Goal: Task Accomplishment & Management: Manage account settings

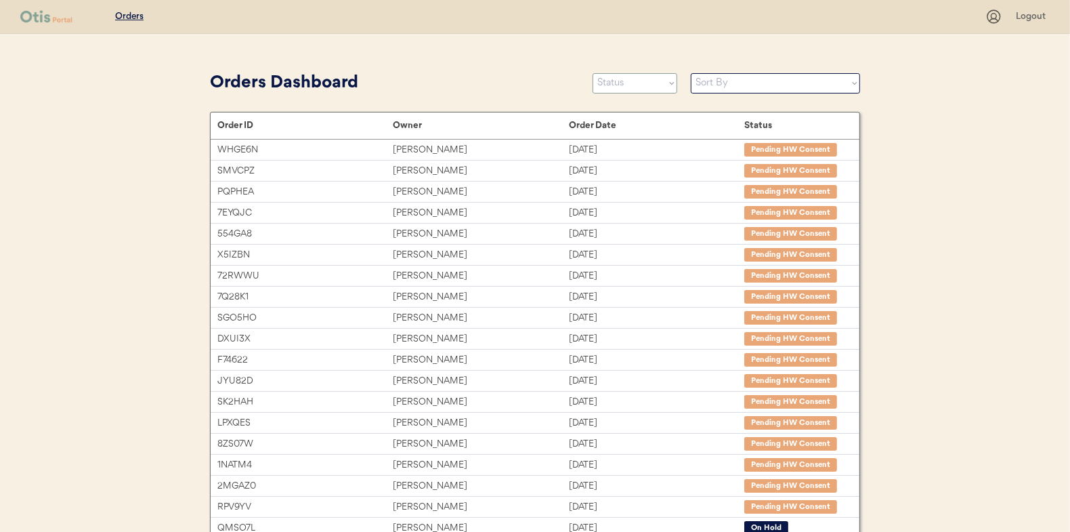
click at [616, 79] on select "Status On Hold New In Progress Complete Pending HW Consent Cancelled" at bounding box center [635, 83] width 85 height 20
click at [593, 73] on select "Status On Hold New In Progress Complete Pending HW Consent Cancelled" at bounding box center [635, 83] width 85 height 20
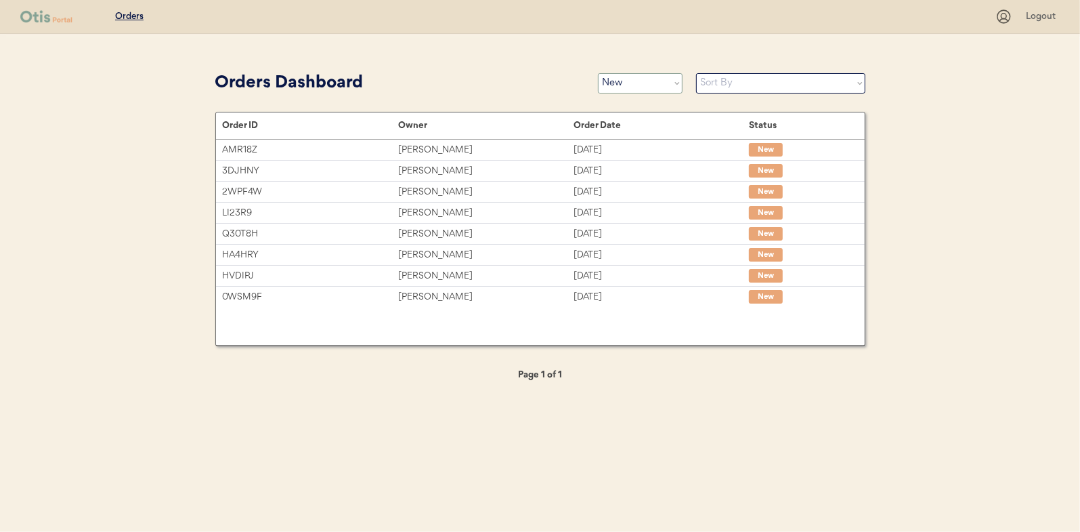
click at [631, 85] on select "Status On Hold New In Progress Complete Pending HW Consent Cancelled" at bounding box center [640, 83] width 85 height 20
click at [598, 73] on select "Status On Hold New In Progress Complete Pending HW Consent Cancelled" at bounding box center [640, 83] width 85 height 20
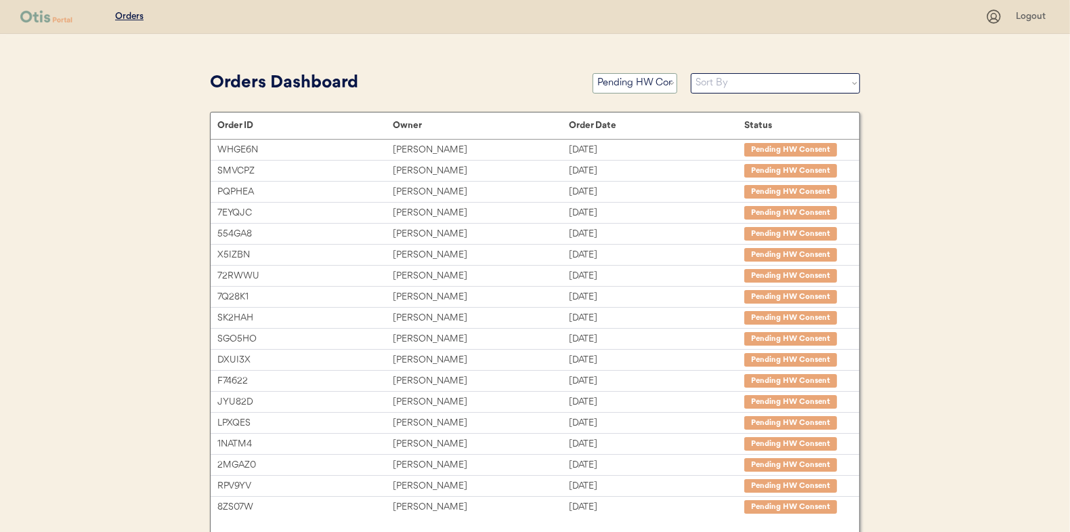
click at [625, 83] on select "Status On Hold New In Progress Complete Pending HW Consent Cancelled" at bounding box center [635, 83] width 85 height 20
select select ""new""
click at [593, 73] on select "Status On Hold New In Progress Complete Pending HW Consent Cancelled" at bounding box center [635, 83] width 85 height 20
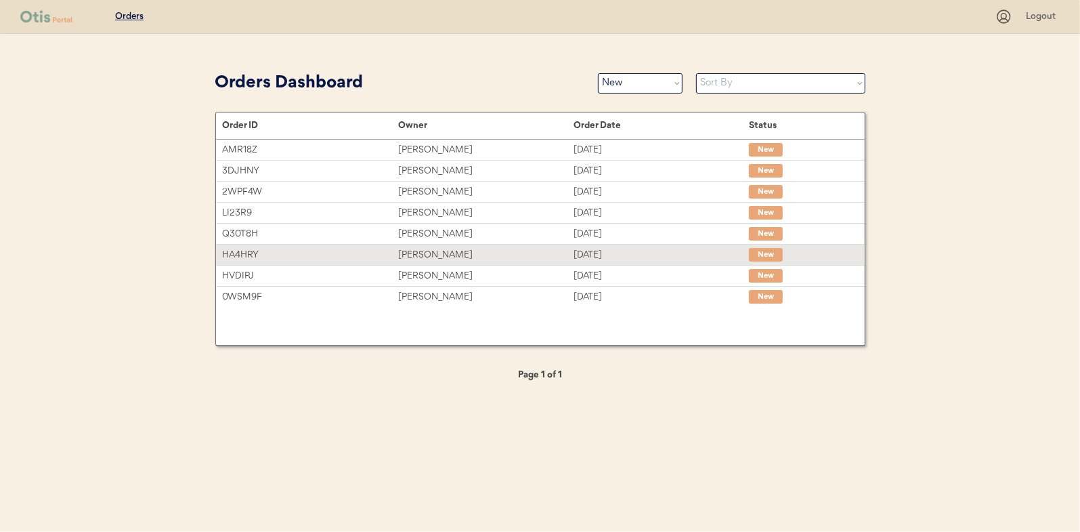
click at [433, 249] on div "Bradley Hendershot" at bounding box center [485, 255] width 175 height 16
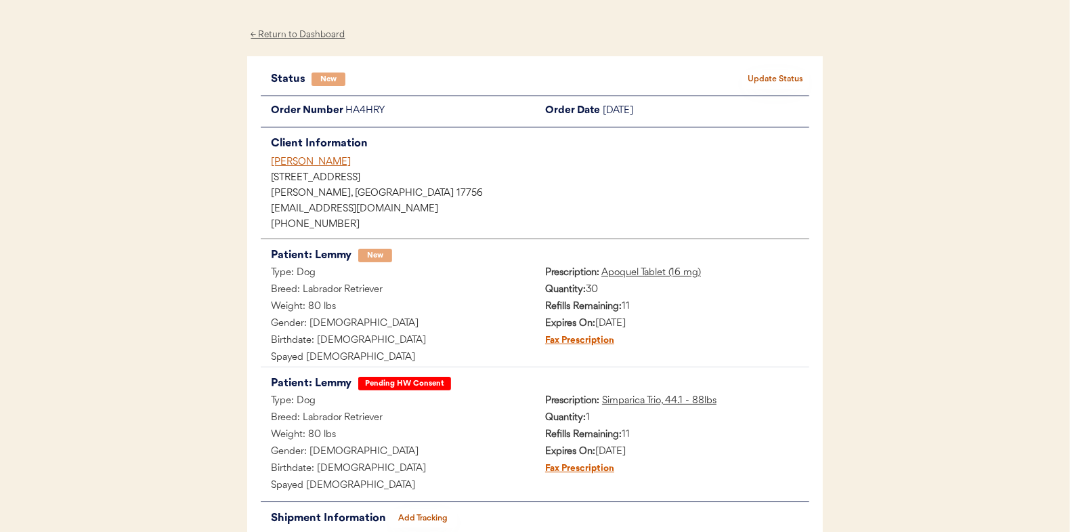
scroll to position [9, 0]
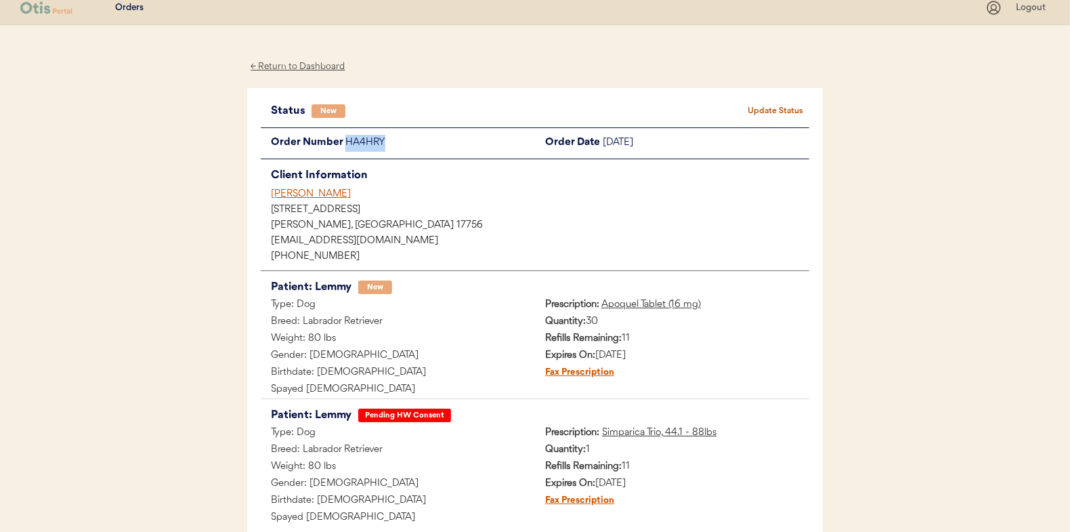
drag, startPoint x: 390, startPoint y: 140, endPoint x: 345, endPoint y: 145, distance: 45.0
click at [345, 145] on div "HA4HRY" at bounding box center [440, 143] width 190 height 17
copy div "HA4HRY"
click at [305, 67] on div "← Return to Dashboard" at bounding box center [298, 67] width 102 height 16
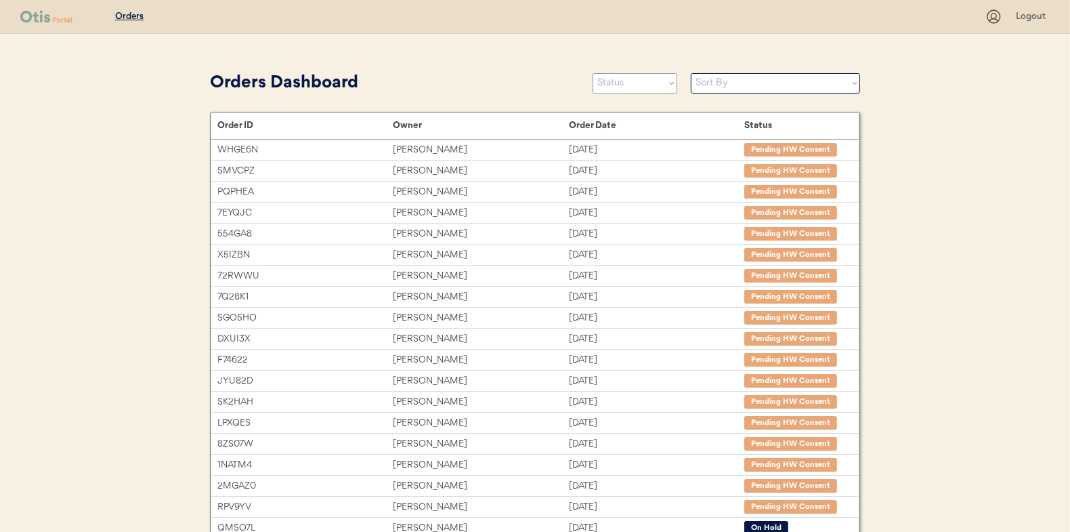
click at [619, 79] on select "Status On Hold New In Progress Complete Pending HW Consent Cancelled" at bounding box center [635, 83] width 85 height 20
select select ""new""
click at [593, 73] on select "Status On Hold New In Progress Complete Pending HW Consent Cancelled" at bounding box center [635, 83] width 85 height 20
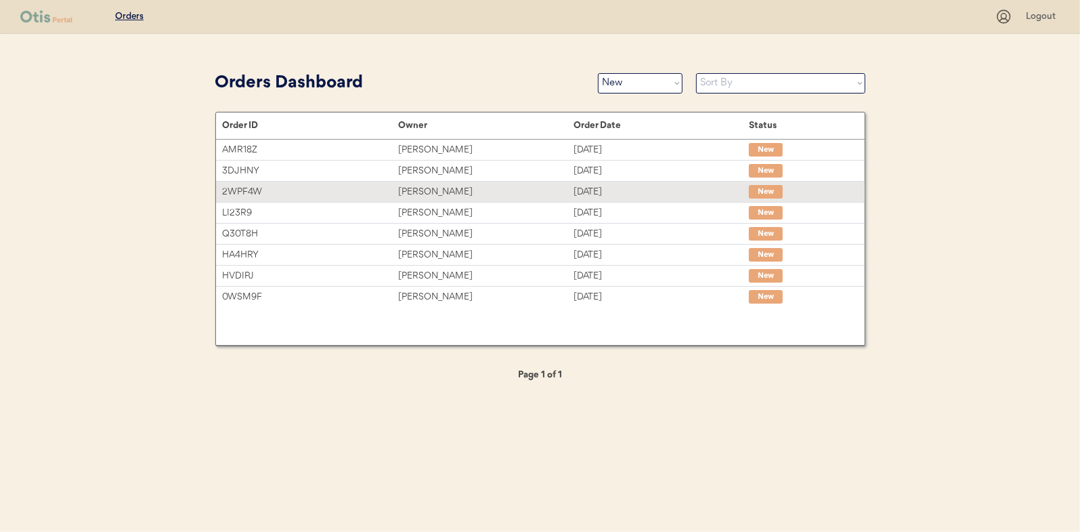
click at [443, 189] on div "Jolynn Herring" at bounding box center [485, 192] width 175 height 16
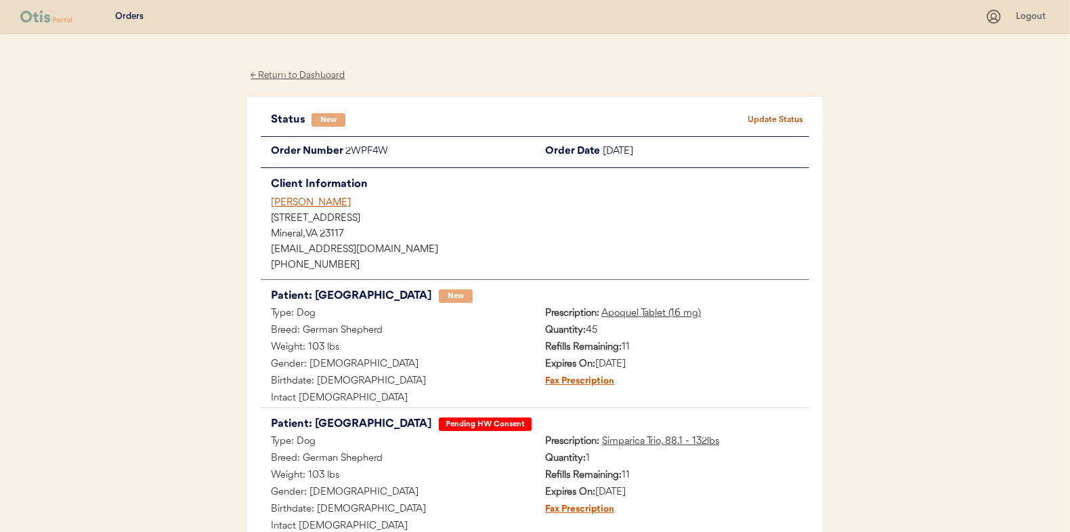
click at [390, 152] on div "2WPF4W" at bounding box center [440, 152] width 190 height 17
drag, startPoint x: 390, startPoint y: 152, endPoint x: 345, endPoint y: 148, distance: 45.5
click at [345, 148] on div "2WPF4W" at bounding box center [440, 152] width 190 height 17
drag, startPoint x: 345, startPoint y: 148, endPoint x: 351, endPoint y: 147, distance: 6.9
copy div "2WPF4W"
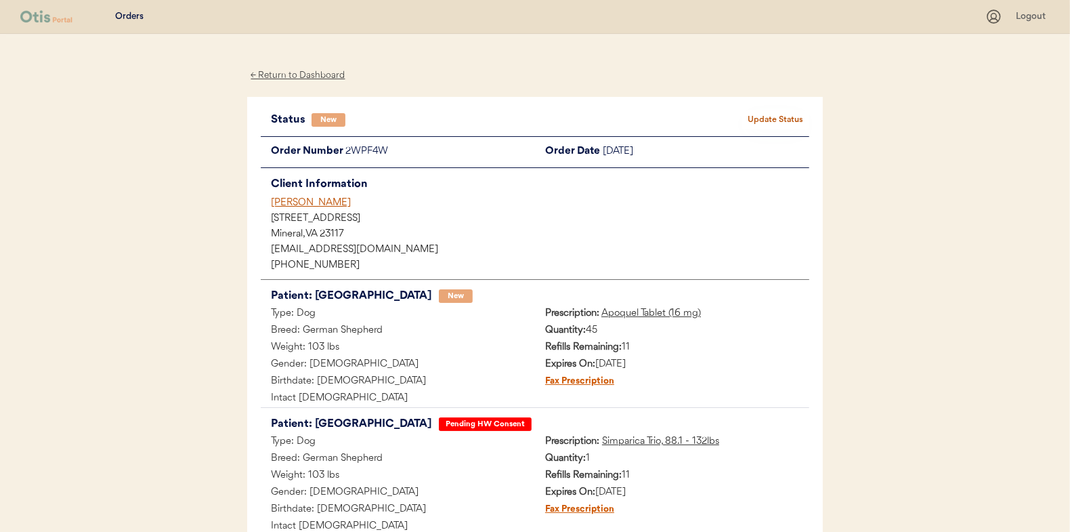
click at [307, 75] on div "← Return to Dashboard" at bounding box center [298, 76] width 102 height 16
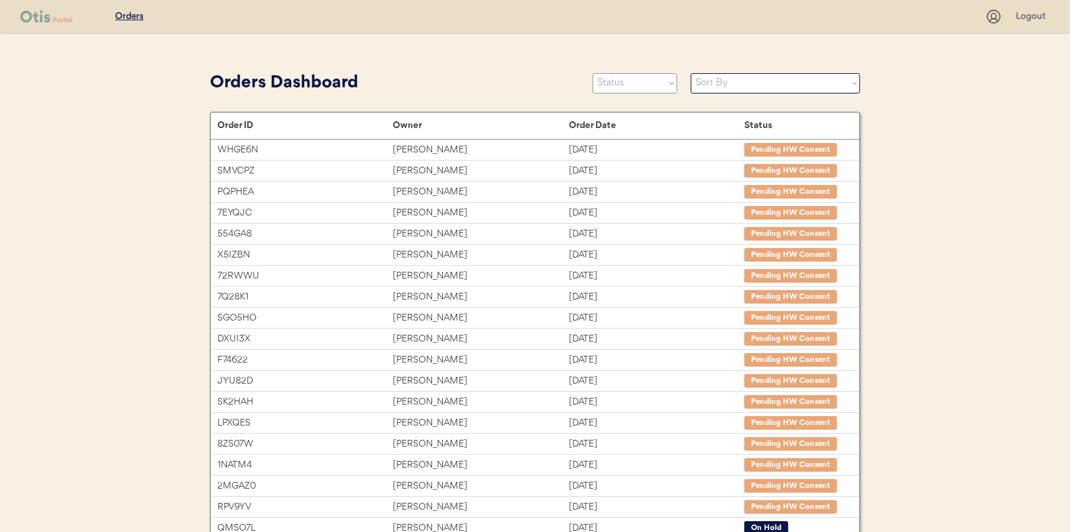
click at [613, 81] on select "Status On Hold New In Progress Complete Pending HW Consent Cancelled" at bounding box center [635, 83] width 85 height 20
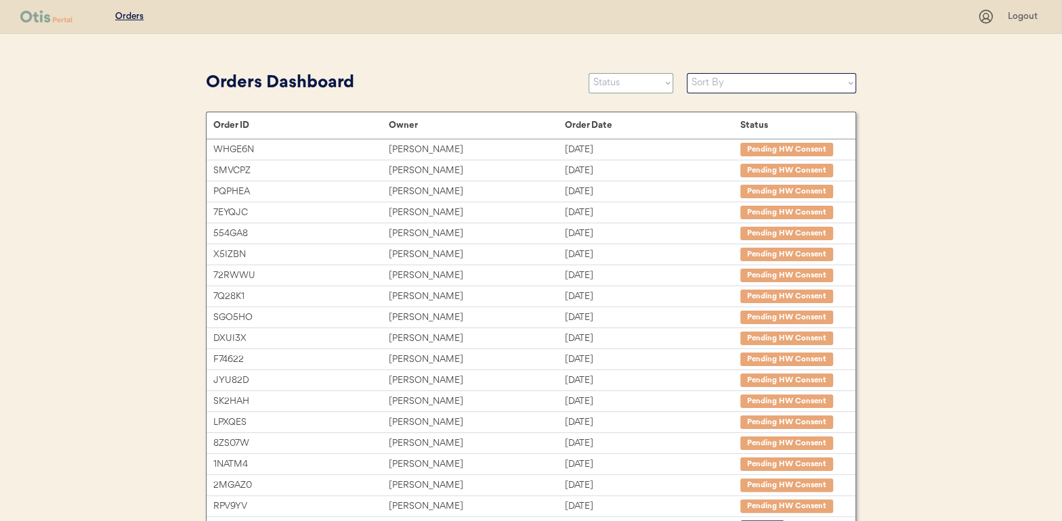
click at [633, 79] on select "Status On Hold New In Progress Complete Pending HW Consent Cancelled" at bounding box center [631, 83] width 85 height 20
select select ""new""
click at [589, 73] on select "Status On Hold New In Progress Complete Pending HW Consent Cancelled" at bounding box center [631, 83] width 85 height 20
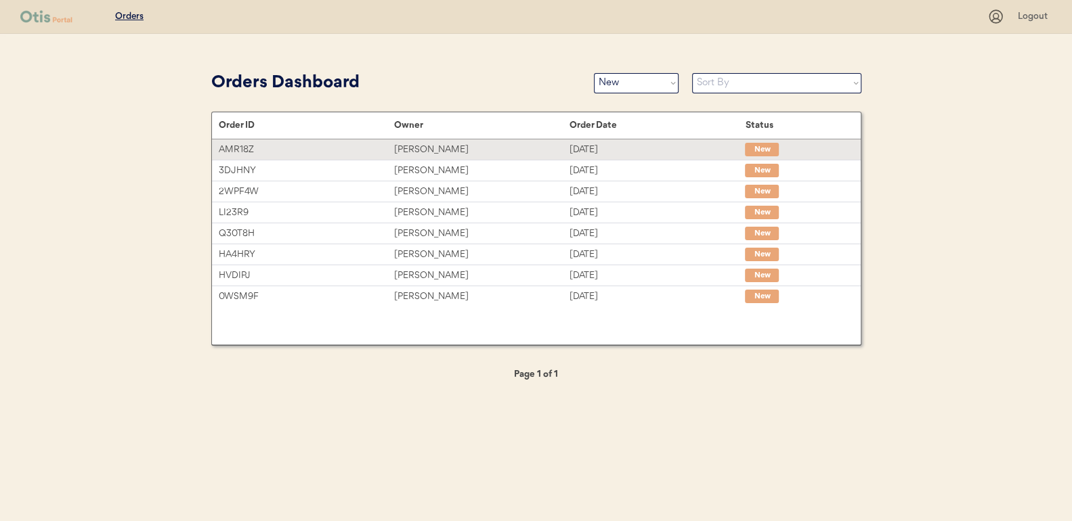
click at [412, 153] on div "Derek Dixon" at bounding box center [481, 150] width 175 height 16
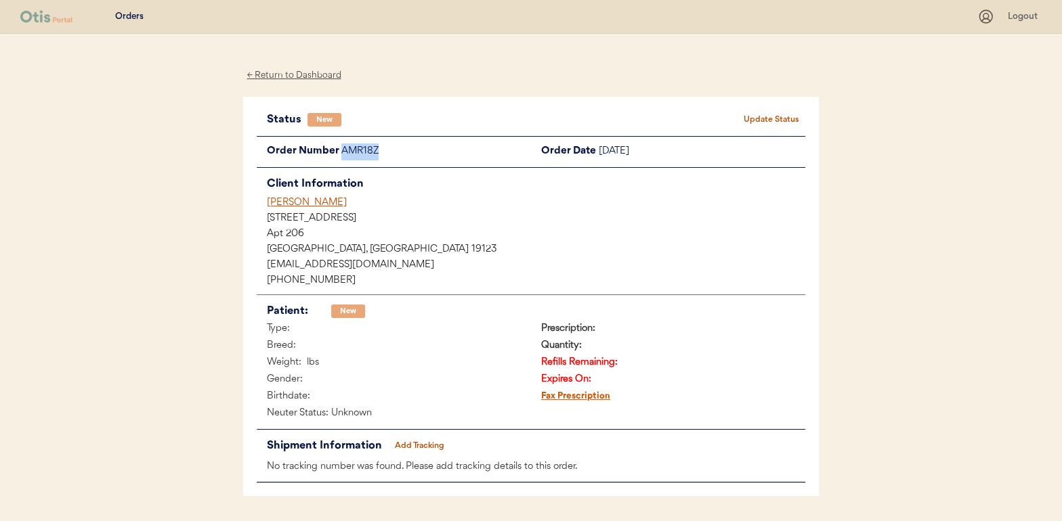
drag, startPoint x: 382, startPoint y: 150, endPoint x: 344, endPoint y: 151, distance: 37.9
click at [344, 151] on div "AMR18Z" at bounding box center [436, 152] width 190 height 17
drag, startPoint x: 344, startPoint y: 151, endPoint x: 351, endPoint y: 150, distance: 7.5
copy div "AMR18Z"
click at [767, 116] on button "Update Status" at bounding box center [771, 119] width 68 height 19
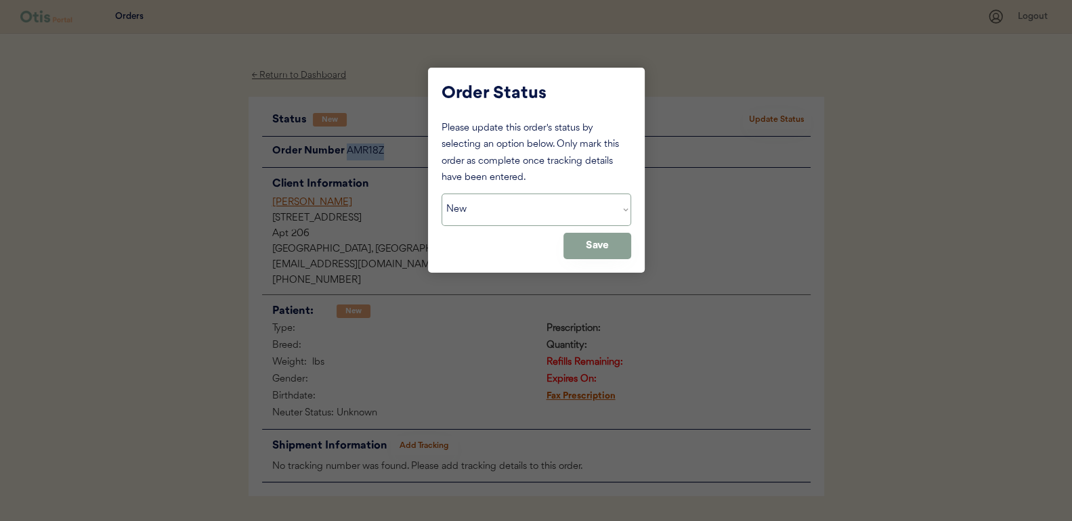
click at [492, 219] on select "Status On Hold New In Progress Complete Pending HW Consent Cancelled" at bounding box center [537, 210] width 190 height 33
select select ""on_hold""
click at [442, 194] on select "Status On Hold New In Progress Complete Pending HW Consent Cancelled" at bounding box center [537, 210] width 190 height 33
click at [607, 236] on button "Save" at bounding box center [597, 246] width 68 height 26
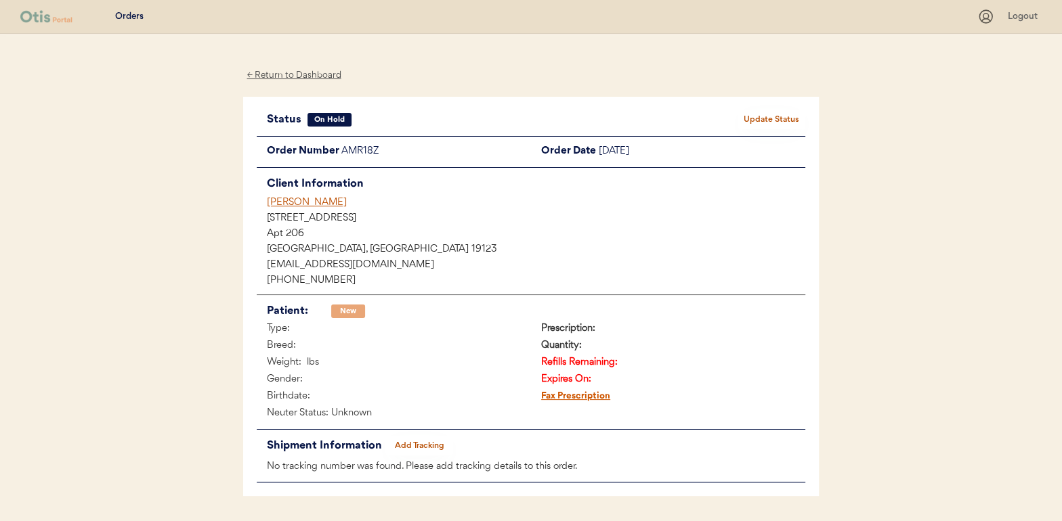
click at [292, 72] on div "← Return to Dashboard" at bounding box center [294, 76] width 102 height 16
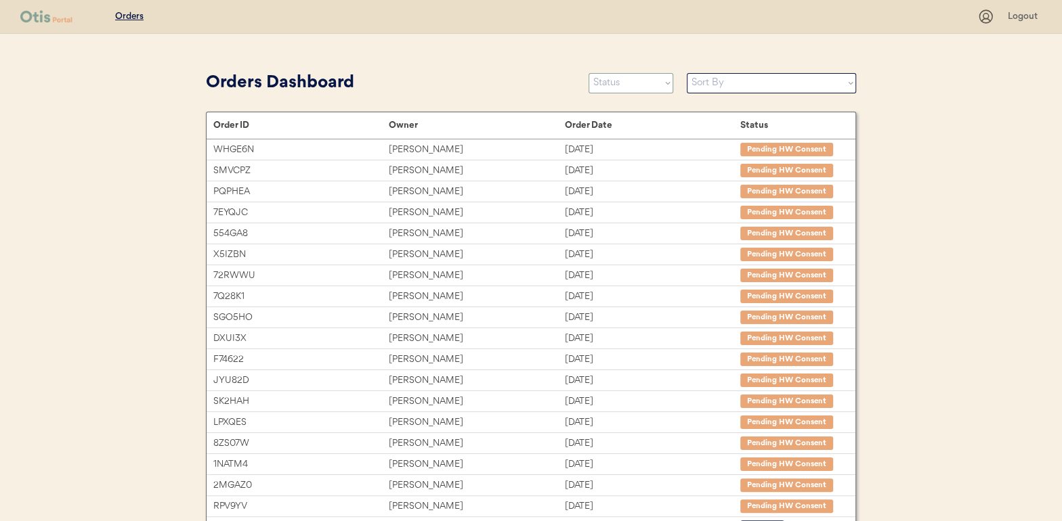
click at [643, 84] on select "Status On Hold New In Progress Complete Pending HW Consent Cancelled" at bounding box center [631, 83] width 85 height 20
select select ""new""
click at [589, 73] on select "Status On Hold New In Progress Complete Pending HW Consent Cancelled" at bounding box center [631, 83] width 85 height 20
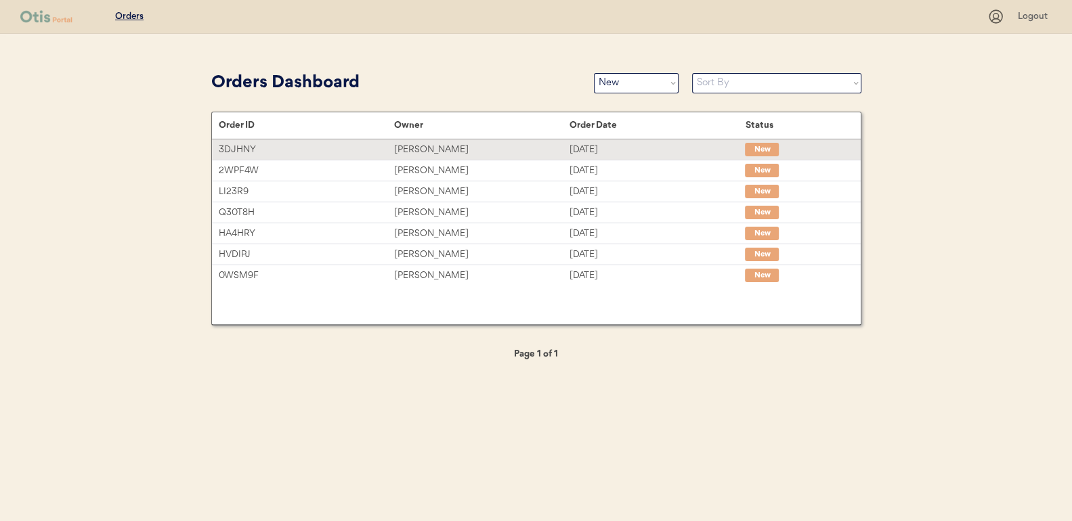
click at [421, 147] on div "Fran Avery" at bounding box center [481, 150] width 175 height 16
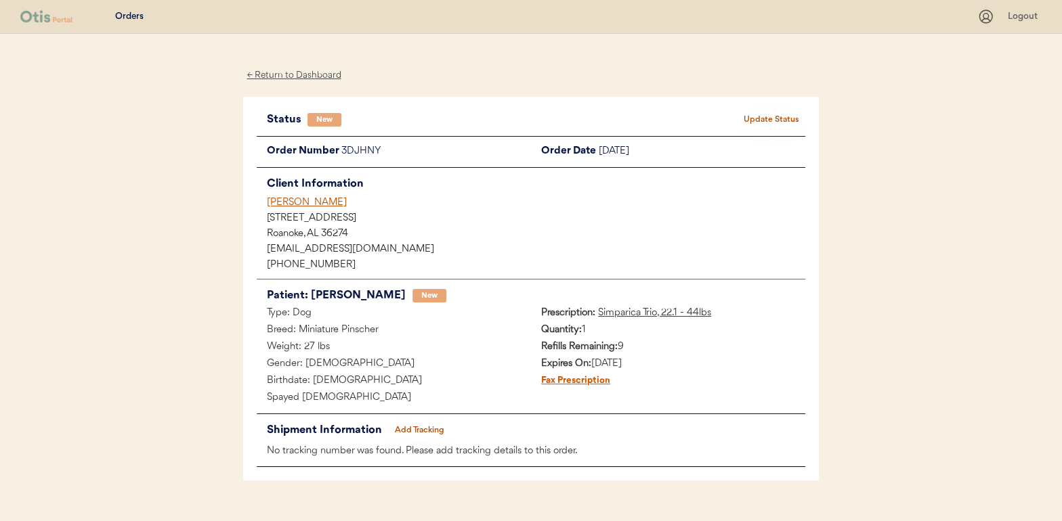
click at [751, 119] on button "Update Status" at bounding box center [771, 119] width 68 height 19
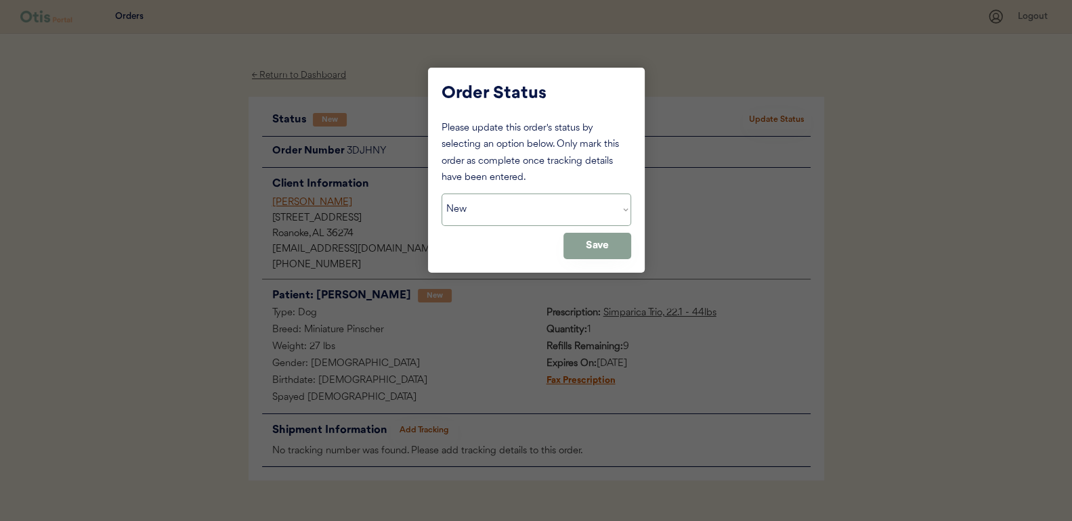
click at [526, 201] on select "Status On Hold New In Progress Complete Pending HW Consent Cancelled" at bounding box center [537, 210] width 190 height 33
select select ""in_progress""
click at [442, 194] on select "Status On Hold New In Progress Complete Pending HW Consent Cancelled" at bounding box center [537, 210] width 190 height 33
click at [602, 241] on button "Save" at bounding box center [597, 246] width 68 height 26
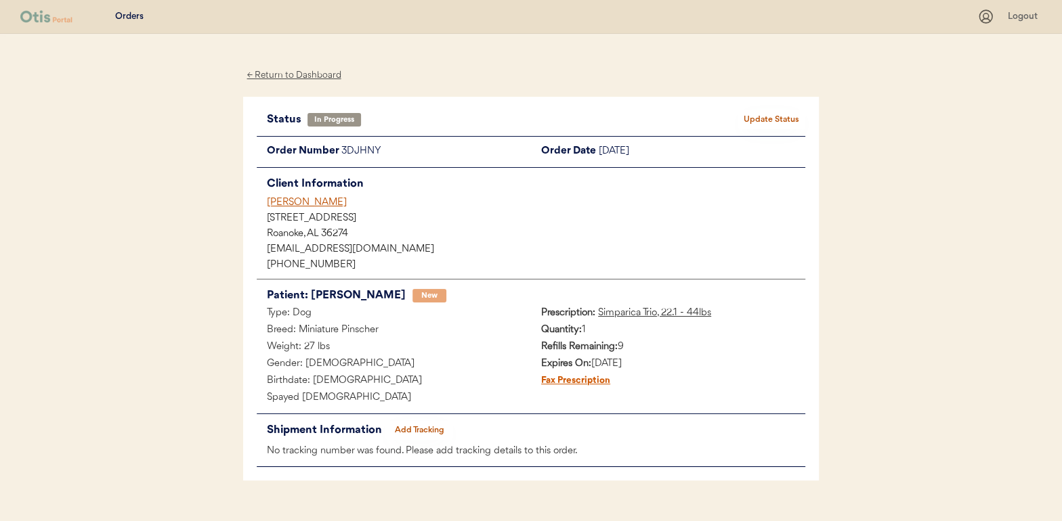
click at [297, 68] on div "← Return to Dashboard" at bounding box center [294, 76] width 102 height 16
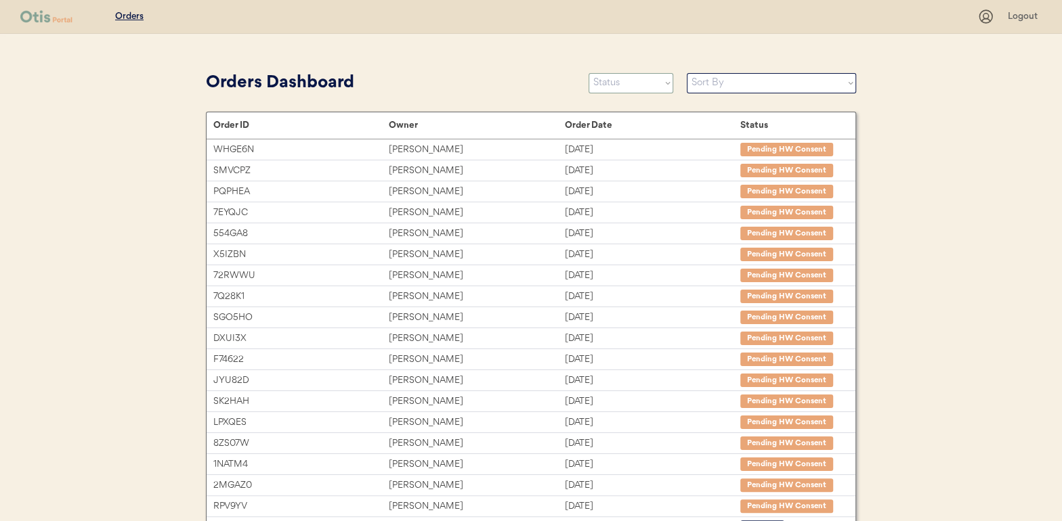
click at [620, 87] on select "Status On Hold New In Progress Complete Pending HW Consent Cancelled" at bounding box center [631, 83] width 85 height 20
select select ""new""
click at [589, 73] on select "Status On Hold New In Progress Complete Pending HW Consent Cancelled" at bounding box center [631, 83] width 85 height 20
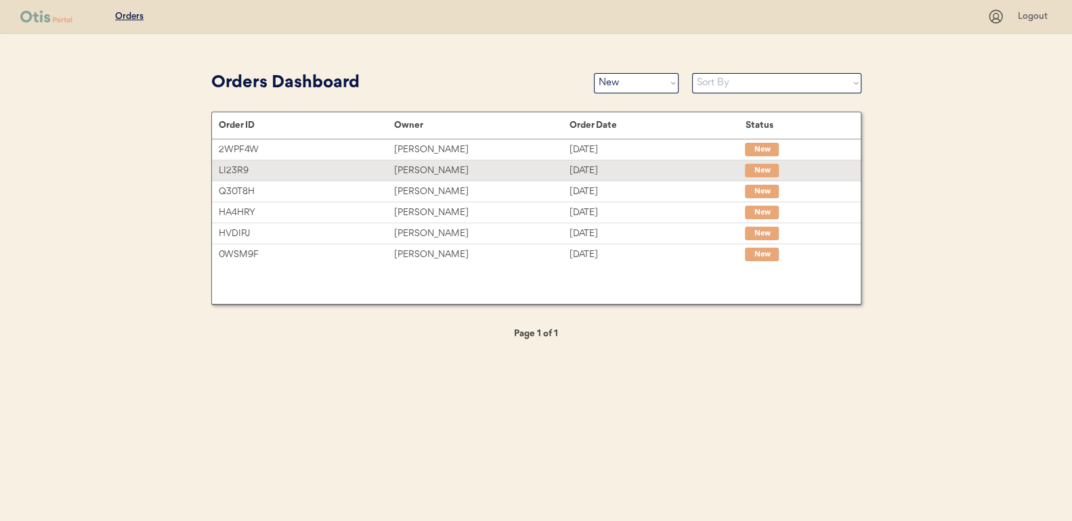
click at [425, 167] on div "Himari Belle" at bounding box center [481, 171] width 175 height 16
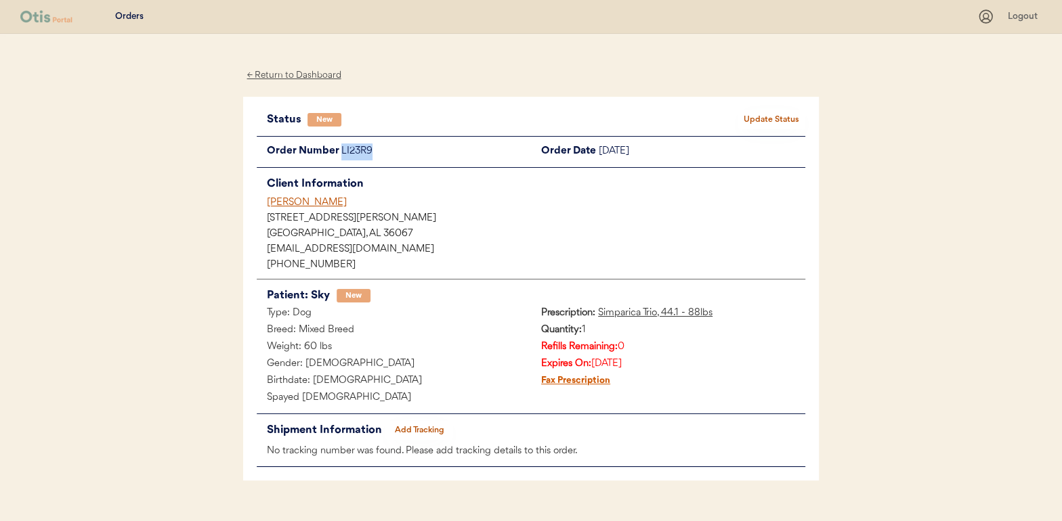
drag, startPoint x: 375, startPoint y: 152, endPoint x: 342, endPoint y: 154, distance: 33.2
click at [342, 154] on div "LI23R9" at bounding box center [436, 152] width 190 height 17
drag, startPoint x: 342, startPoint y: 154, endPoint x: 356, endPoint y: 152, distance: 14.3
copy div "LI23R9"
click at [790, 116] on button "Update Status" at bounding box center [771, 119] width 68 height 19
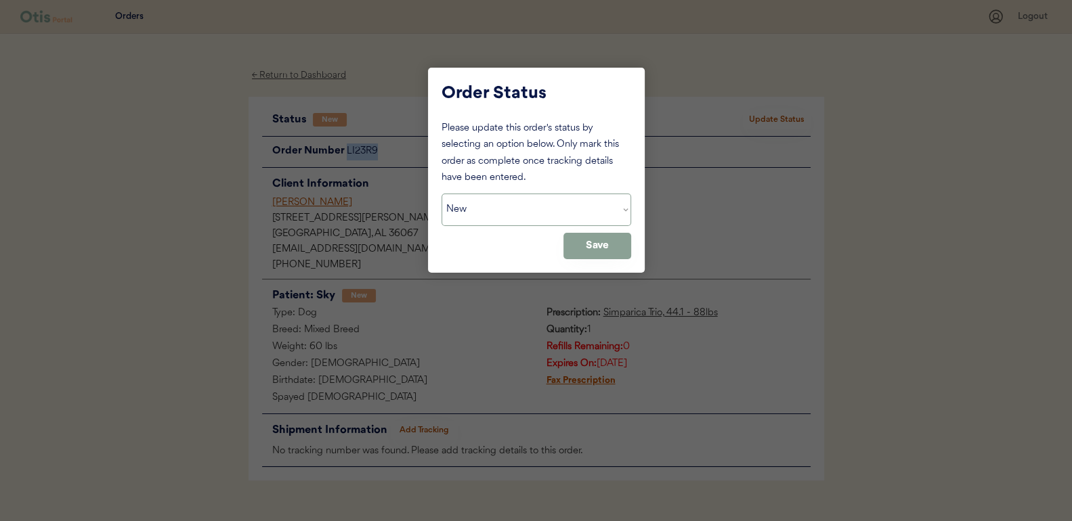
click at [563, 200] on select "Status On Hold New In Progress Complete Pending HW Consent Cancelled" at bounding box center [537, 210] width 190 height 33
select select ""on_hold""
click at [442, 194] on select "Status On Hold New In Progress Complete Pending HW Consent Cancelled" at bounding box center [537, 210] width 190 height 33
click at [594, 236] on button "Save" at bounding box center [597, 246] width 68 height 26
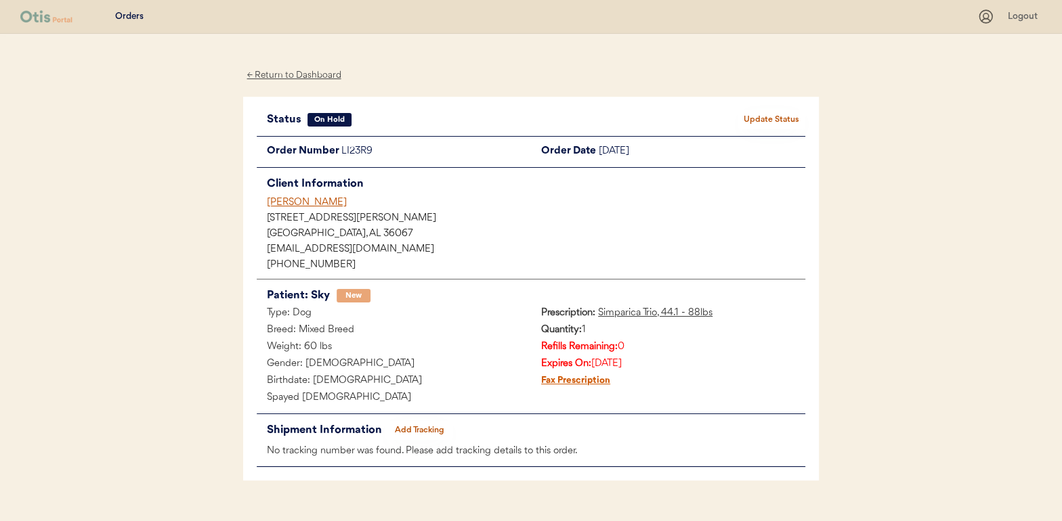
click at [292, 74] on div "← Return to Dashboard" at bounding box center [294, 76] width 102 height 16
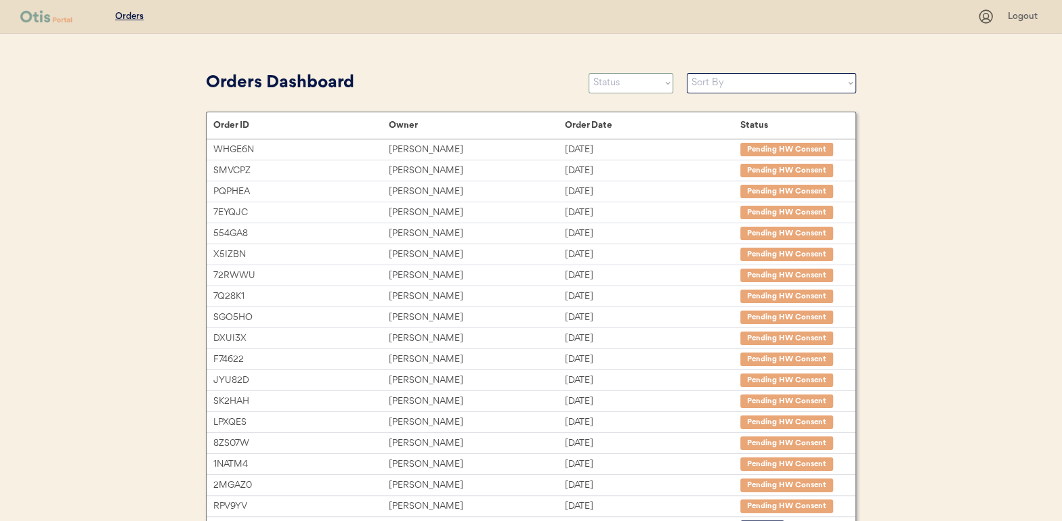
click at [620, 83] on select "Status On Hold New In Progress Complete Pending HW Consent Cancelled" at bounding box center [631, 83] width 85 height 20
select select ""new""
click at [589, 73] on select "Status On Hold New In Progress Complete Pending HW Consent Cancelled" at bounding box center [631, 83] width 85 height 20
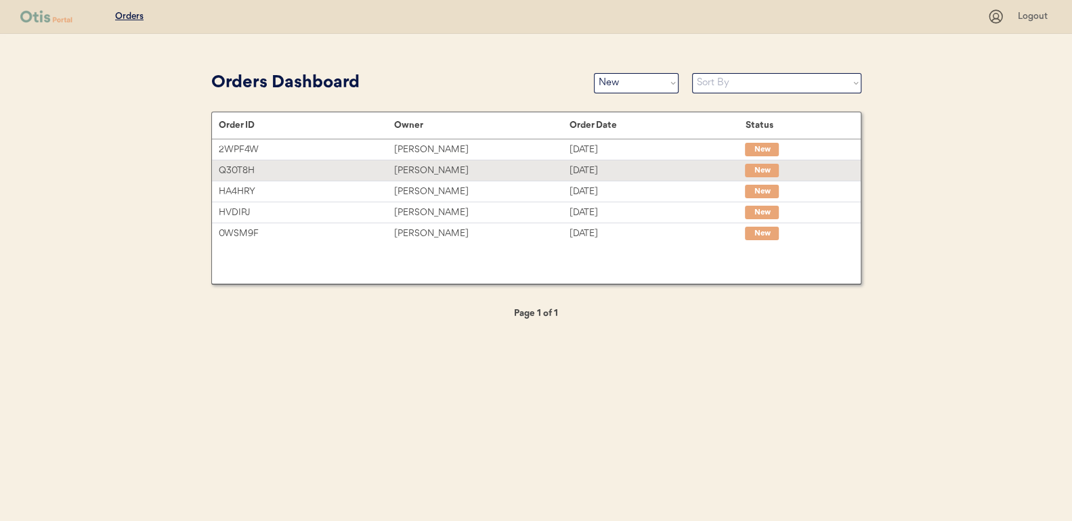
click at [425, 169] on div "[PERSON_NAME]" at bounding box center [481, 171] width 175 height 16
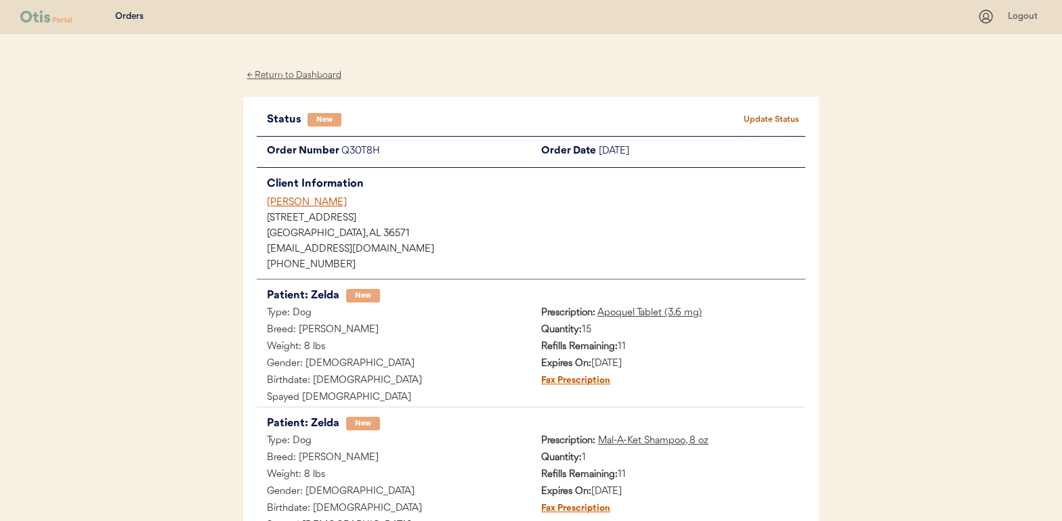
scroll to position [68, 0]
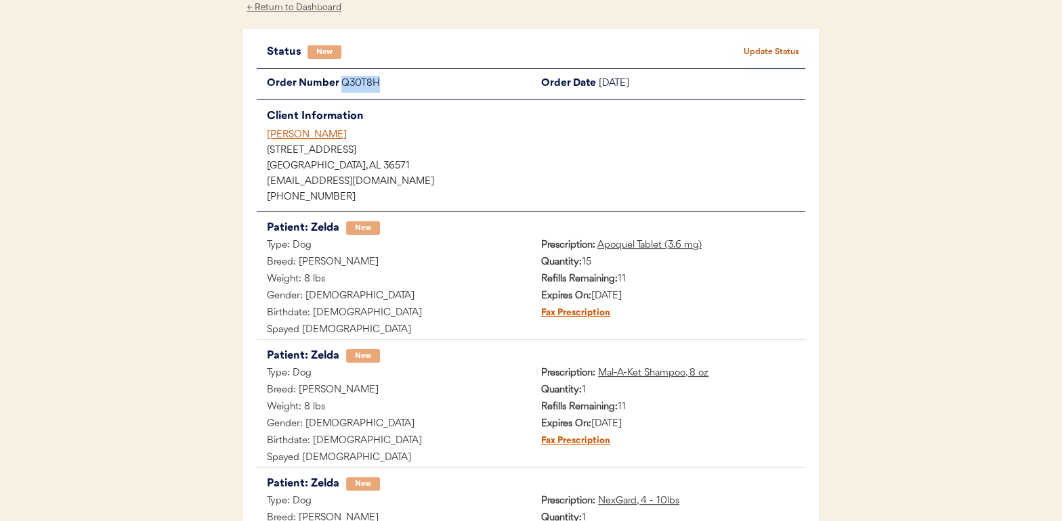
drag, startPoint x: 381, startPoint y: 81, endPoint x: 336, endPoint y: 84, distance: 44.8
click at [336, 84] on div "Order Number Q30T8H" at bounding box center [394, 84] width 274 height 17
copy div "Q30T8H"
click at [288, 8] on div "← Return to Dashboard" at bounding box center [294, 8] width 102 height 16
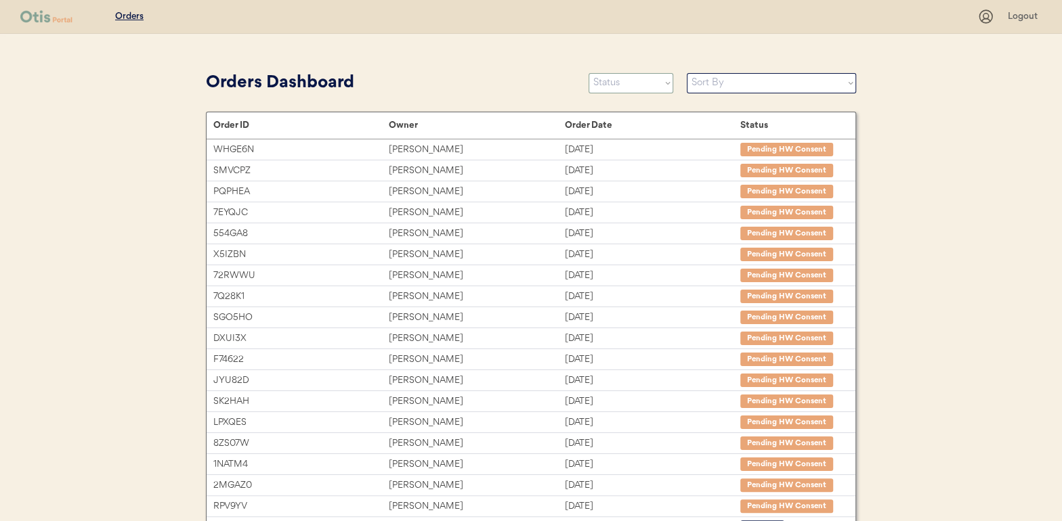
click at [630, 87] on select "Status On Hold New In Progress Complete Pending HW Consent Cancelled" at bounding box center [631, 83] width 85 height 20
select select ""new""
click at [589, 73] on select "Status On Hold New In Progress Complete Pending HW Consent Cancelled" at bounding box center [631, 83] width 85 height 20
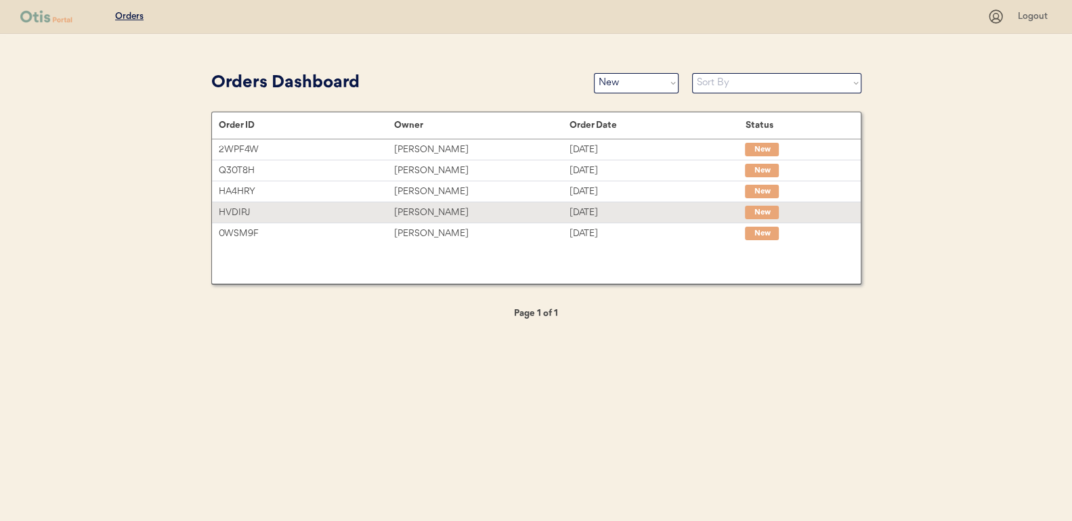
click at [431, 212] on div "[PERSON_NAME]" at bounding box center [481, 213] width 175 height 16
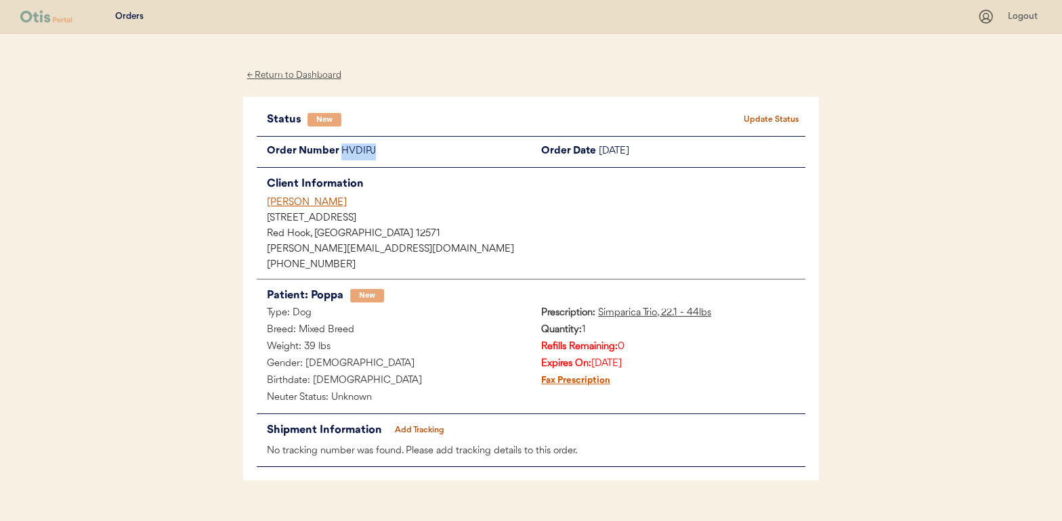
drag, startPoint x: 378, startPoint y: 148, endPoint x: 344, endPoint y: 150, distance: 33.9
click at [344, 150] on div "HVDIPJ" at bounding box center [436, 152] width 190 height 17
drag, startPoint x: 344, startPoint y: 150, endPoint x: 360, endPoint y: 148, distance: 15.7
copy div "HVDIPJ"
click at [778, 116] on button "Update Status" at bounding box center [771, 119] width 68 height 19
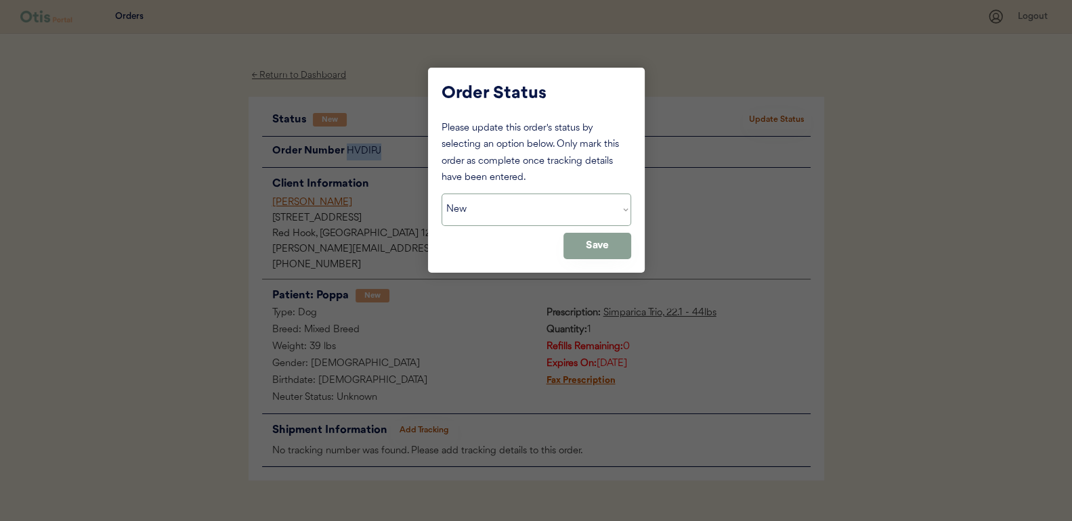
click at [558, 210] on select "Status On Hold New In Progress Complete Pending HW Consent Cancelled" at bounding box center [537, 210] width 190 height 33
select select ""on_hold""
click at [442, 194] on select "Status On Hold New In Progress Complete Pending HW Consent Cancelled" at bounding box center [537, 210] width 190 height 33
click at [586, 238] on button "Save" at bounding box center [597, 246] width 68 height 26
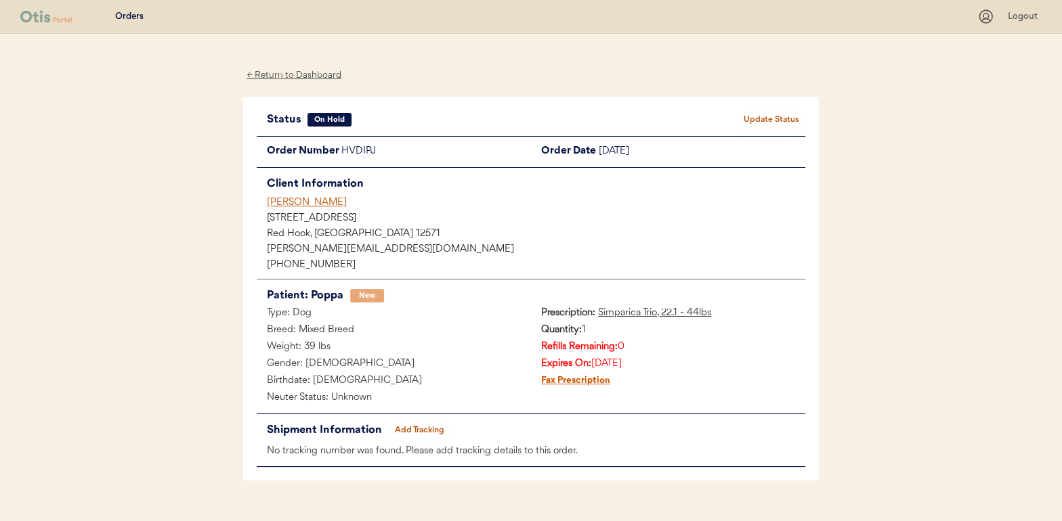
click at [299, 70] on div "← Return to Dashboard" at bounding box center [294, 76] width 102 height 16
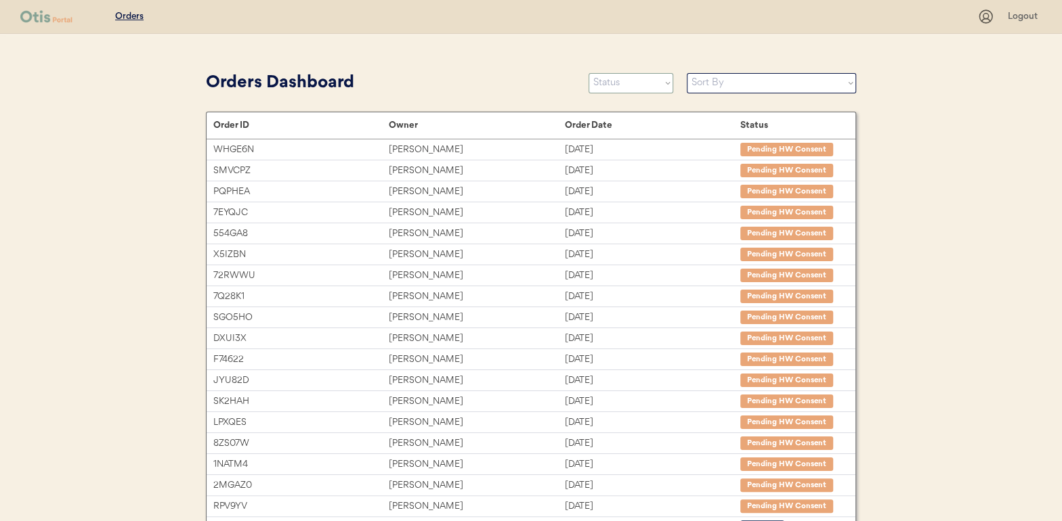
click at [641, 85] on select "Status On Hold New In Progress Complete Pending HW Consent Cancelled" at bounding box center [631, 83] width 85 height 20
select select ""new""
click at [589, 73] on select "Status On Hold New In Progress Complete Pending HW Consent Cancelled" at bounding box center [631, 83] width 85 height 20
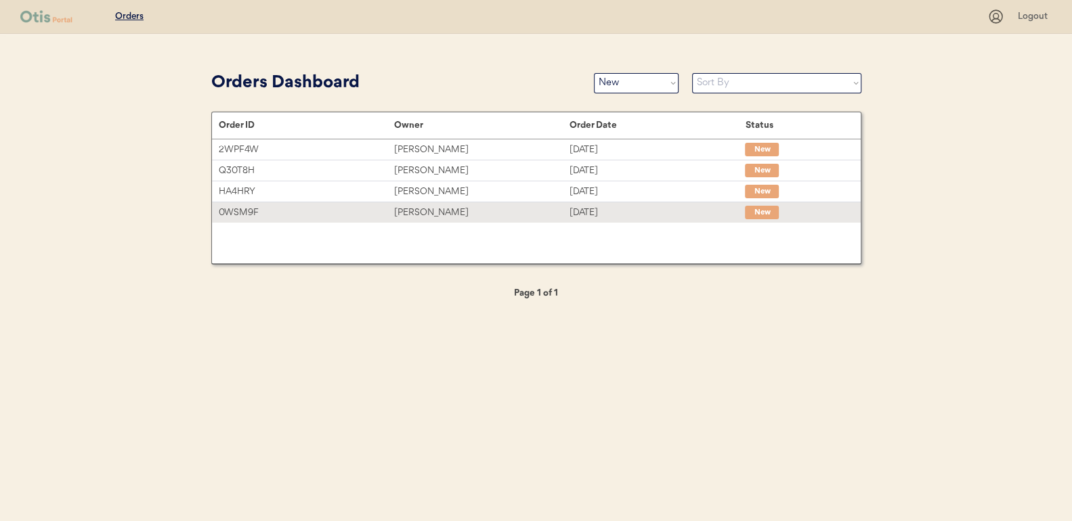
click at [429, 212] on div "[PERSON_NAME]" at bounding box center [481, 213] width 175 height 16
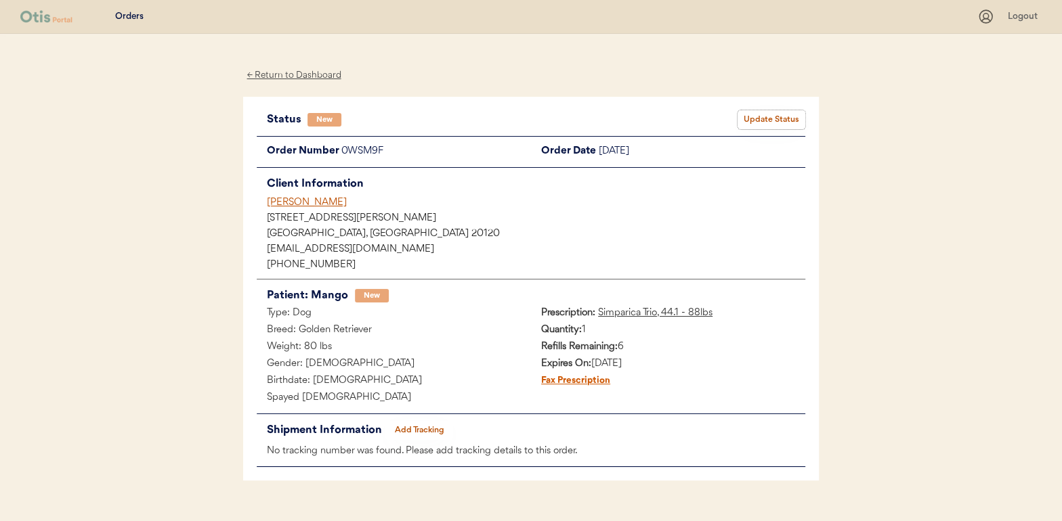
click at [773, 110] on button "Update Status" at bounding box center [771, 119] width 68 height 19
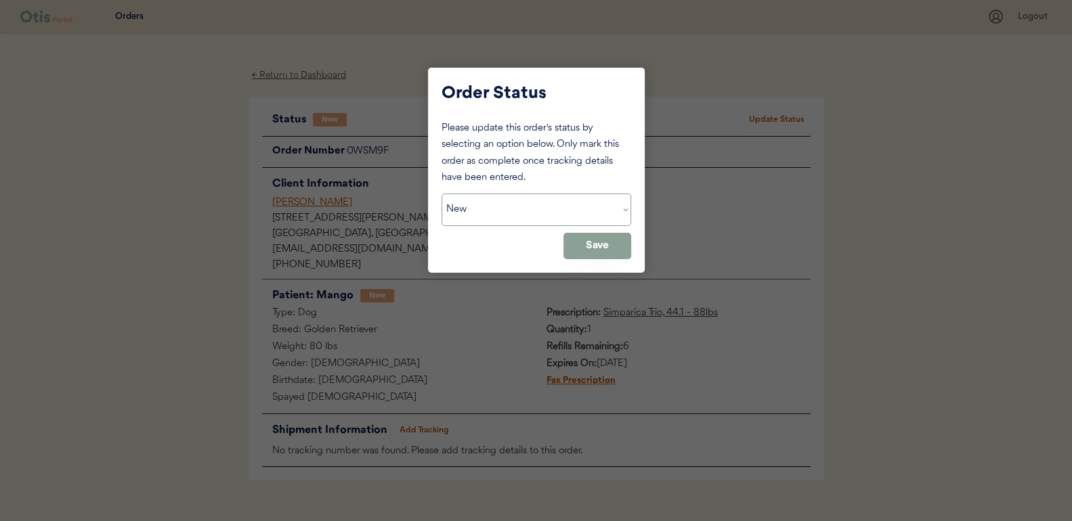
click at [524, 211] on select "Status On Hold New In Progress Complete Pending HW Consent Cancelled" at bounding box center [537, 210] width 190 height 33
select select ""in_progress""
click at [442, 194] on select "Status On Hold New In Progress Complete Pending HW Consent Cancelled" at bounding box center [537, 210] width 190 height 33
click at [616, 247] on button "Save" at bounding box center [597, 246] width 68 height 26
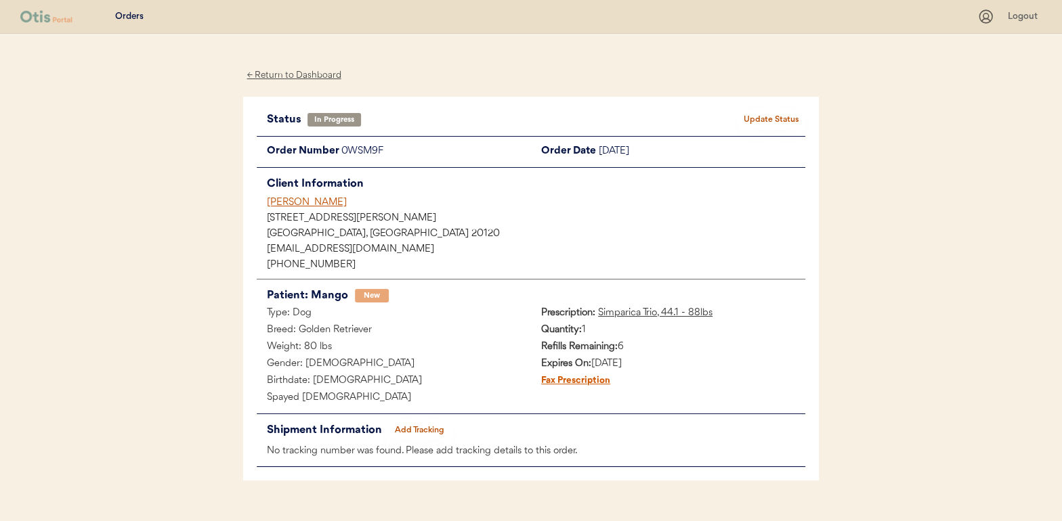
click at [314, 70] on div "← Return to Dashboard" at bounding box center [294, 76] width 102 height 16
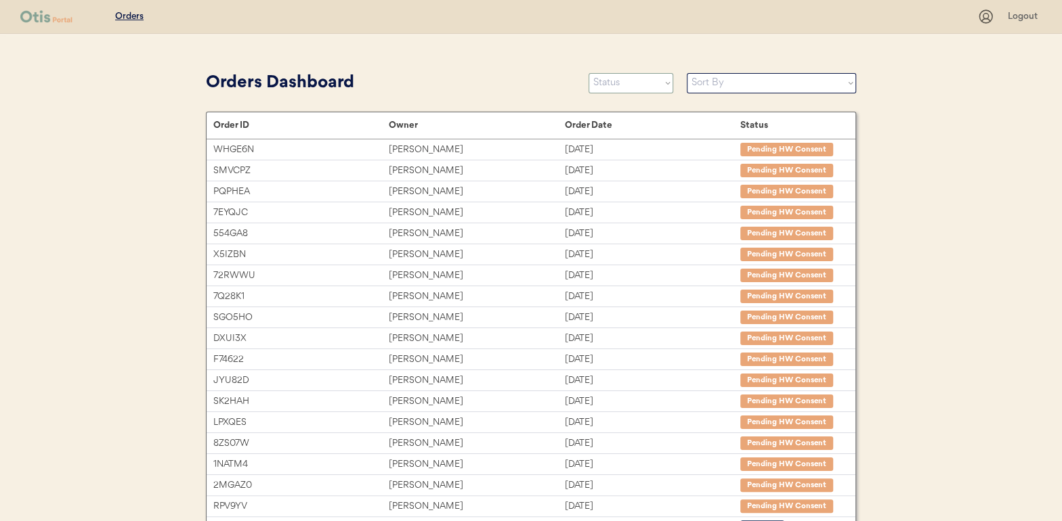
click at [615, 82] on select "Status On Hold New In Progress Complete Pending HW Consent Cancelled" at bounding box center [631, 83] width 85 height 20
click at [589, 73] on select "Status On Hold New In Progress Complete Pending HW Consent Cancelled" at bounding box center [631, 83] width 85 height 20
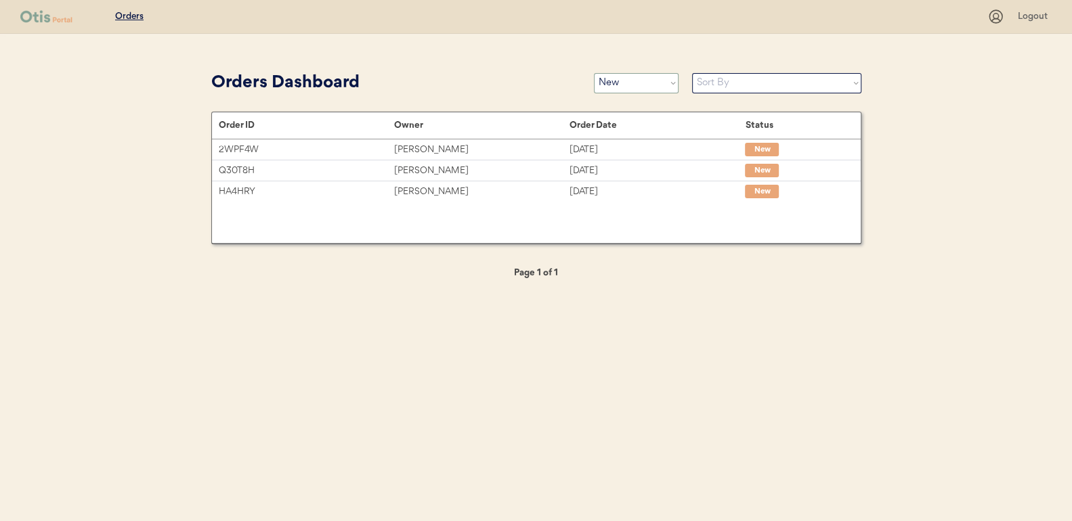
click at [613, 81] on select "Status On Hold New In Progress Complete Pending HW Consent Cancelled" at bounding box center [636, 83] width 85 height 20
select select ""in_progress""
click at [594, 73] on select "Status On Hold New In Progress Complete Pending HW Consent Cancelled" at bounding box center [636, 83] width 85 height 20
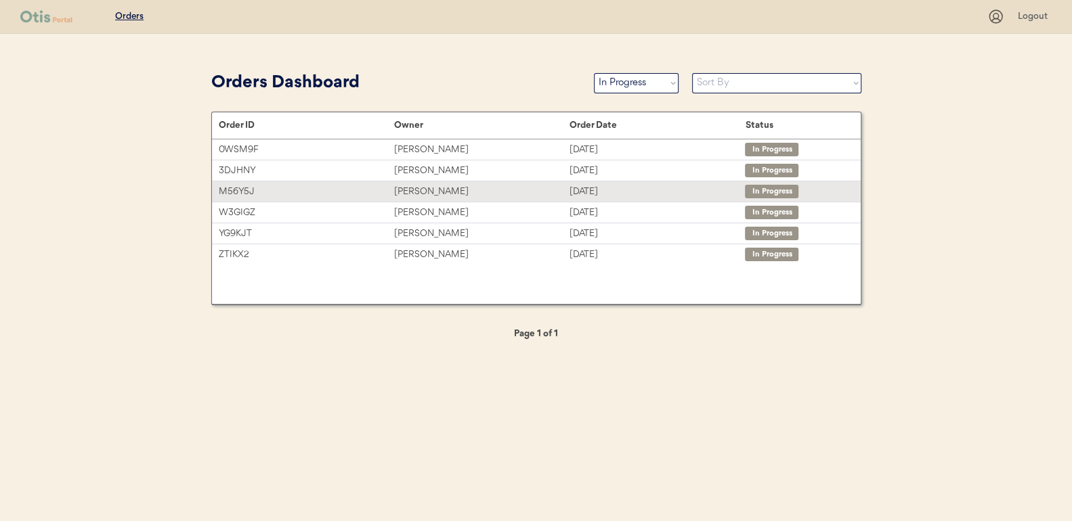
click at [432, 191] on div "[PERSON_NAME]" at bounding box center [481, 192] width 175 height 16
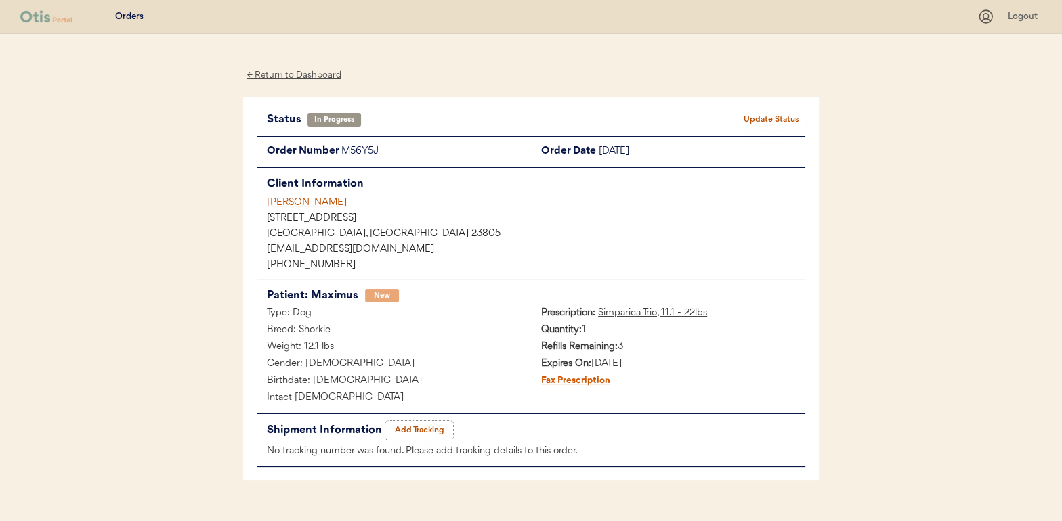
click at [430, 427] on button "Add Tracking" at bounding box center [419, 430] width 68 height 19
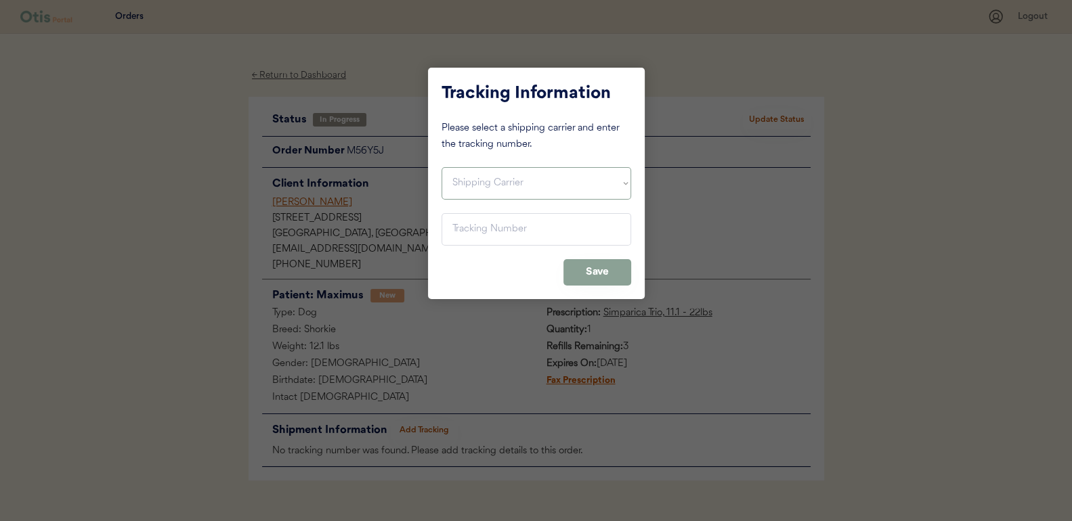
click at [476, 177] on select "Shipping Carrier FedEx FedEx Ground Economy UPS USPS" at bounding box center [537, 183] width 190 height 33
select select ""usps""
click at [442, 167] on select "Shipping Carrier FedEx FedEx Ground Economy UPS USPS" at bounding box center [537, 183] width 190 height 33
click at [465, 229] on input "input" at bounding box center [537, 229] width 190 height 33
paste input "9400150105496024343882"
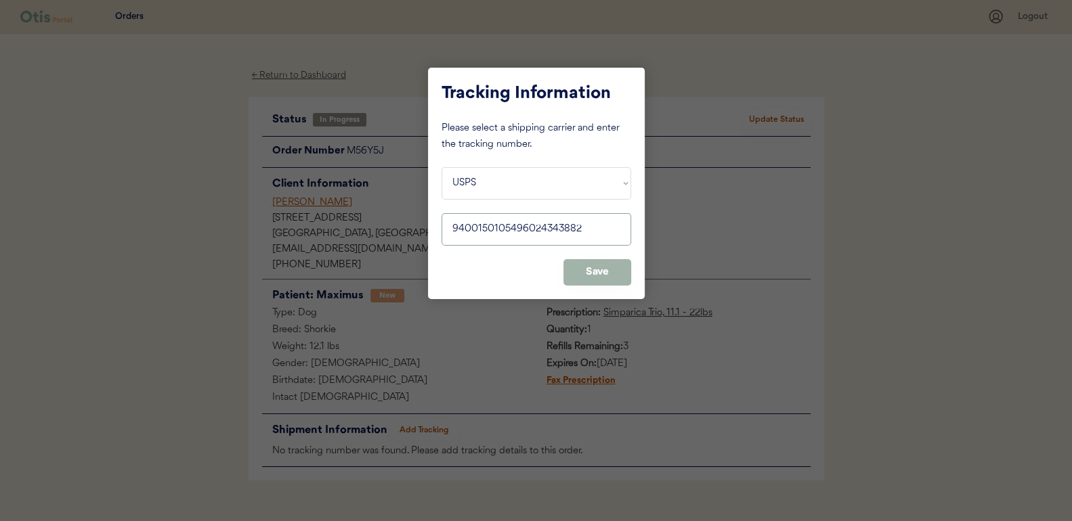
type input "9400150105496024343882"
click at [599, 270] on button "Save" at bounding box center [597, 272] width 68 height 26
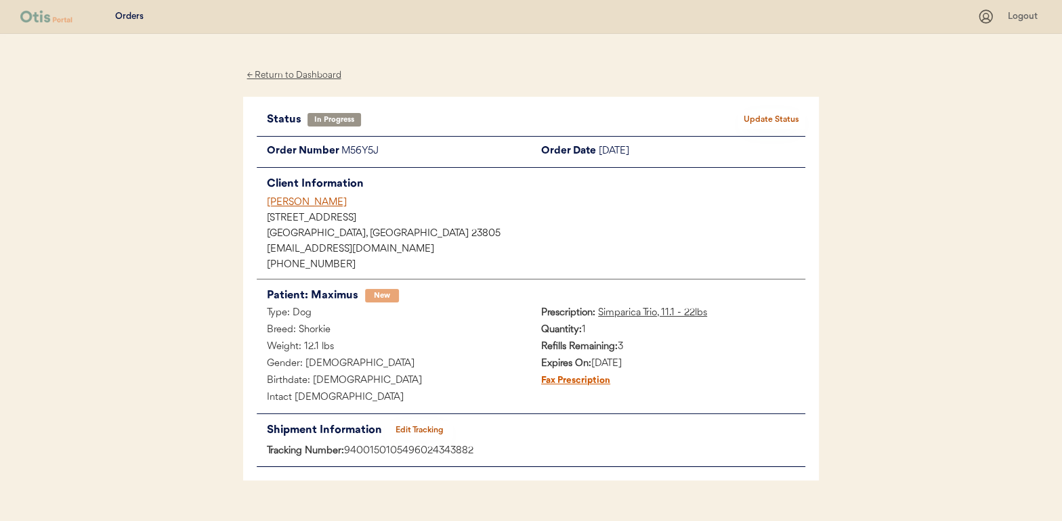
click at [776, 110] on button "Update Status" at bounding box center [771, 119] width 68 height 19
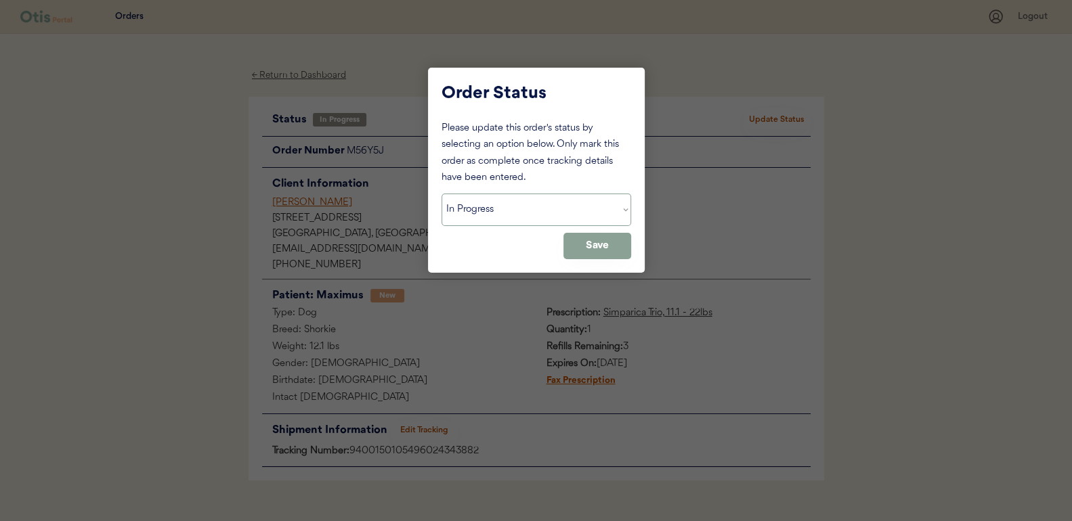
click at [468, 210] on select "Status On Hold New In Progress Complete Pending HW Consent Cancelled" at bounding box center [537, 210] width 190 height 33
select select ""complete""
click at [442, 194] on select "Status On Hold New In Progress Complete Pending HW Consent Cancelled" at bounding box center [537, 210] width 190 height 33
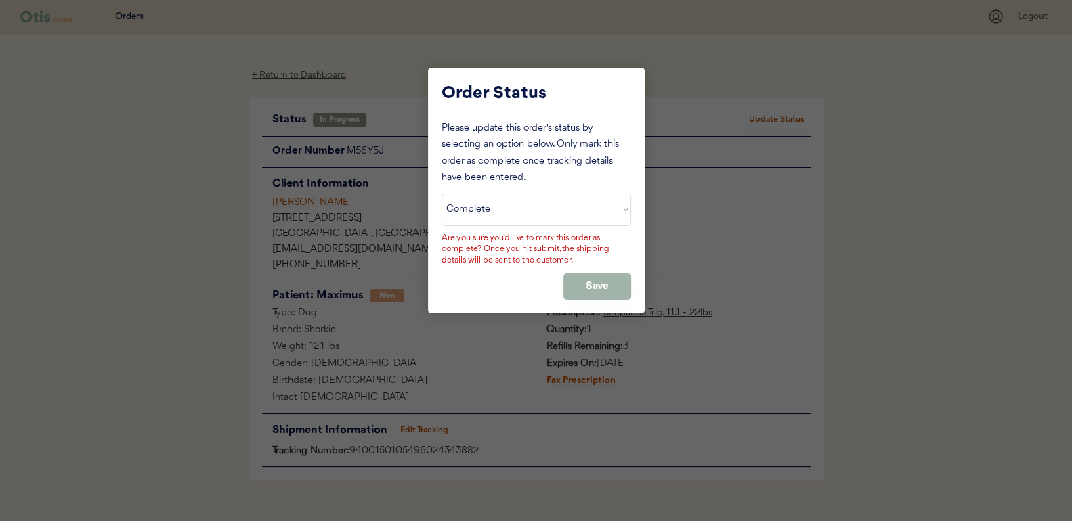
click at [596, 282] on button "Save" at bounding box center [597, 287] width 68 height 26
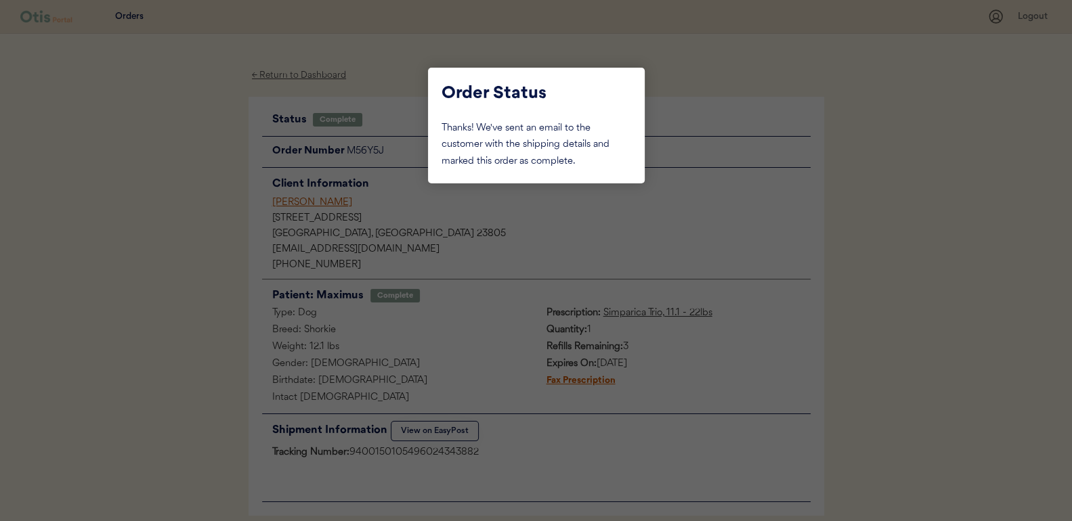
click at [184, 204] on div at bounding box center [536, 260] width 1072 height 521
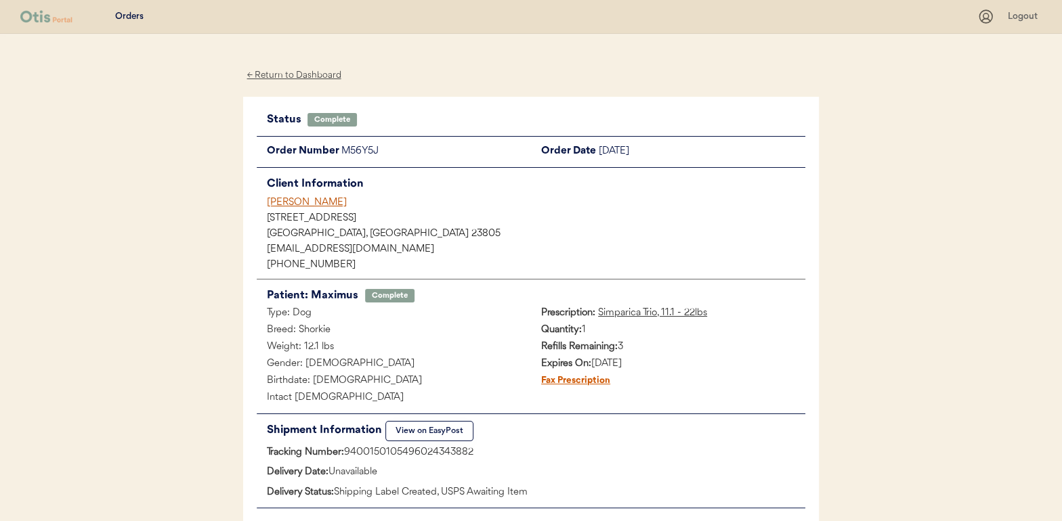
click at [290, 74] on div "← Return to Dashboard" at bounding box center [294, 76] width 102 height 16
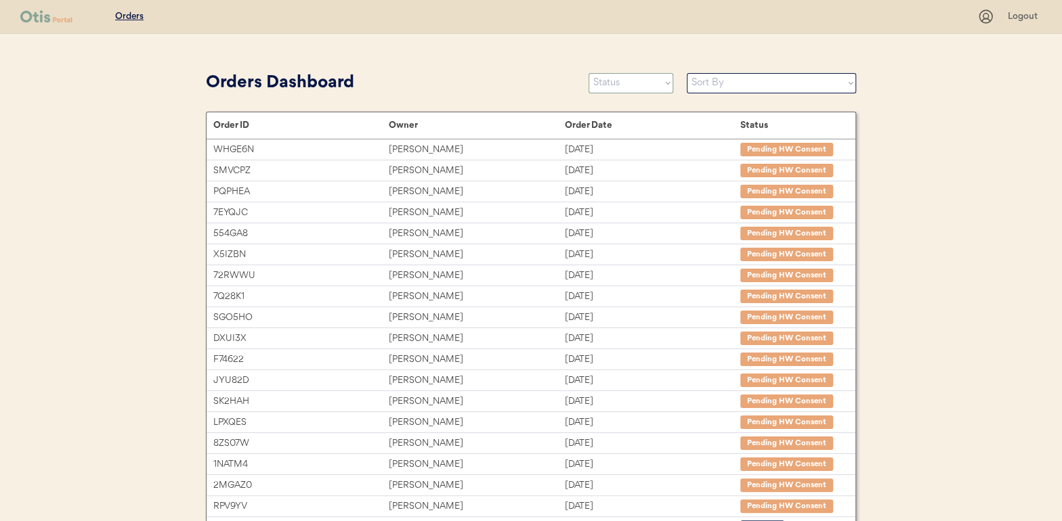
click at [630, 87] on select "Status On Hold New In Progress Complete Pending HW Consent Cancelled" at bounding box center [631, 83] width 85 height 20
click at [589, 73] on select "Status On Hold New In Progress Complete Pending HW Consent Cancelled" at bounding box center [631, 83] width 85 height 20
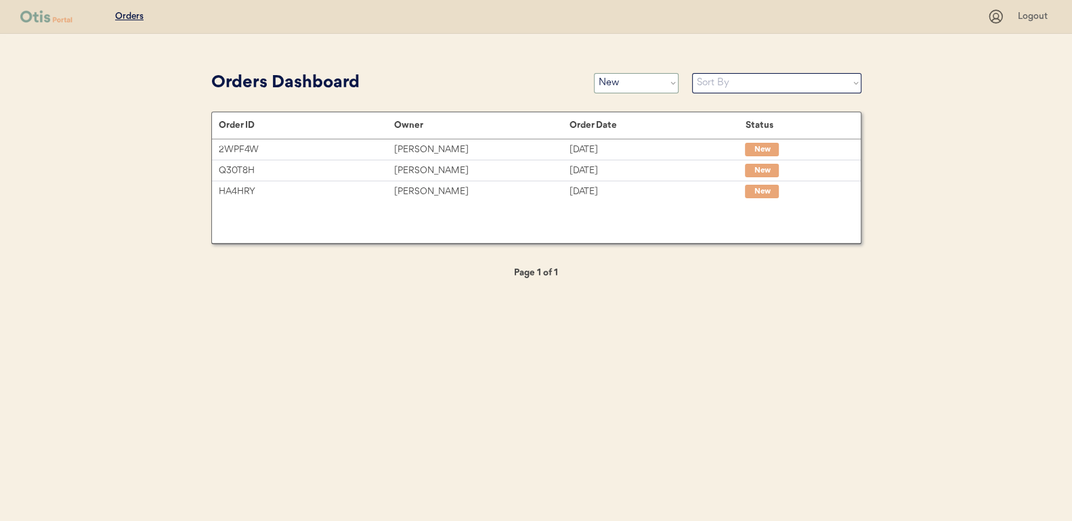
click at [620, 78] on select "Status On Hold New In Progress Complete Pending HW Consent Cancelled" at bounding box center [636, 83] width 85 height 20
select select ""in_progress""
click at [594, 73] on select "Status On Hold New In Progress Complete Pending HW Consent Cancelled" at bounding box center [636, 83] width 85 height 20
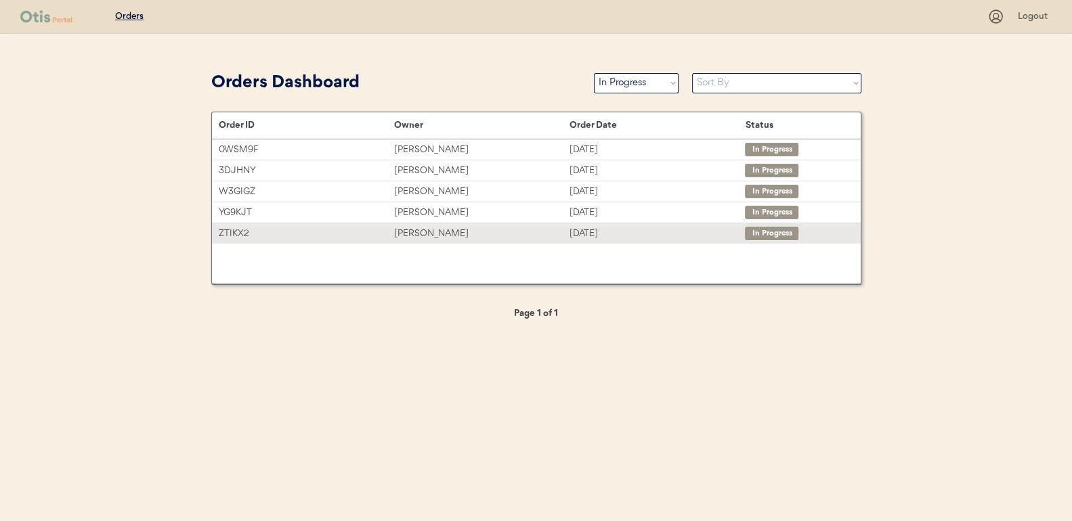
click at [429, 229] on div "[PERSON_NAME]" at bounding box center [481, 234] width 175 height 16
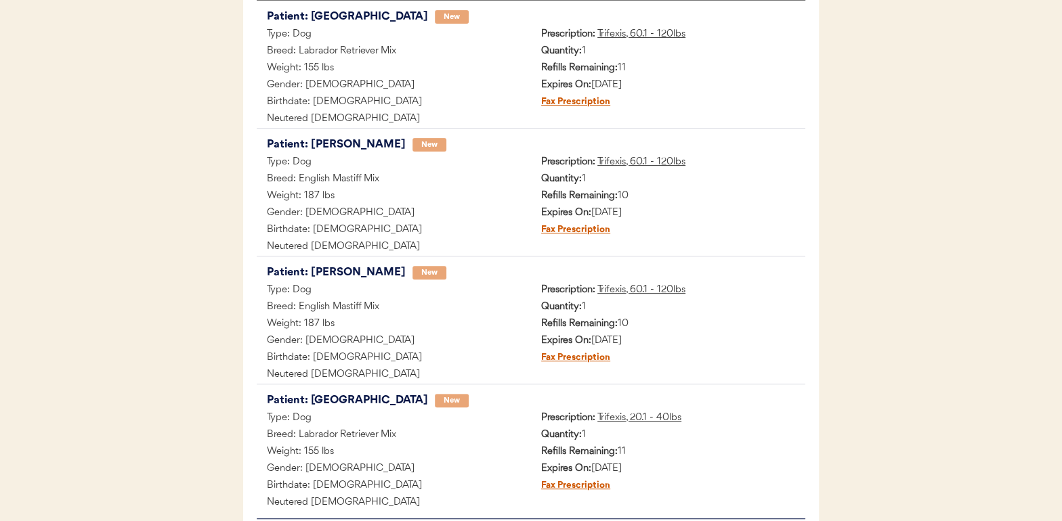
scroll to position [339, 0]
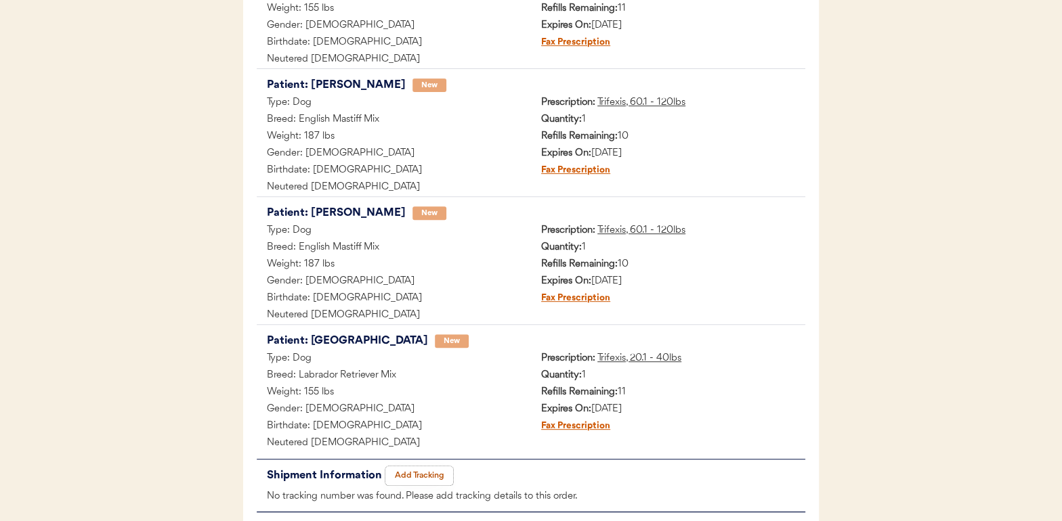
click at [431, 473] on button "Add Tracking" at bounding box center [419, 476] width 68 height 19
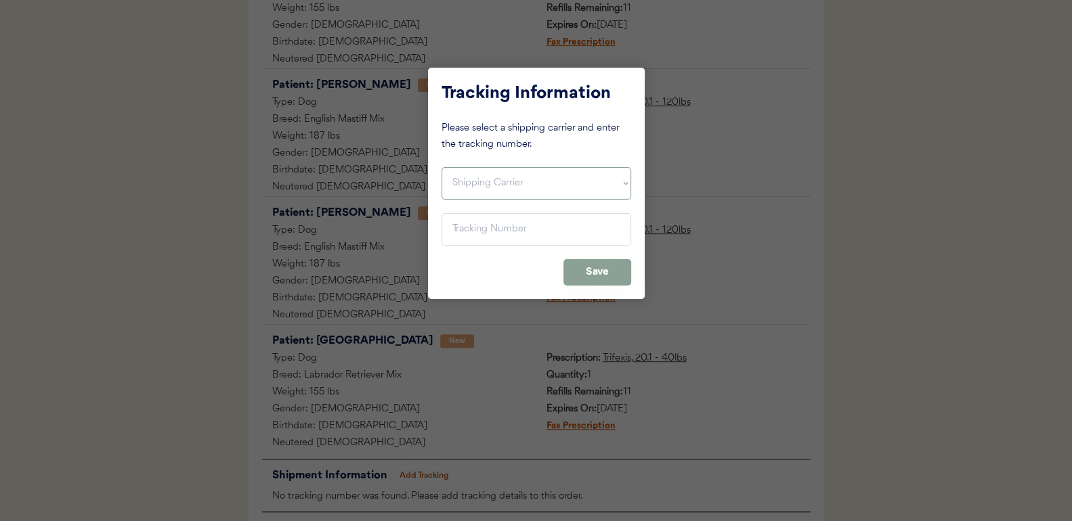
click at [484, 186] on select "Shipping Carrier FedEx FedEx Ground Economy UPS USPS" at bounding box center [537, 183] width 190 height 33
select select ""usps""
click at [442, 167] on select "Shipping Carrier FedEx FedEx Ground Economy UPS USPS" at bounding box center [537, 183] width 190 height 33
click at [465, 233] on input "input" at bounding box center [537, 229] width 190 height 33
paste input "9400150105798022705816"
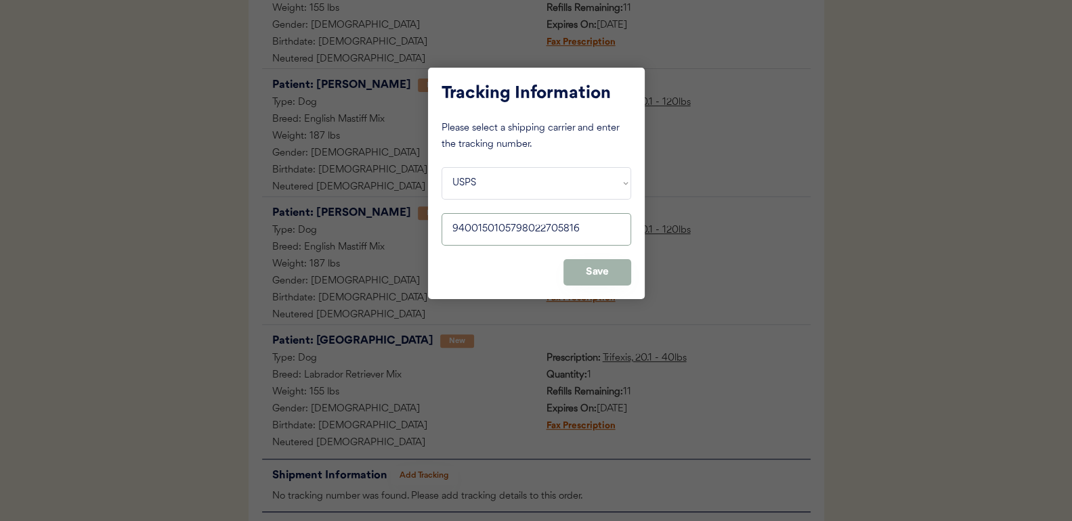
type input "9400150105798022705816"
click at [625, 268] on button "Save" at bounding box center [597, 272] width 68 height 26
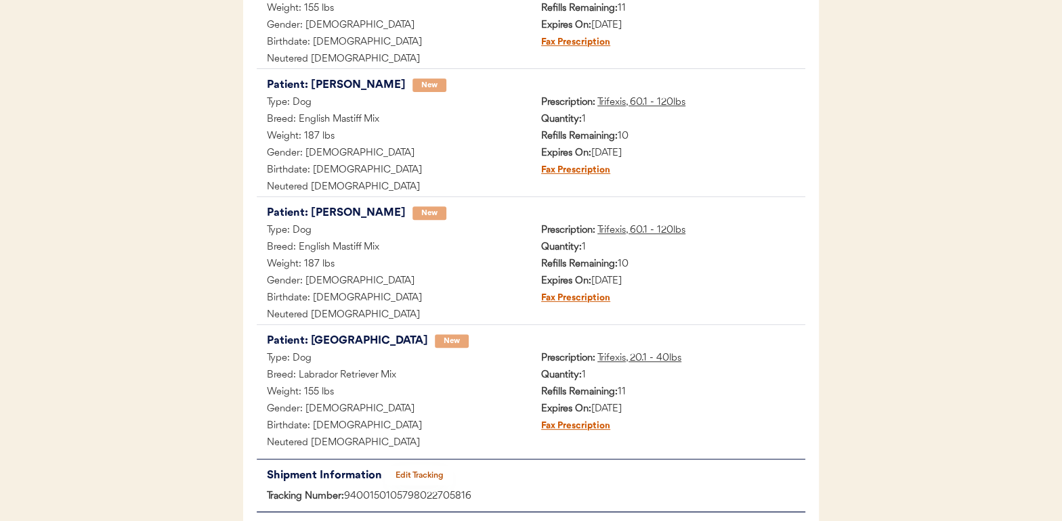
scroll to position [0, 0]
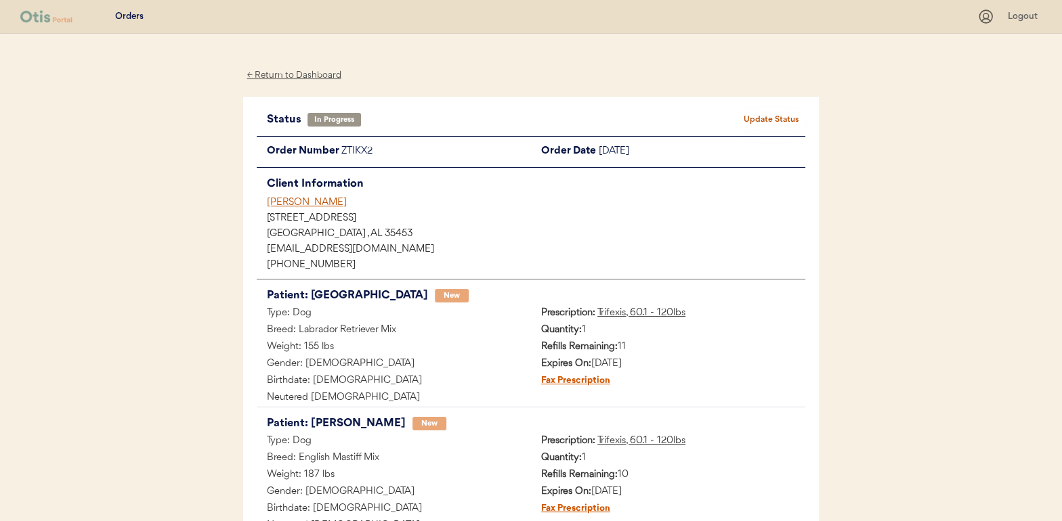
click at [760, 116] on button "Update Status" at bounding box center [771, 119] width 68 height 19
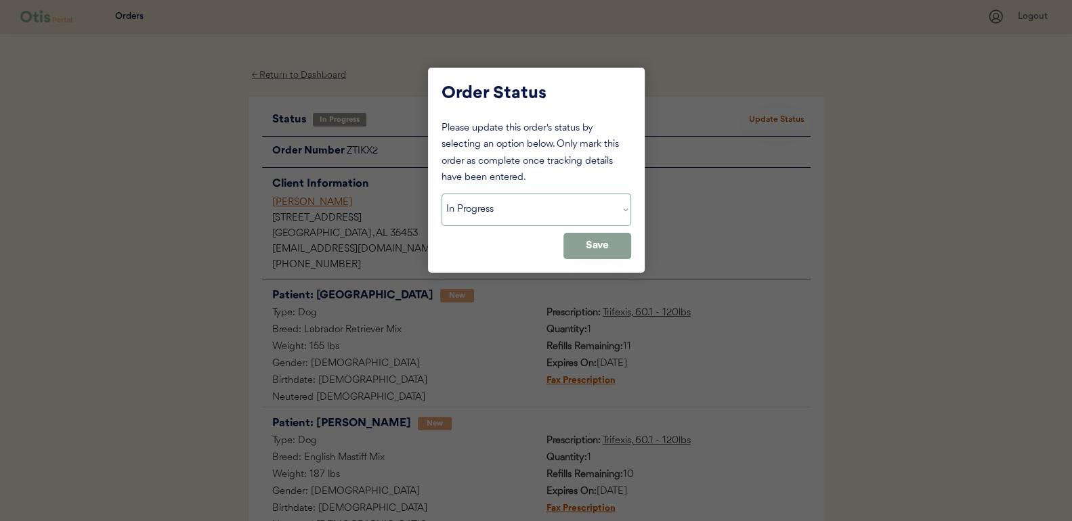
click at [479, 215] on select "Status On Hold New In Progress Complete Pending HW Consent Cancelled" at bounding box center [537, 210] width 190 height 33
select select ""complete""
click at [442, 194] on select "Status On Hold New In Progress Complete Pending HW Consent Cancelled" at bounding box center [537, 210] width 190 height 33
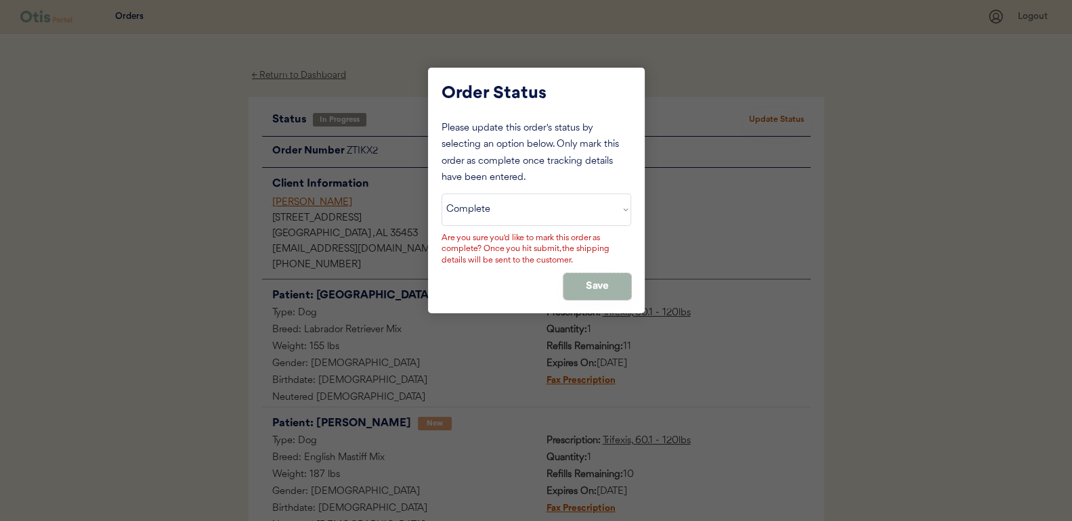
click at [590, 283] on button "Save" at bounding box center [597, 287] width 68 height 26
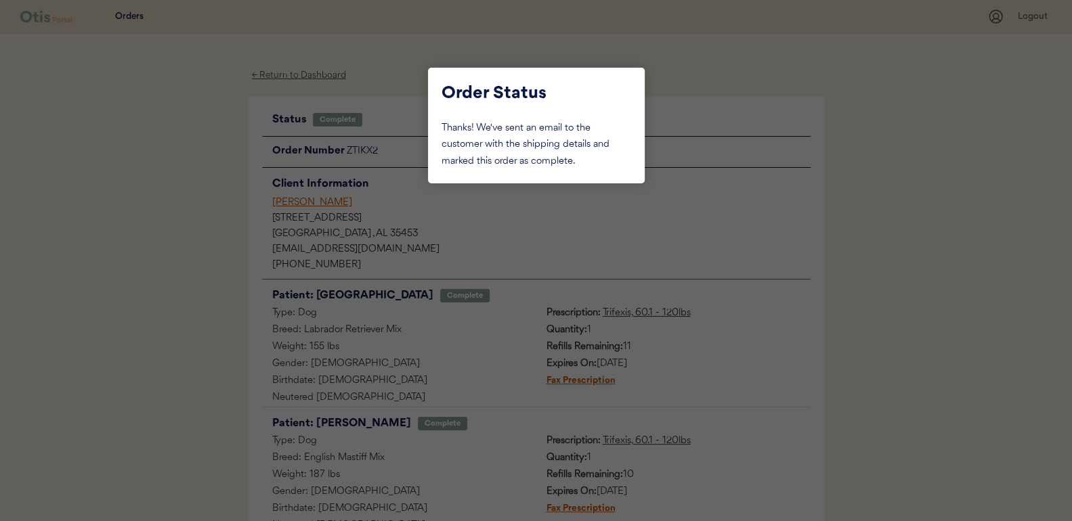
click at [181, 201] on div at bounding box center [536, 260] width 1072 height 521
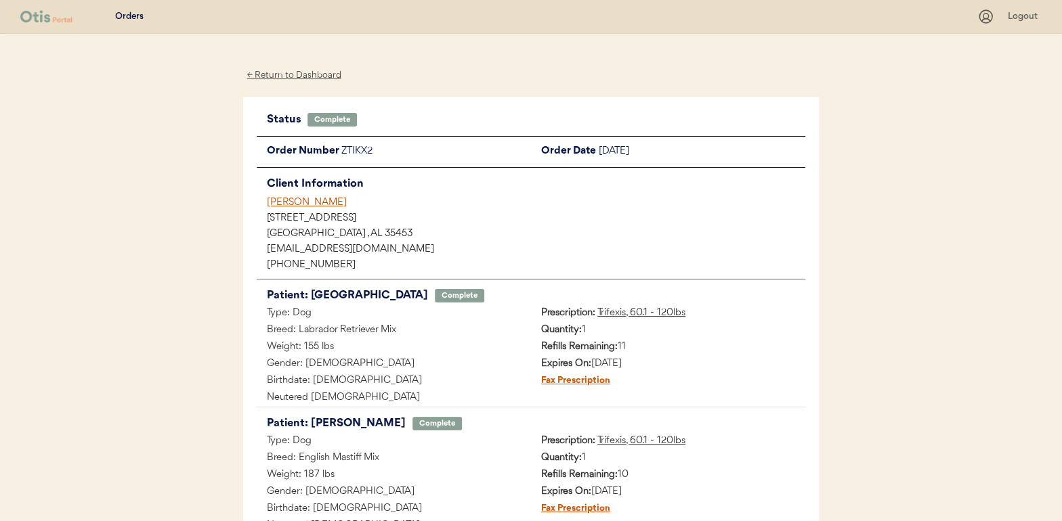
click at [315, 79] on div "← Return to Dashboard" at bounding box center [294, 76] width 102 height 16
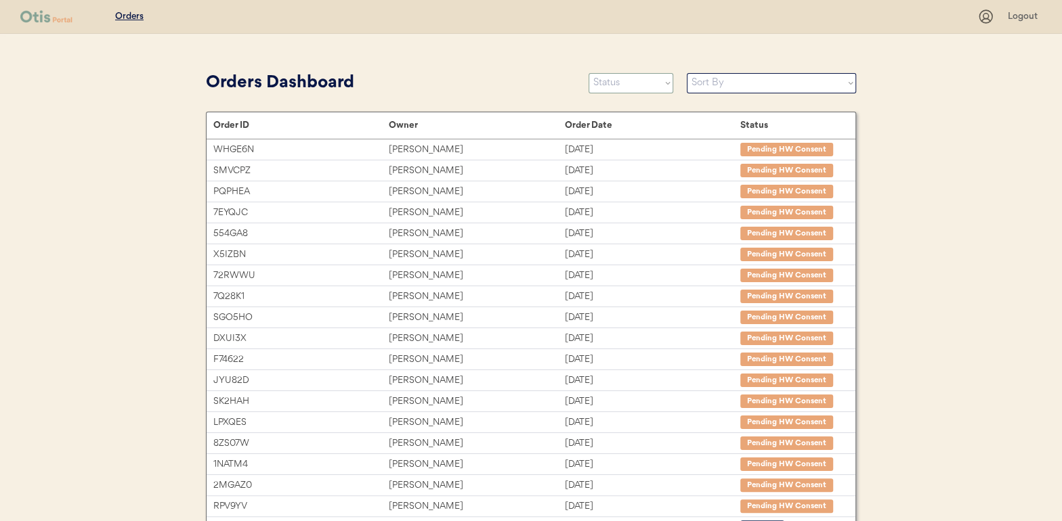
click at [623, 79] on select "Status On Hold New In Progress Complete Pending HW Consent Cancelled" at bounding box center [631, 83] width 85 height 20
select select ""in_progress""
click at [589, 73] on select "Status On Hold New In Progress Complete Pending HW Consent Cancelled" at bounding box center [631, 83] width 85 height 20
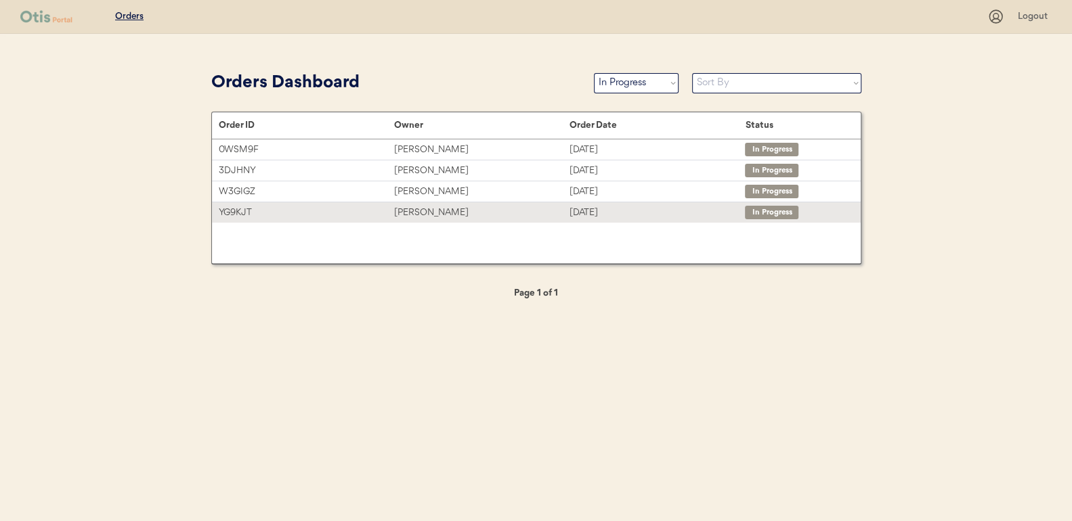
click at [428, 214] on div "[PERSON_NAME]" at bounding box center [481, 213] width 175 height 16
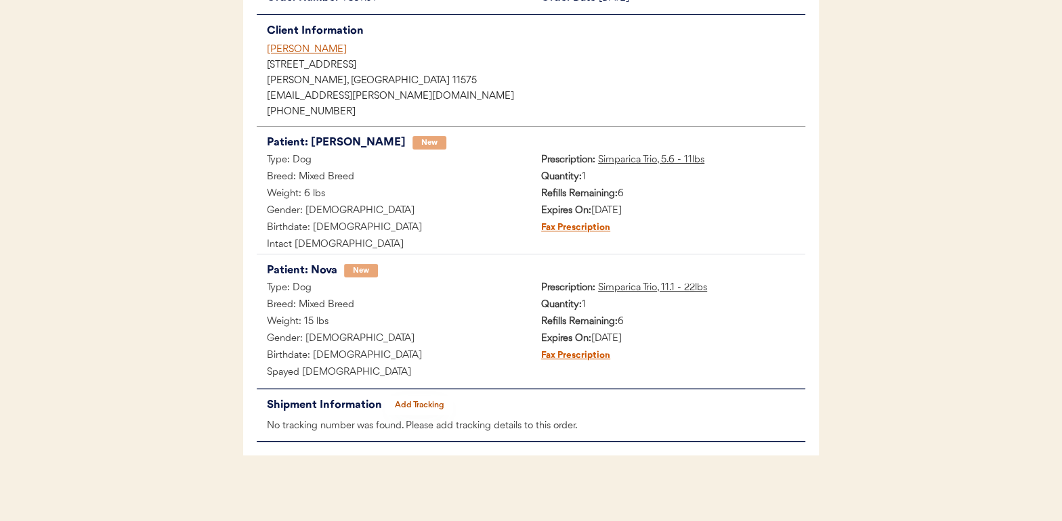
scroll to position [154, 0]
click at [438, 400] on button "Add Tracking" at bounding box center [419, 404] width 68 height 19
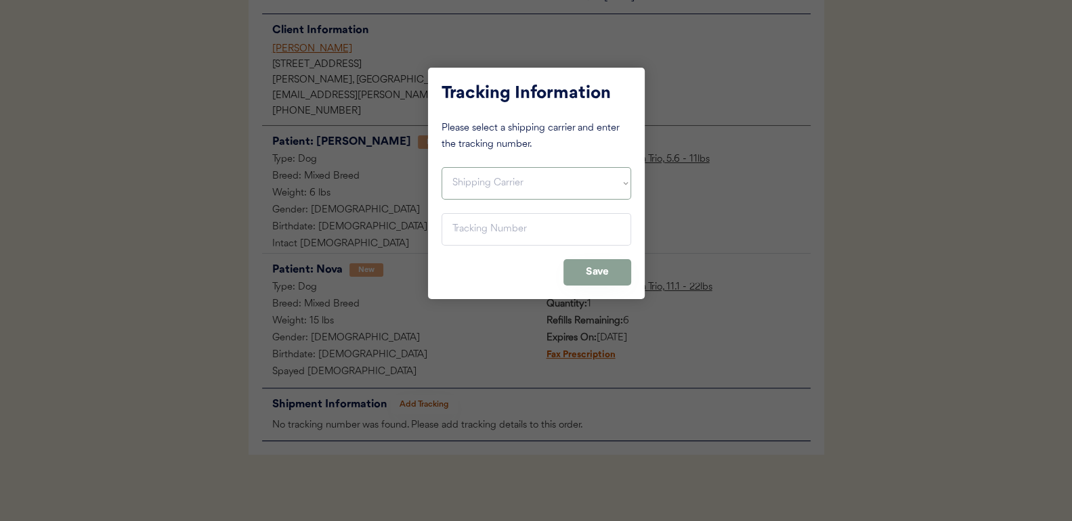
click at [463, 177] on select "Shipping Carrier FedEx FedEx Ground Economy UPS USPS" at bounding box center [537, 183] width 190 height 33
select select ""usps""
click at [442, 167] on select "Shipping Carrier FedEx FedEx Ground Economy UPS USPS" at bounding box center [537, 183] width 190 height 33
click at [457, 229] on input "input" at bounding box center [537, 229] width 190 height 33
paste input "9400150105798022709319"
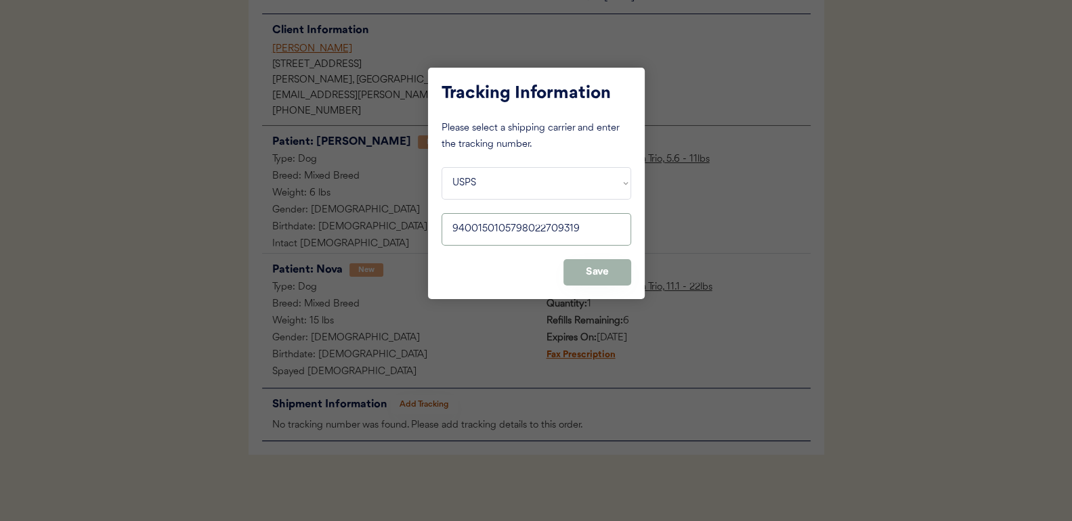
type input "9400150105798022709319"
click at [601, 269] on button "Save" at bounding box center [597, 272] width 68 height 26
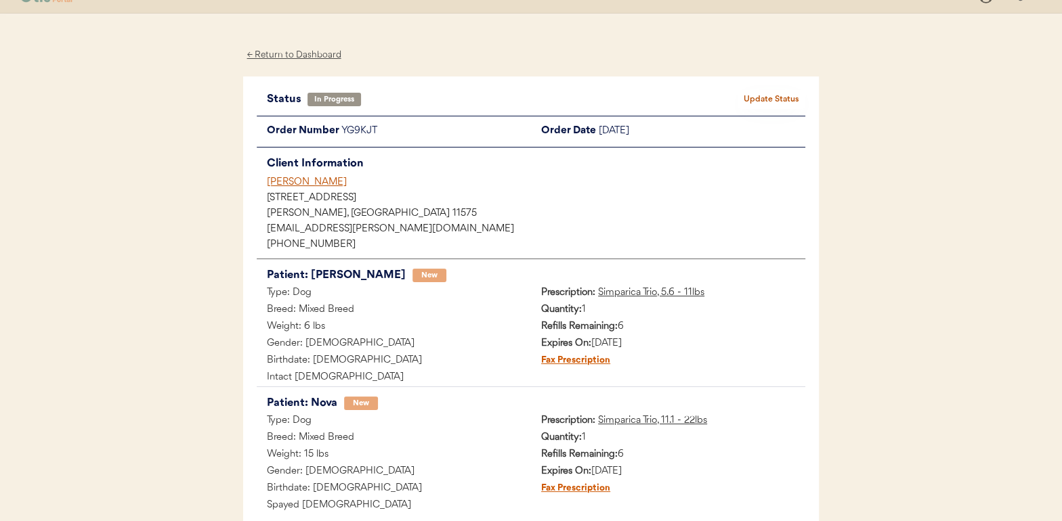
scroll to position [0, 0]
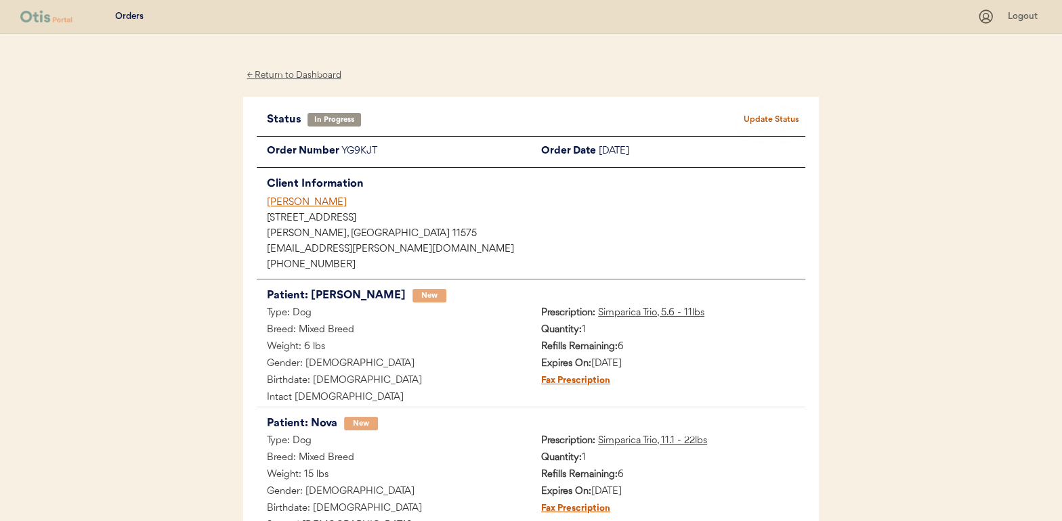
click at [782, 118] on button "Update Status" at bounding box center [771, 119] width 68 height 19
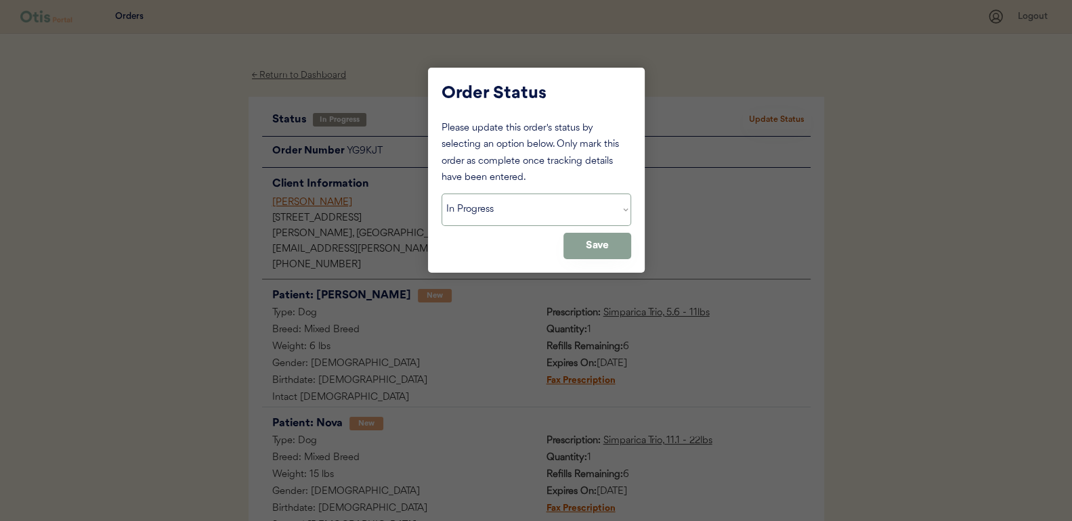
click at [479, 198] on select "Status On Hold New In Progress Complete Pending HW Consent Cancelled" at bounding box center [537, 210] width 190 height 33
select select ""complete""
click at [442, 194] on select "Status On Hold New In Progress Complete Pending HW Consent Cancelled" at bounding box center [537, 210] width 190 height 33
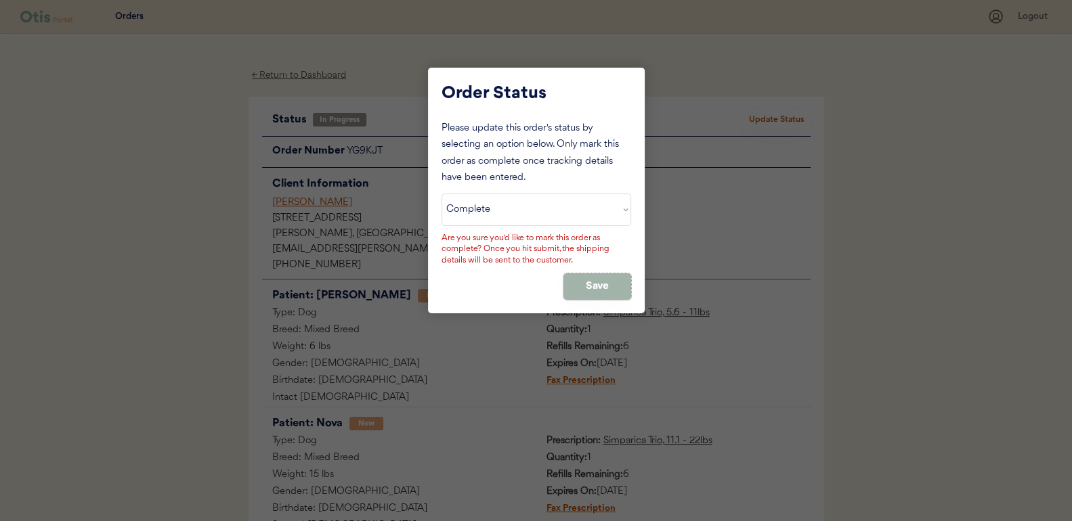
click at [575, 286] on button "Save" at bounding box center [597, 287] width 68 height 26
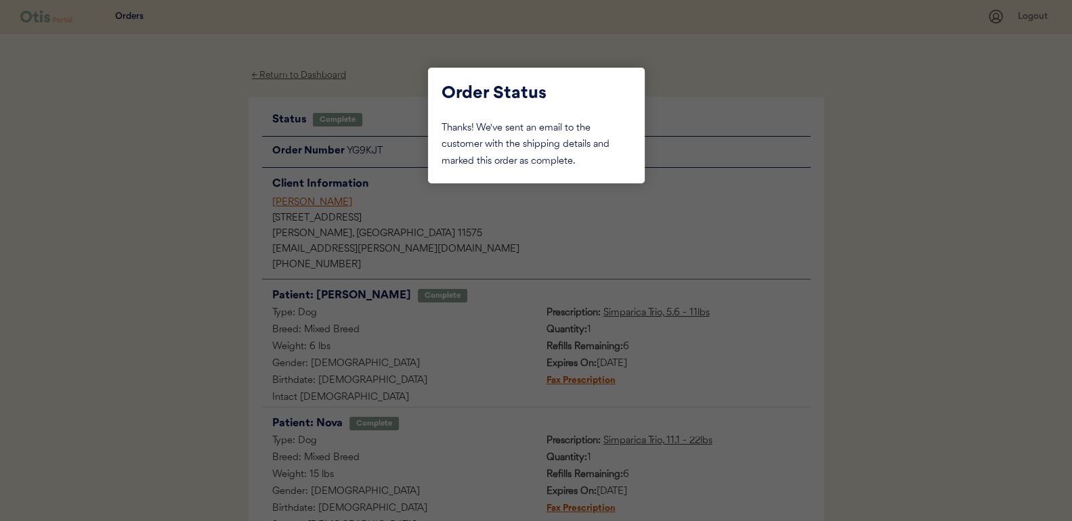
click at [171, 210] on div at bounding box center [536, 260] width 1072 height 521
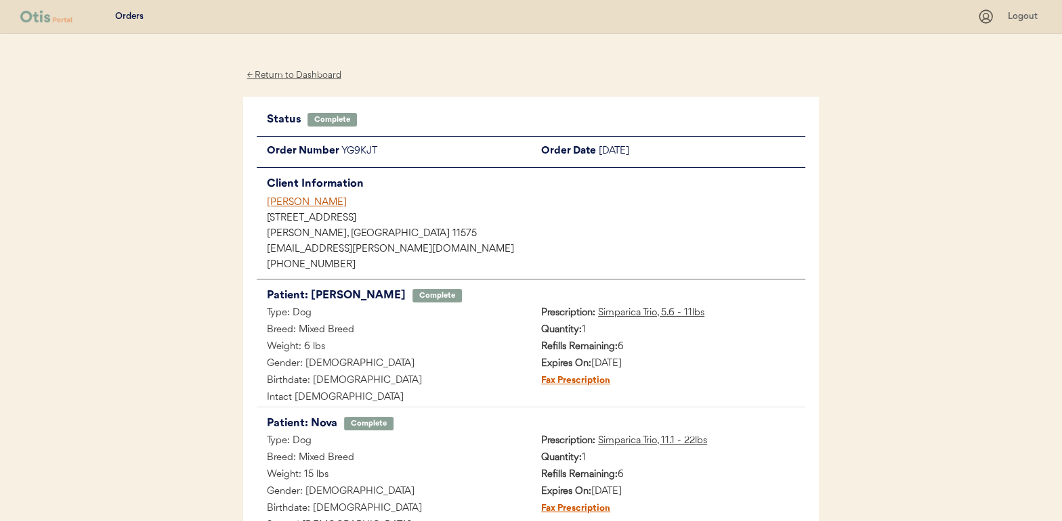
click at [286, 78] on div "← Return to Dashboard" at bounding box center [294, 76] width 102 height 16
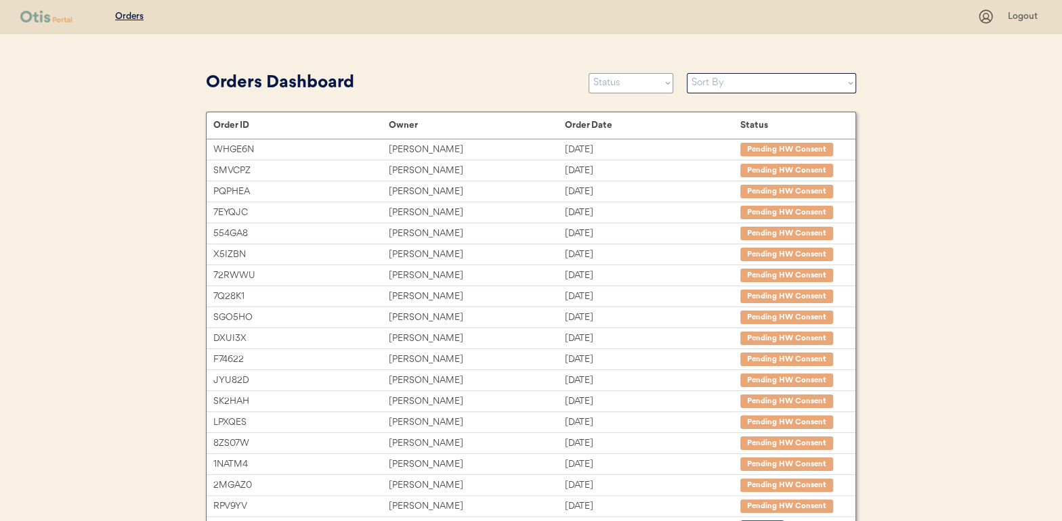
click at [641, 79] on select "Status On Hold New In Progress Complete Pending HW Consent Cancelled" at bounding box center [631, 83] width 85 height 20
select select ""in_progress""
click at [589, 73] on select "Status On Hold New In Progress Complete Pending HW Consent Cancelled" at bounding box center [631, 83] width 85 height 20
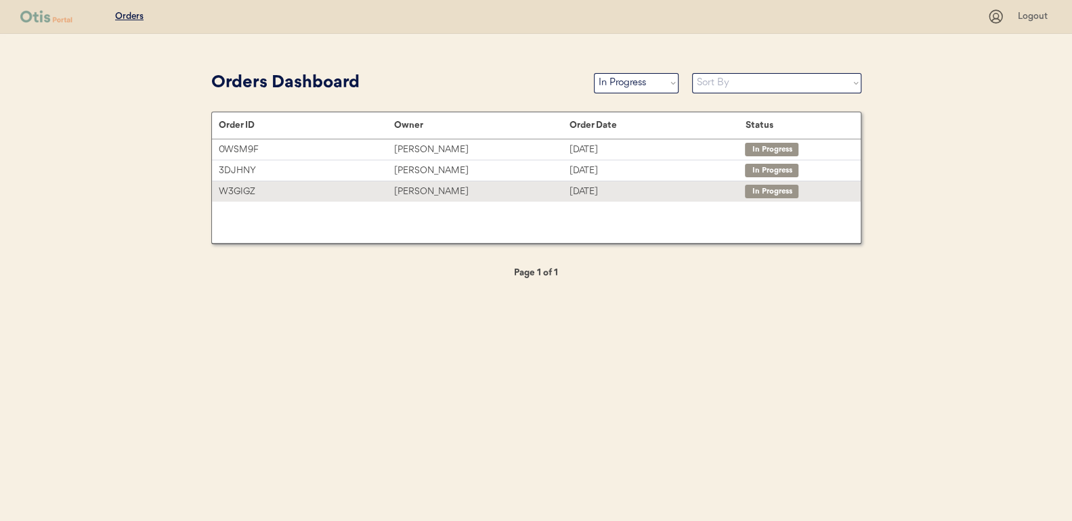
click at [408, 184] on div "[PERSON_NAME]" at bounding box center [481, 192] width 175 height 16
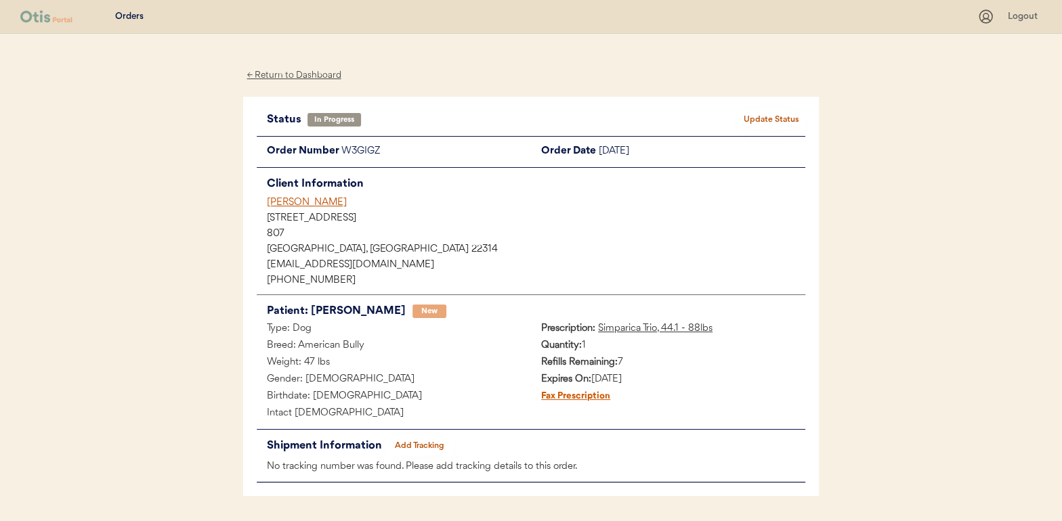
click at [412, 441] on button "Add Tracking" at bounding box center [419, 446] width 68 height 19
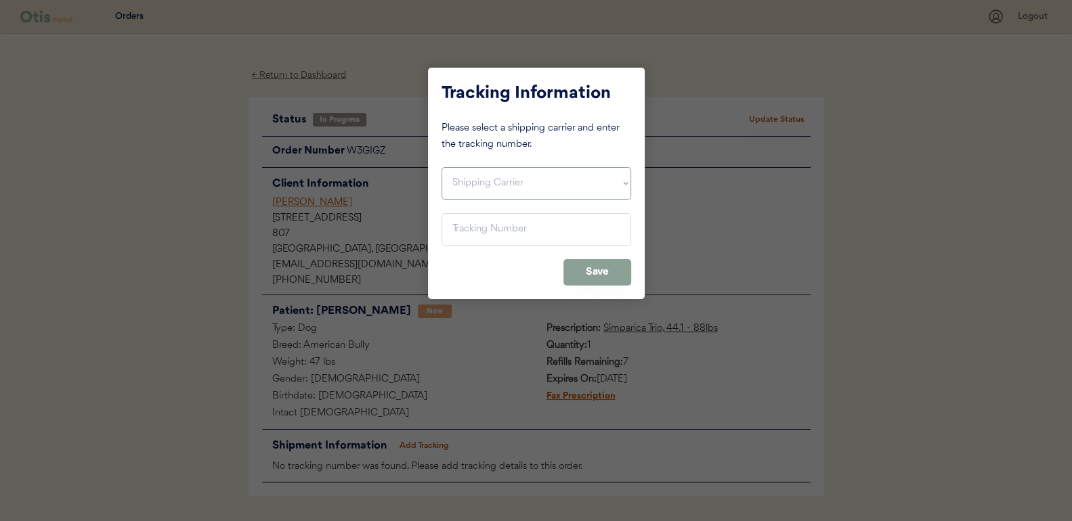
click at [472, 188] on select "Shipping Carrier FedEx FedEx Ground Economy UPS USPS" at bounding box center [537, 183] width 190 height 33
select select ""usps""
click at [442, 167] on select "Shipping Carrier FedEx FedEx Ground Economy UPS USPS" at bounding box center [537, 183] width 190 height 33
click at [456, 226] on input "input" at bounding box center [537, 229] width 190 height 33
paste input "9400150105800022688799"
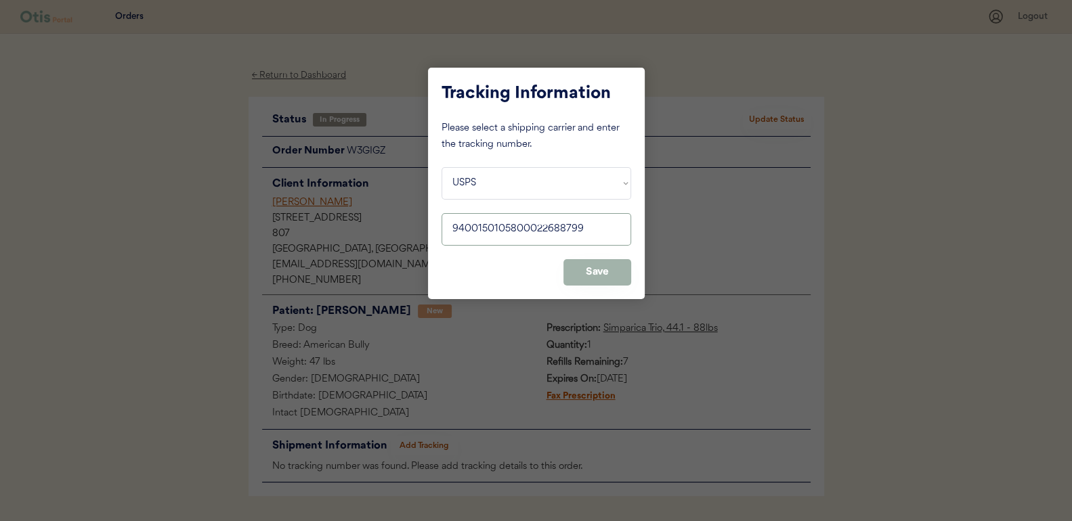
type input "9400150105800022688799"
click at [594, 268] on button "Save" at bounding box center [597, 272] width 68 height 26
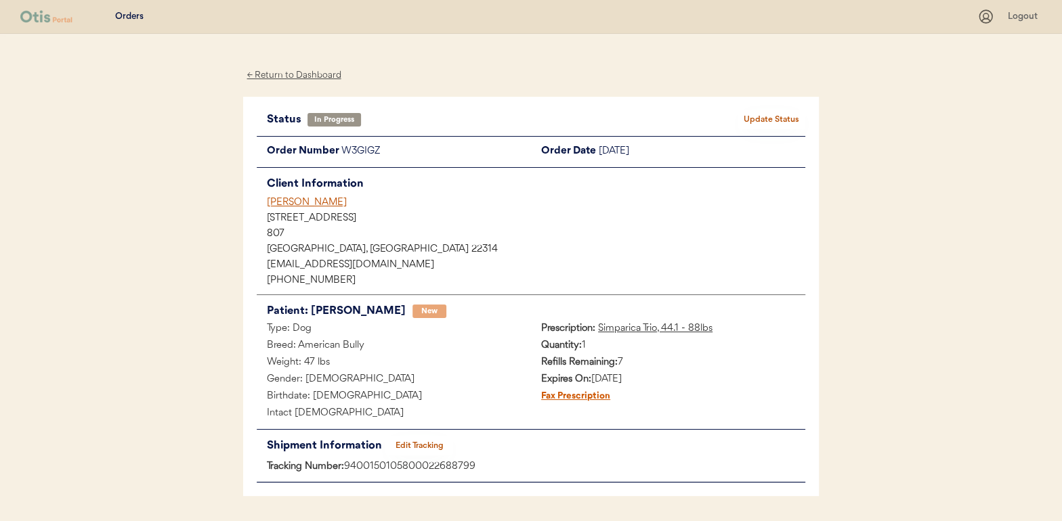
click at [782, 115] on button "Update Status" at bounding box center [771, 119] width 68 height 19
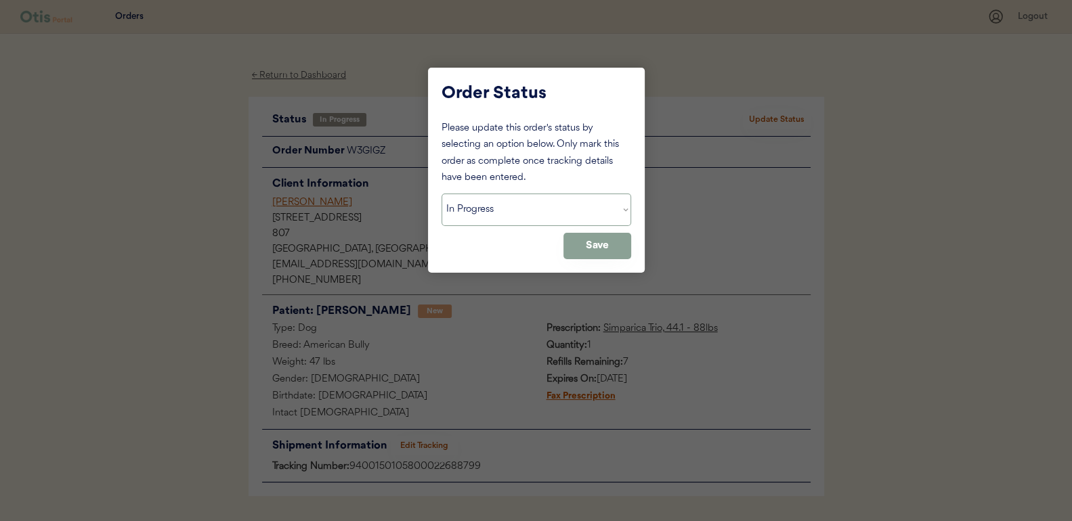
click at [505, 209] on select "Status On Hold New In Progress Complete Pending HW Consent Cancelled" at bounding box center [537, 210] width 190 height 33
select select ""complete""
click at [442, 194] on select "Status On Hold New In Progress Complete Pending HW Consent Cancelled" at bounding box center [537, 210] width 190 height 33
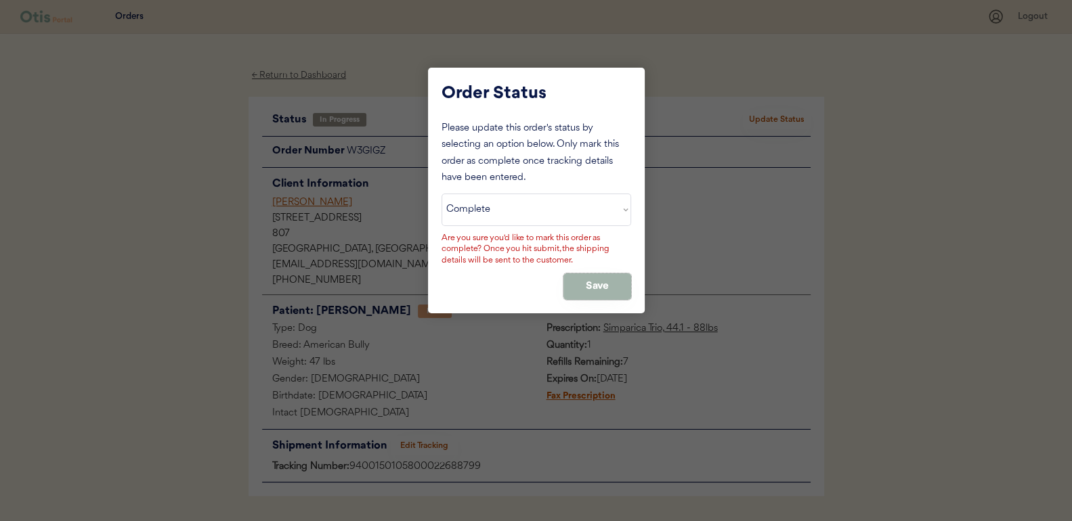
click at [614, 284] on button "Save" at bounding box center [597, 287] width 68 height 26
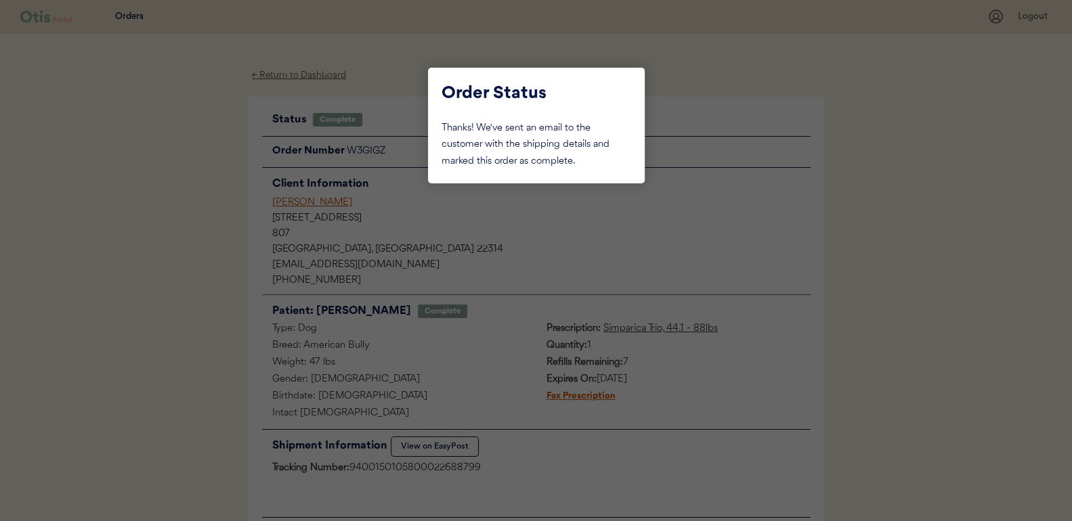
click at [195, 166] on div at bounding box center [536, 260] width 1072 height 521
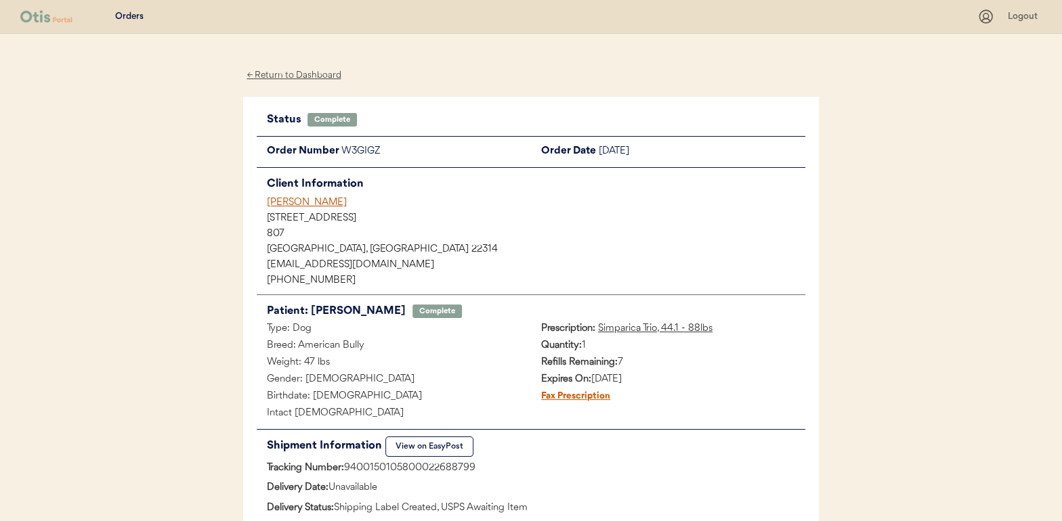
click at [284, 71] on div "← Return to Dashboard" at bounding box center [294, 76] width 102 height 16
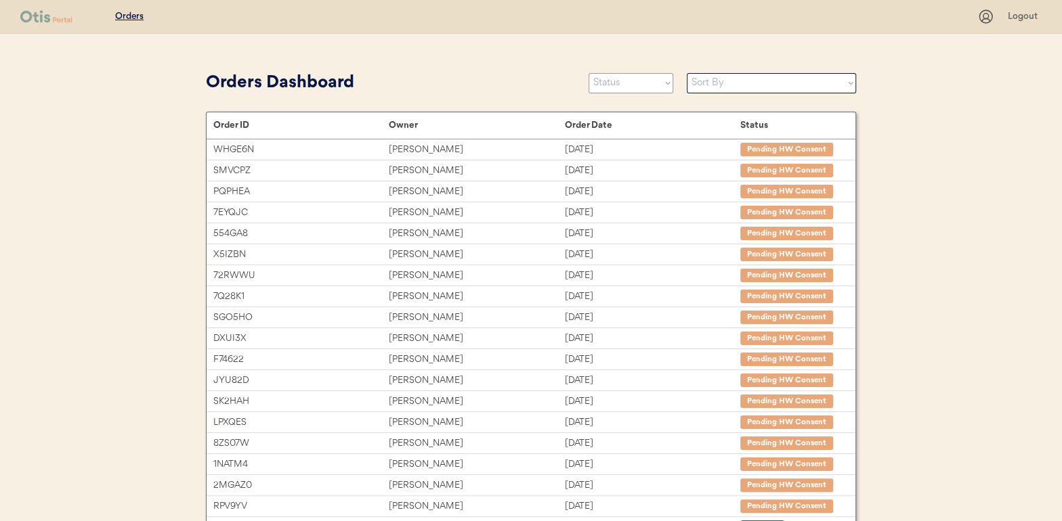
click at [622, 82] on select "Status On Hold New In Progress Complete Pending HW Consent Cancelled" at bounding box center [631, 83] width 85 height 20
select select ""new""
click at [589, 73] on select "Status On Hold New In Progress Complete Pending HW Consent Cancelled" at bounding box center [631, 83] width 85 height 20
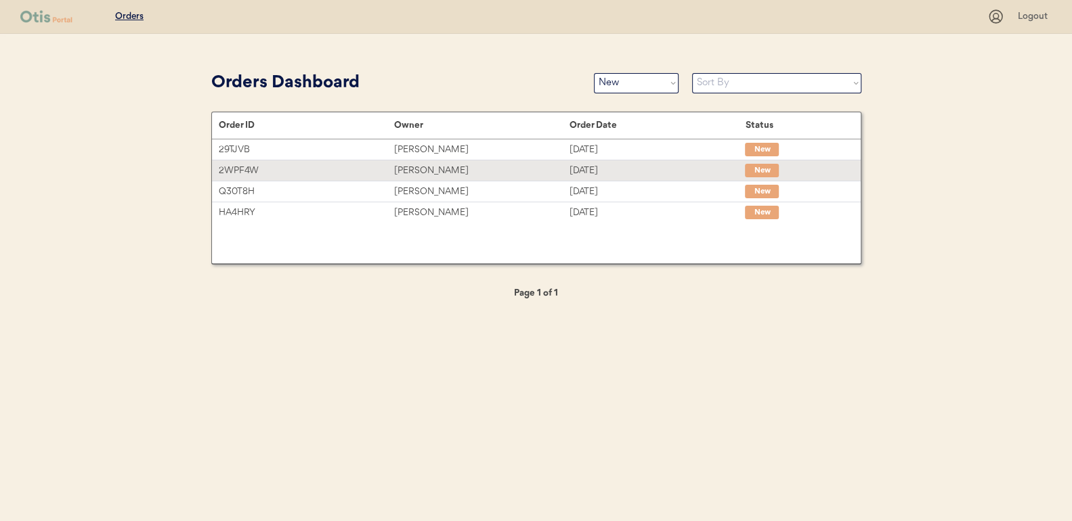
click at [426, 165] on div "Jolynn Herring" at bounding box center [481, 171] width 175 height 16
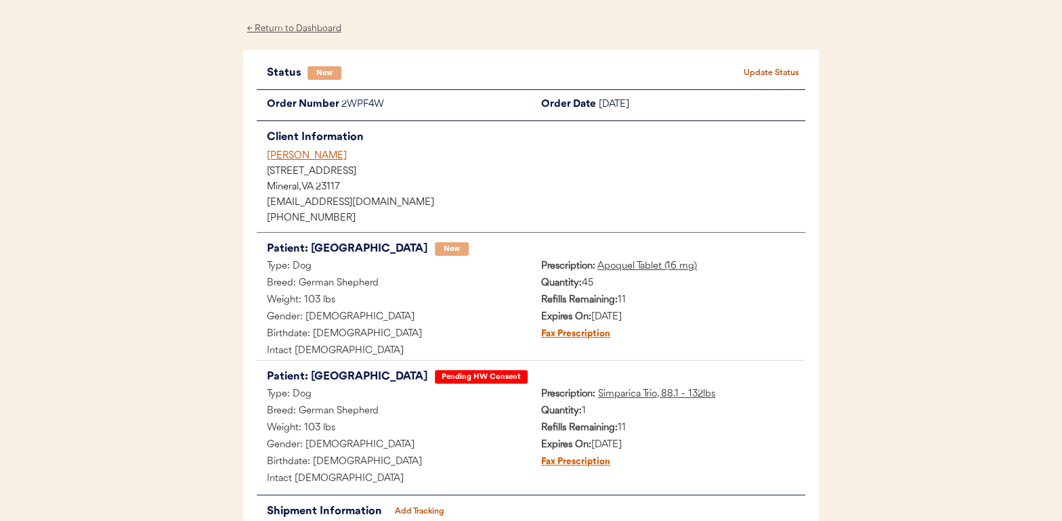
scroll to position [68, 0]
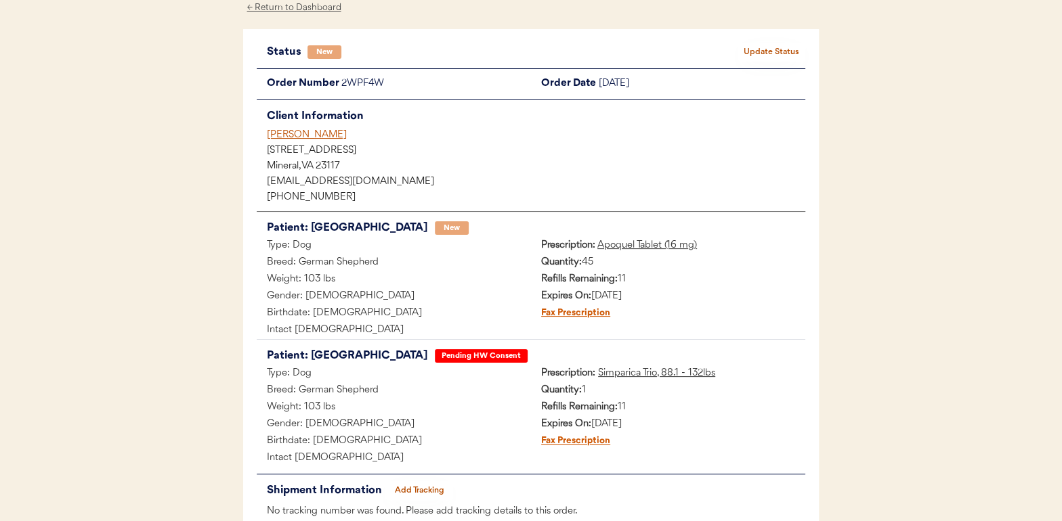
click at [778, 52] on button "Update Status" at bounding box center [771, 52] width 68 height 19
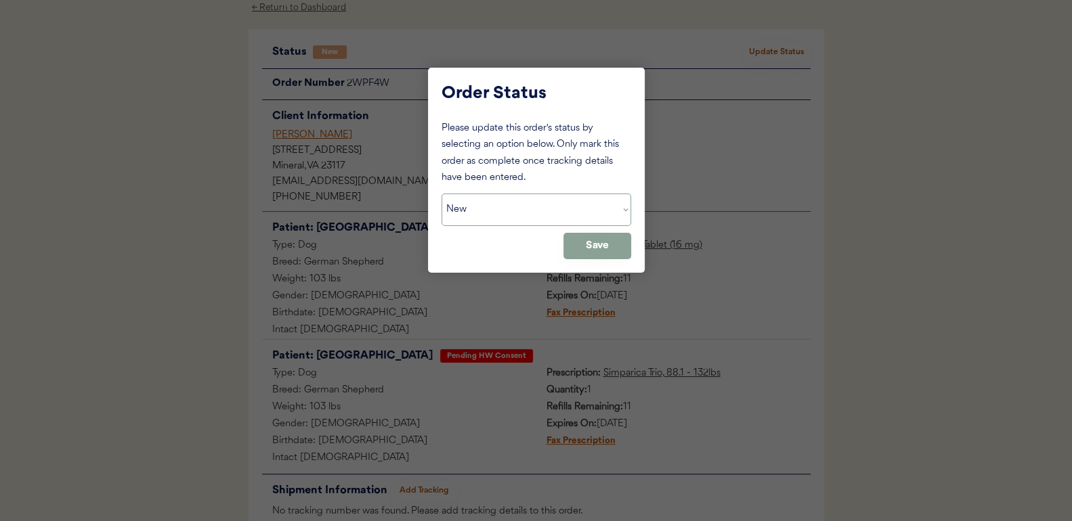
click at [476, 208] on select "Status On Hold New In Progress Complete Pending HW Consent Cancelled" at bounding box center [537, 210] width 190 height 33
select select ""in_progress""
click at [442, 194] on select "Status On Hold New In Progress Complete Pending HW Consent Cancelled" at bounding box center [537, 210] width 190 height 33
click at [606, 247] on button "Save" at bounding box center [597, 246] width 68 height 26
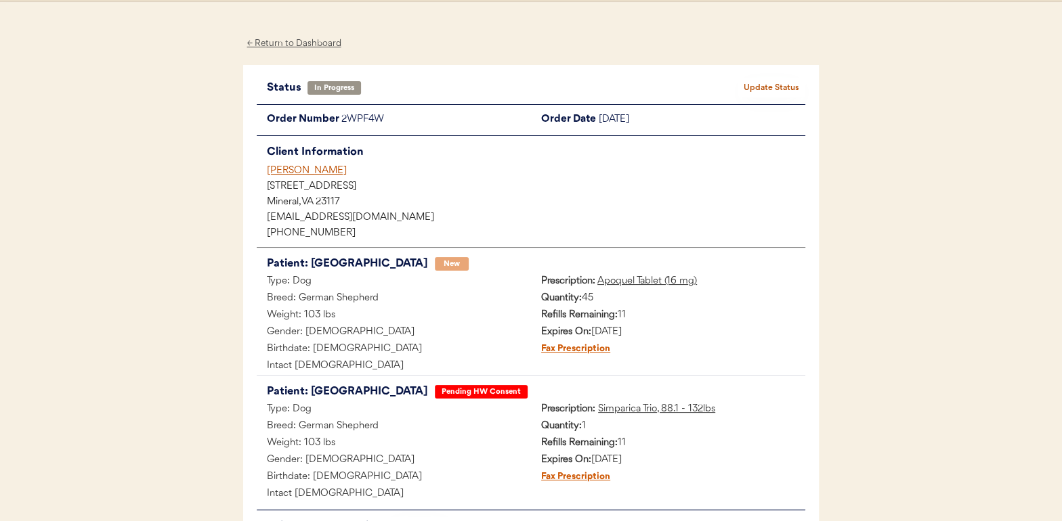
scroll to position [0, 0]
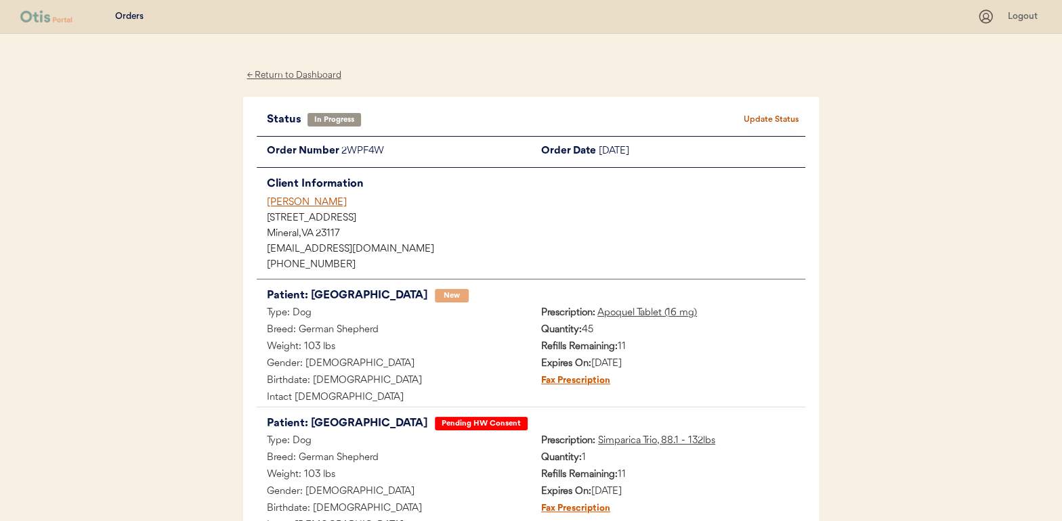
click at [299, 73] on div "← Return to Dashboard" at bounding box center [294, 76] width 102 height 16
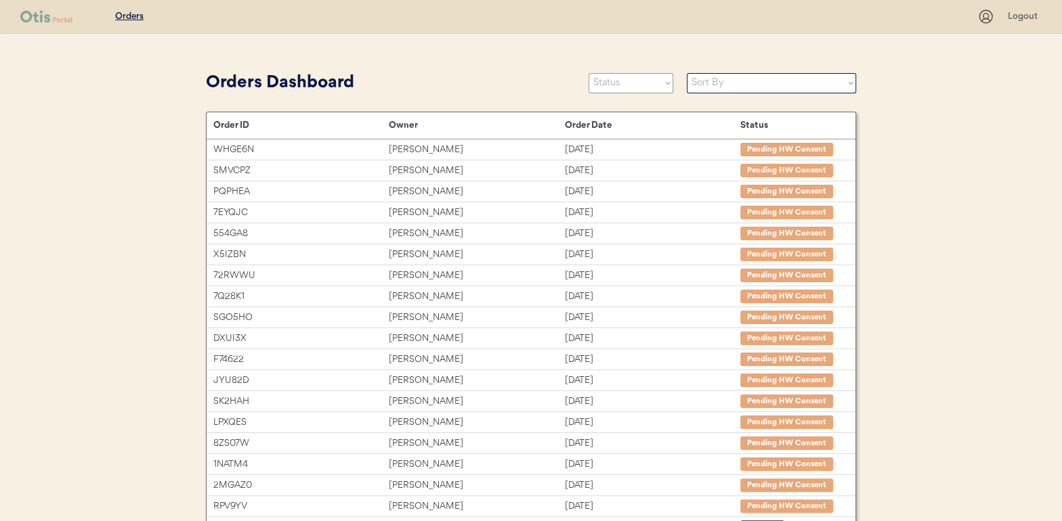
click at [620, 87] on select "Status On Hold New In Progress Complete Pending HW Consent Cancelled" at bounding box center [631, 83] width 85 height 20
select select ""new""
click at [589, 73] on select "Status On Hold New In Progress Complete Pending HW Consent Cancelled" at bounding box center [631, 83] width 85 height 20
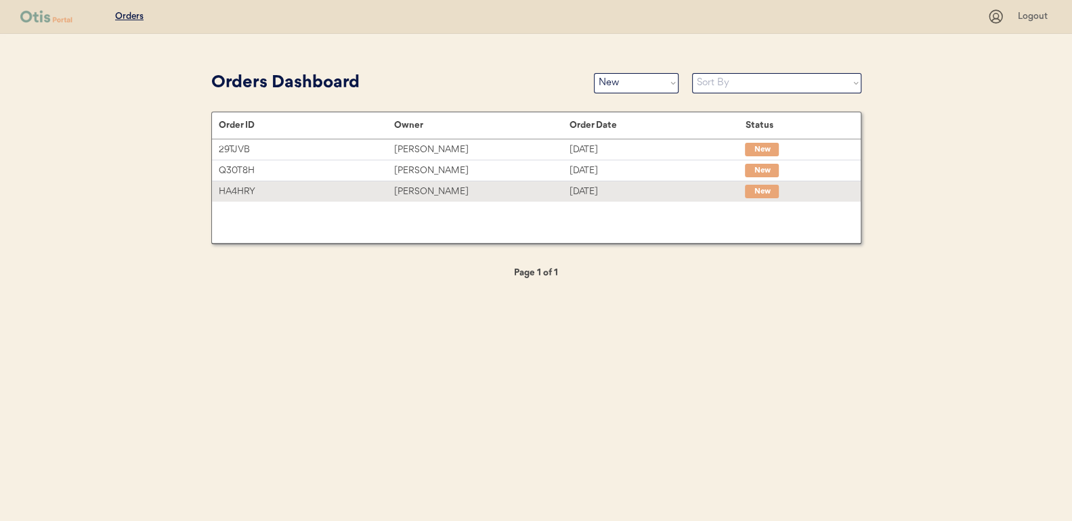
click at [428, 190] on div "[PERSON_NAME]" at bounding box center [481, 192] width 175 height 16
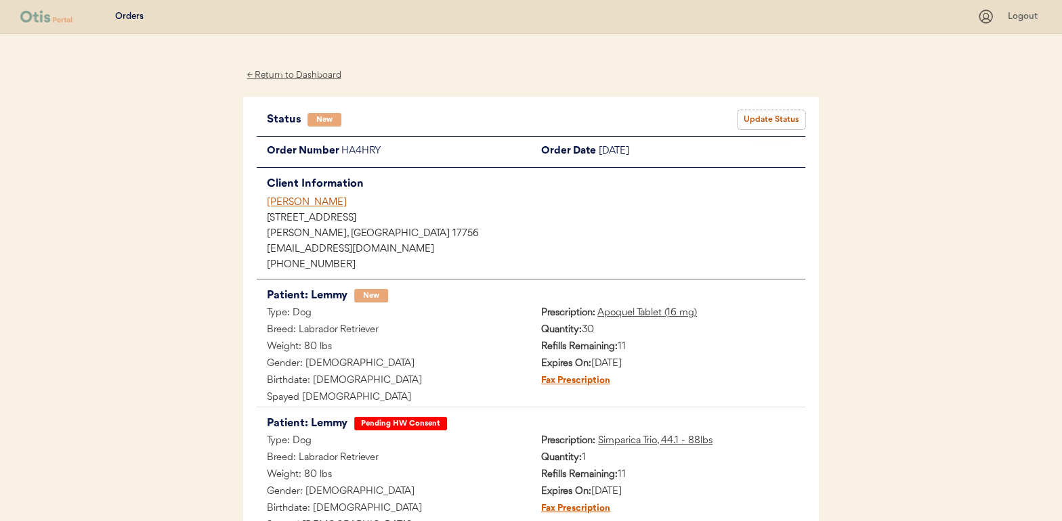
click at [758, 112] on button "Update Status" at bounding box center [771, 119] width 68 height 19
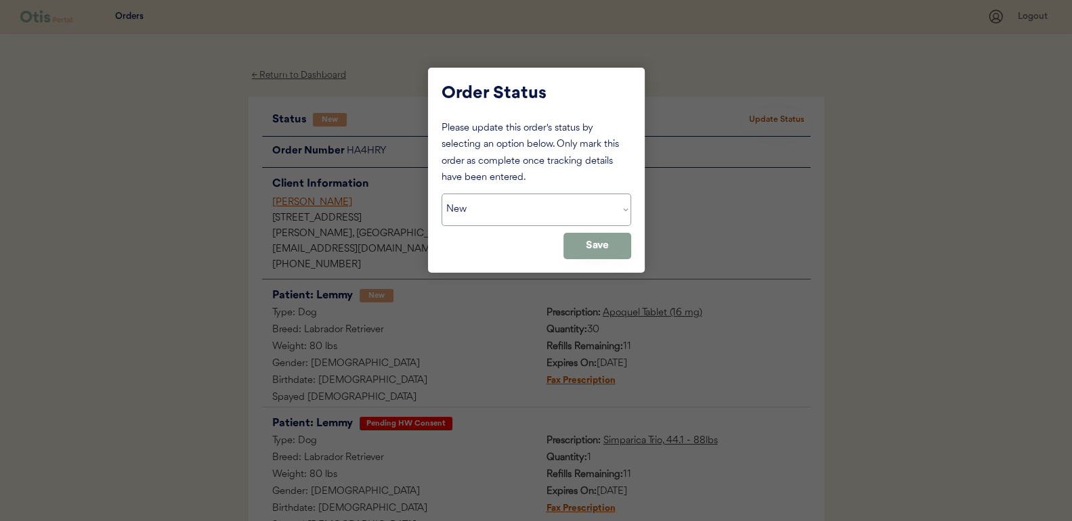
click at [479, 206] on select "Status On Hold New In Progress Complete Pending HW Consent Cancelled" at bounding box center [537, 210] width 190 height 33
select select ""in_progress""
click at [442, 194] on select "Status On Hold New In Progress Complete Pending HW Consent Cancelled" at bounding box center [537, 210] width 190 height 33
click at [588, 253] on button "Save" at bounding box center [597, 246] width 68 height 26
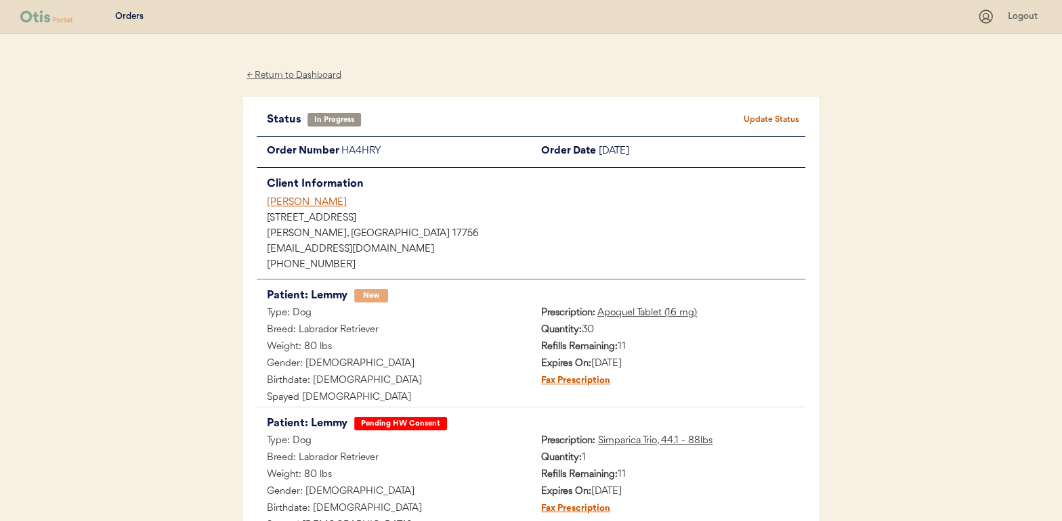
click at [293, 75] on div "← Return to Dashboard" at bounding box center [294, 76] width 102 height 16
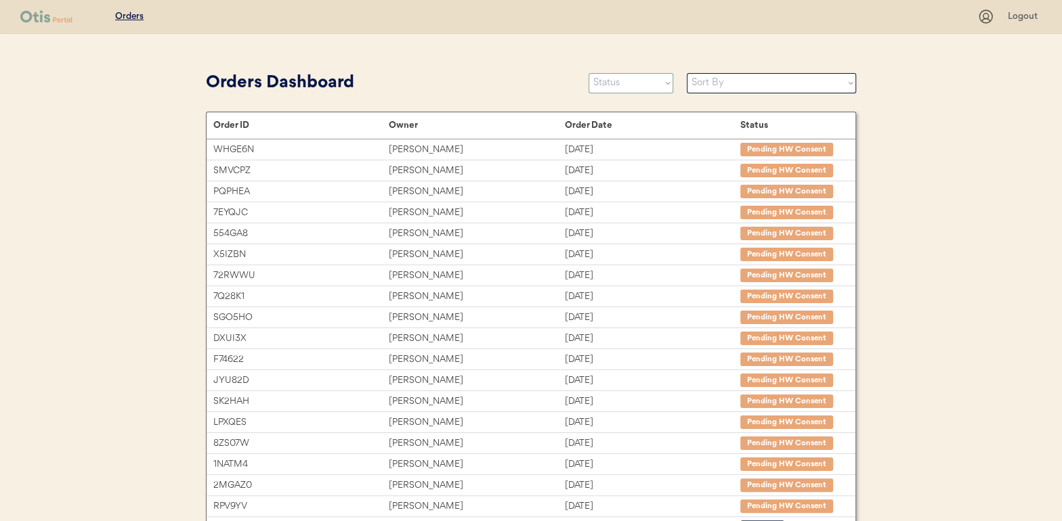
click at [599, 82] on select "Status On Hold New In Progress Complete Pending HW Consent Cancelled" at bounding box center [631, 83] width 85 height 20
select select ""new""
click at [589, 73] on select "Status On Hold New In Progress Complete Pending HW Consent Cancelled" at bounding box center [631, 83] width 85 height 20
click at [605, 142] on div "[DATE]" at bounding box center [652, 150] width 175 height 16
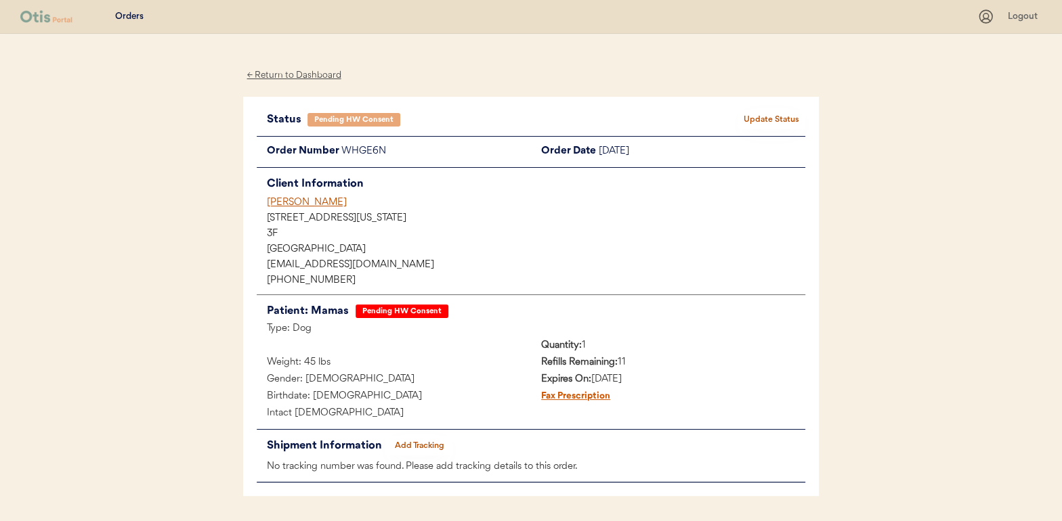
click at [292, 74] on div "← Return to Dashboard" at bounding box center [294, 76] width 102 height 16
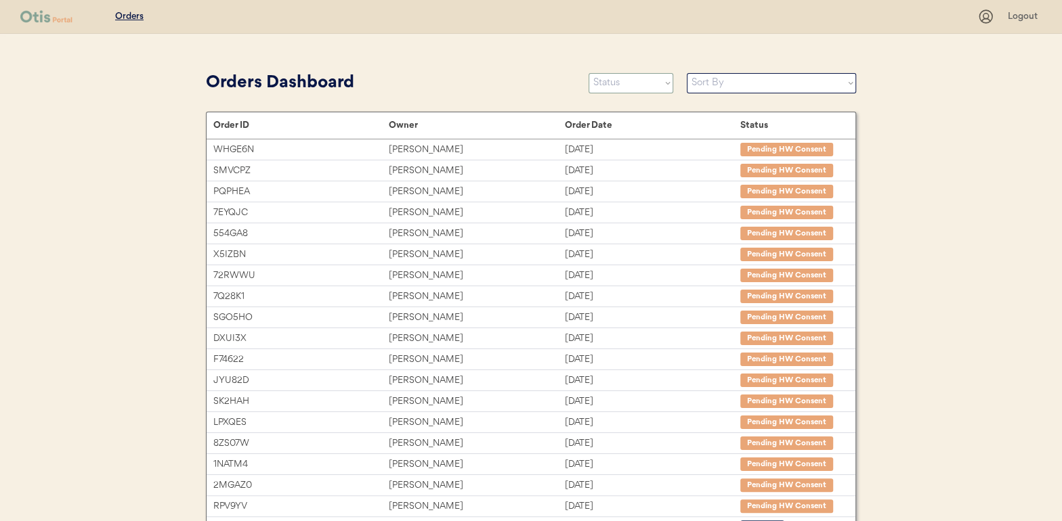
click at [613, 81] on select "Status On Hold New In Progress Complete Pending HW Consent Cancelled" at bounding box center [631, 83] width 85 height 20
select select ""new""
click at [589, 73] on select "Status On Hold New In Progress Complete Pending HW Consent Cancelled" at bounding box center [631, 83] width 85 height 20
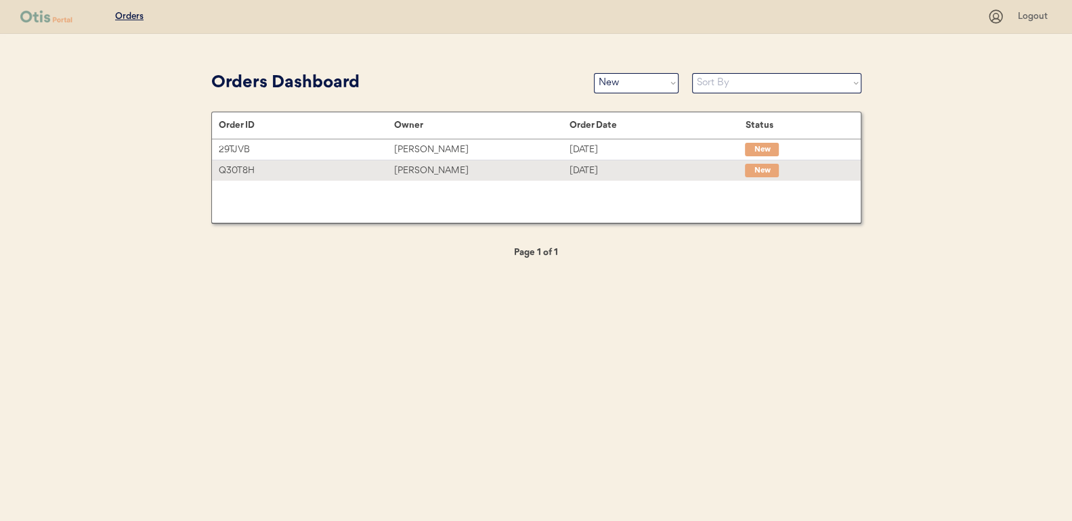
click at [444, 168] on div "[PERSON_NAME]" at bounding box center [481, 171] width 175 height 16
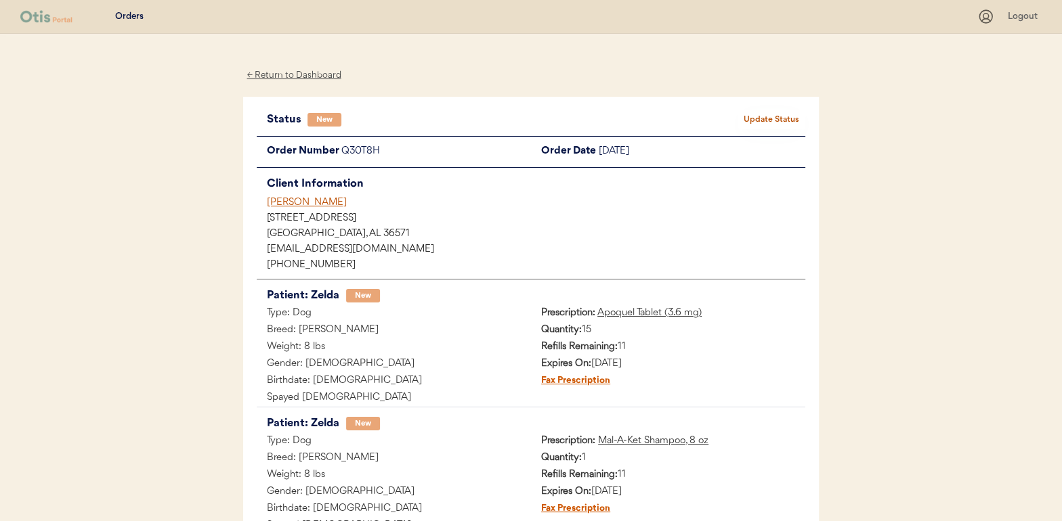
click at [792, 112] on button "Update Status" at bounding box center [771, 119] width 68 height 19
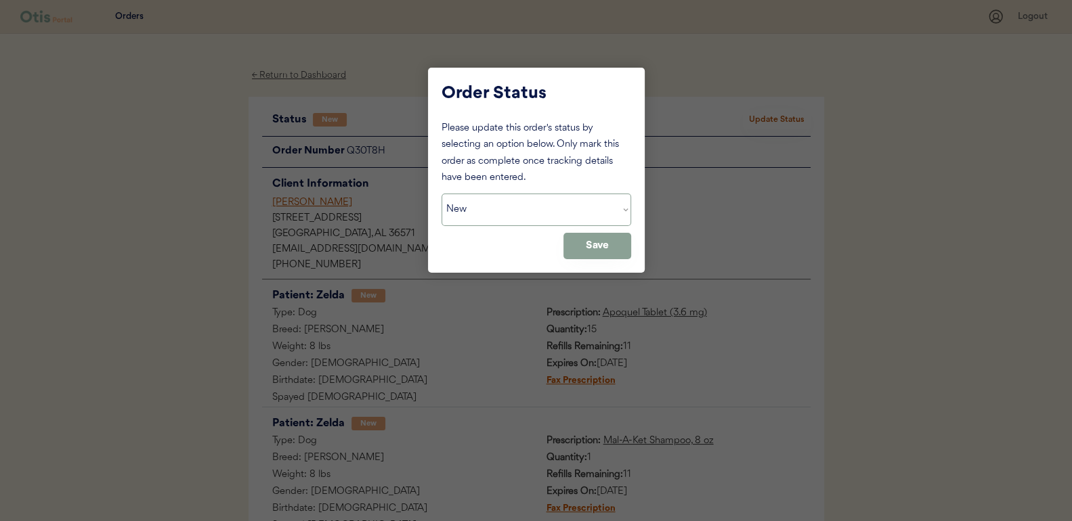
click at [490, 215] on select "Status On Hold New In Progress Complete Pending HW Consent Cancelled" at bounding box center [537, 210] width 190 height 33
click at [442, 194] on select "Status On Hold New In Progress Complete Pending HW Consent Cancelled" at bounding box center [537, 210] width 190 height 33
click at [503, 204] on select "Status On Hold New In Progress Complete Pending HW Consent Cancelled" at bounding box center [537, 210] width 190 height 33
select select ""in_progress""
click at [442, 194] on select "Status On Hold New In Progress Complete Pending HW Consent Cancelled" at bounding box center [537, 210] width 190 height 33
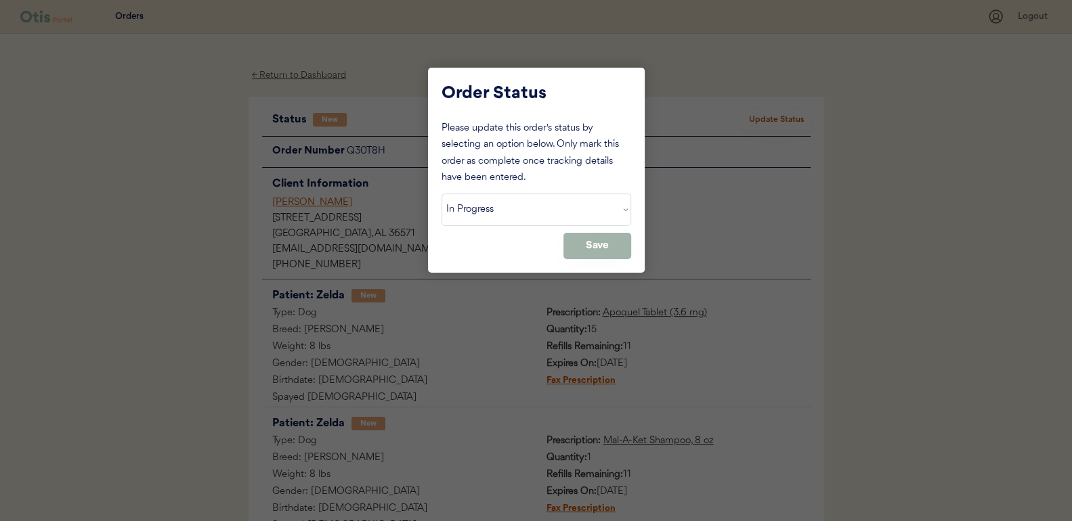
click at [578, 237] on button "Save" at bounding box center [597, 246] width 68 height 26
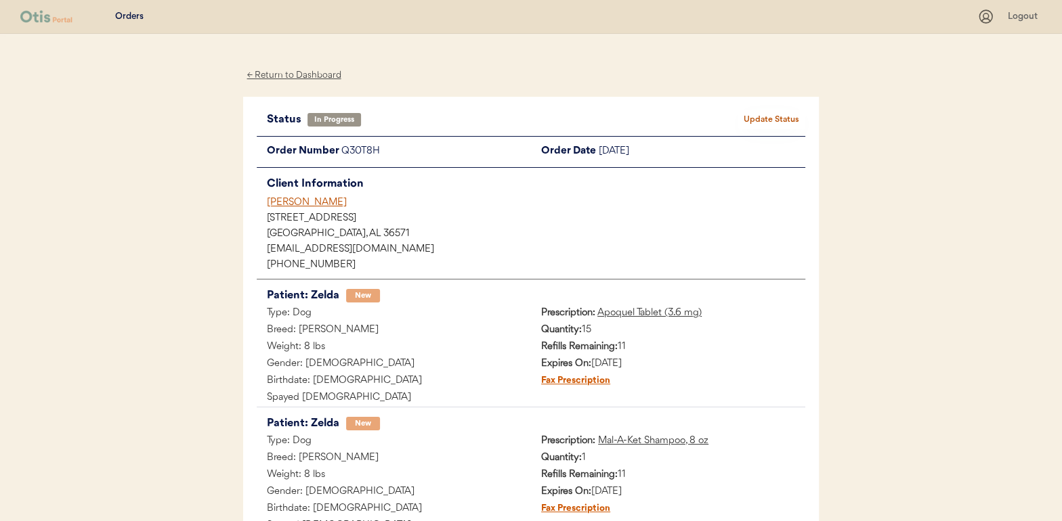
click at [291, 74] on div "← Return to Dashboard" at bounding box center [294, 76] width 102 height 16
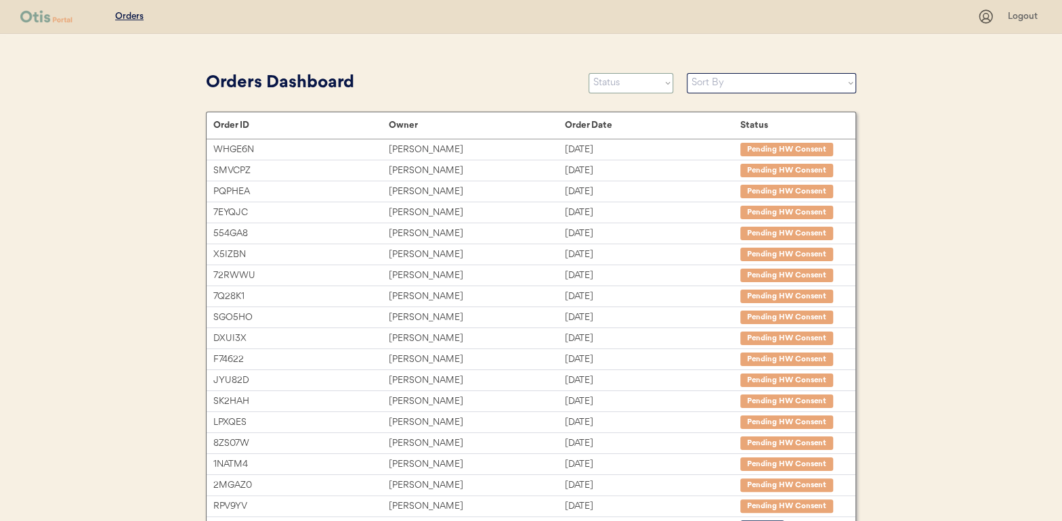
click at [623, 85] on select "Status On Hold New In Progress Complete Pending HW Consent Cancelled" at bounding box center [631, 83] width 85 height 20
select select ""new""
click at [589, 73] on select "Status On Hold New In Progress Complete Pending HW Consent Cancelled" at bounding box center [631, 83] width 85 height 20
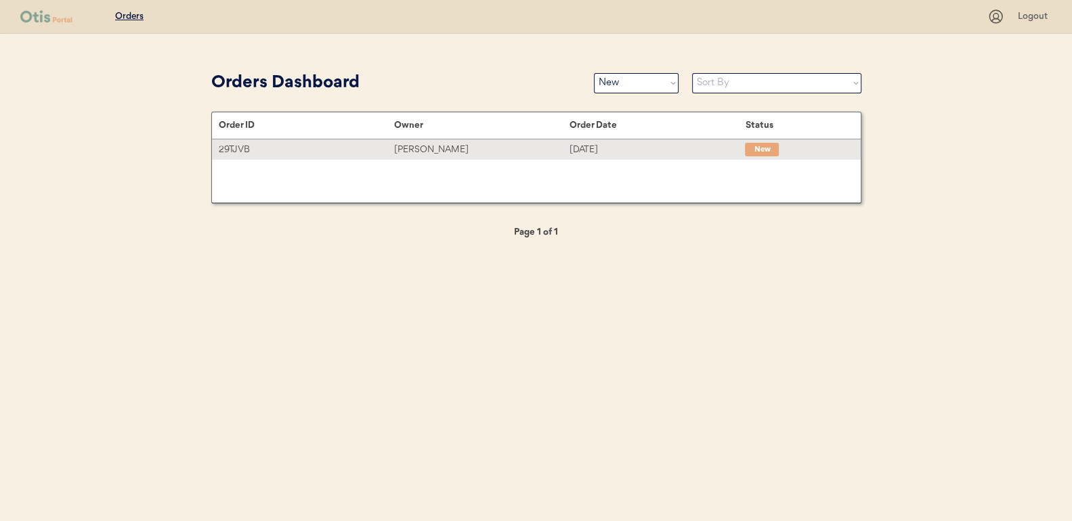
click at [432, 144] on div "[PERSON_NAME]" at bounding box center [481, 150] width 175 height 16
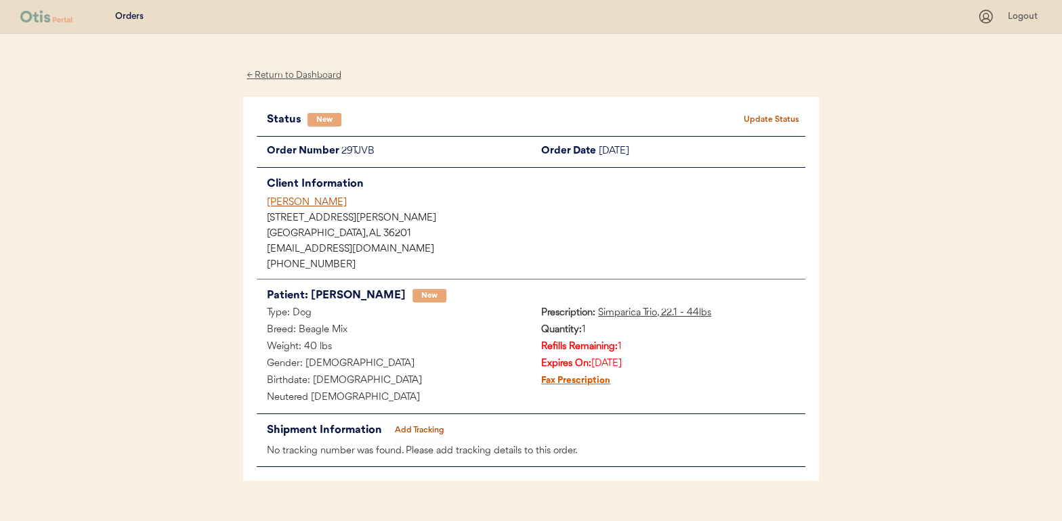
click at [778, 112] on button "Update Status" at bounding box center [771, 119] width 68 height 19
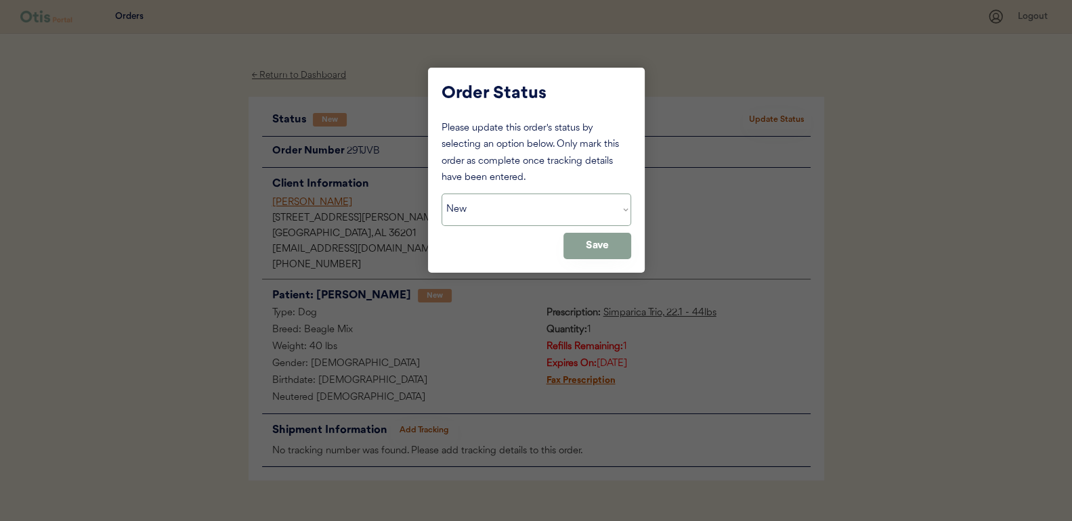
click at [521, 207] on select "Status On Hold New In Progress Complete Pending HW Consent Cancelled" at bounding box center [537, 210] width 190 height 33
select select ""in_progress""
click at [442, 194] on select "Status On Hold New In Progress Complete Pending HW Consent Cancelled" at bounding box center [537, 210] width 190 height 33
click at [576, 251] on button "Save" at bounding box center [597, 246] width 68 height 26
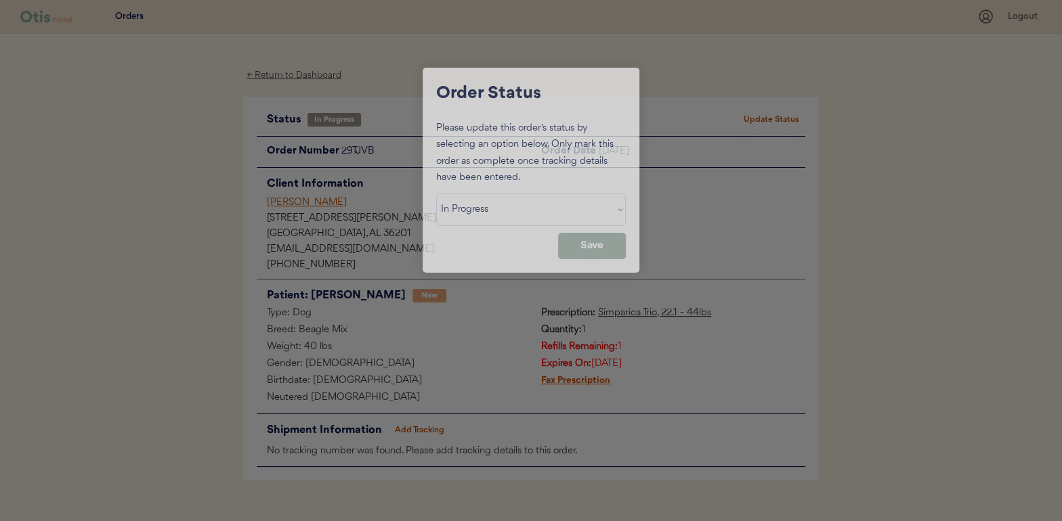
click at [594, 244] on button "Save" at bounding box center [592, 246] width 68 height 26
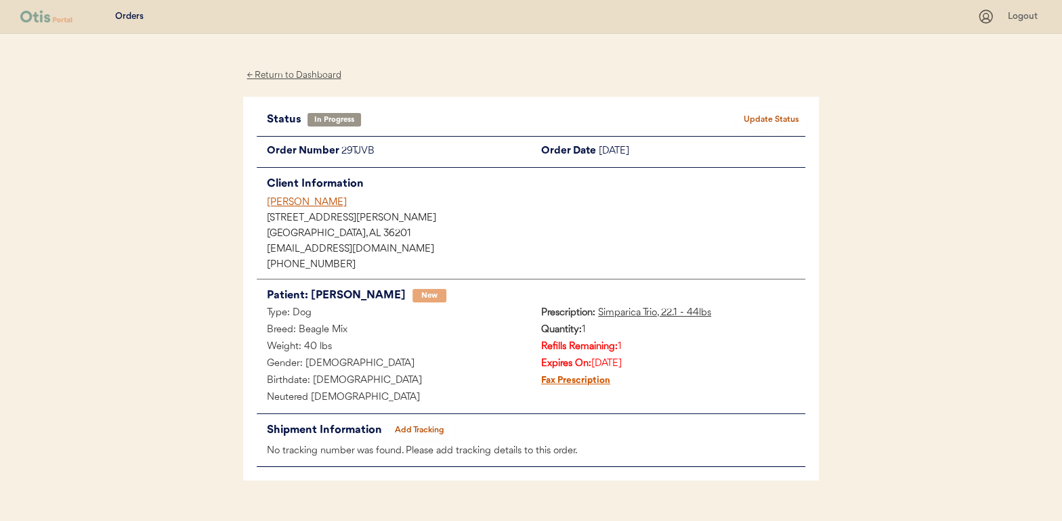
click at [309, 72] on div "← Return to Dashboard" at bounding box center [294, 76] width 102 height 16
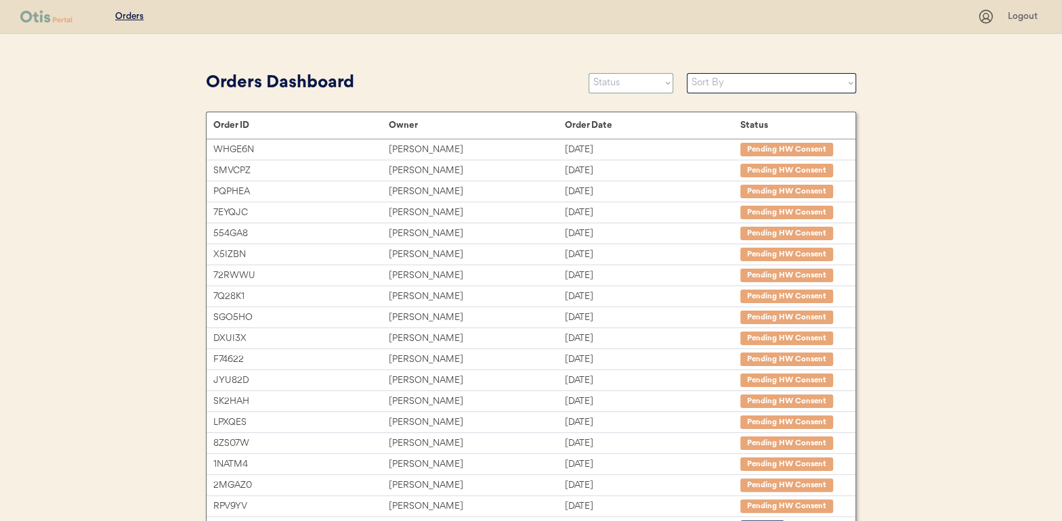
click at [617, 85] on select "Status On Hold New In Progress Complete Pending HW Consent Cancelled" at bounding box center [631, 83] width 85 height 20
select select ""new""
click at [589, 73] on select "Status On Hold New In Progress Complete Pending HW Consent Cancelled" at bounding box center [631, 83] width 85 height 20
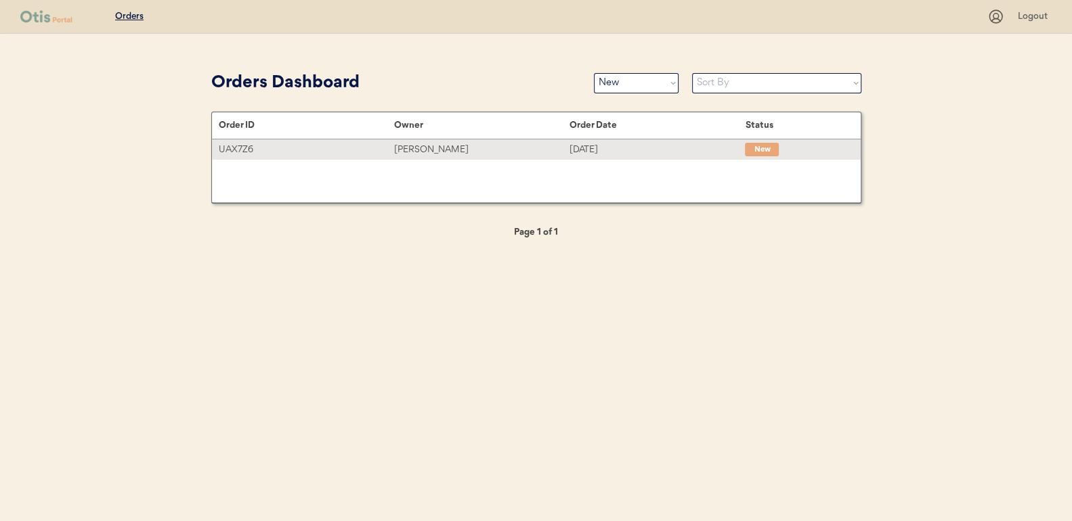
click at [419, 151] on div "[PERSON_NAME]" at bounding box center [481, 150] width 175 height 16
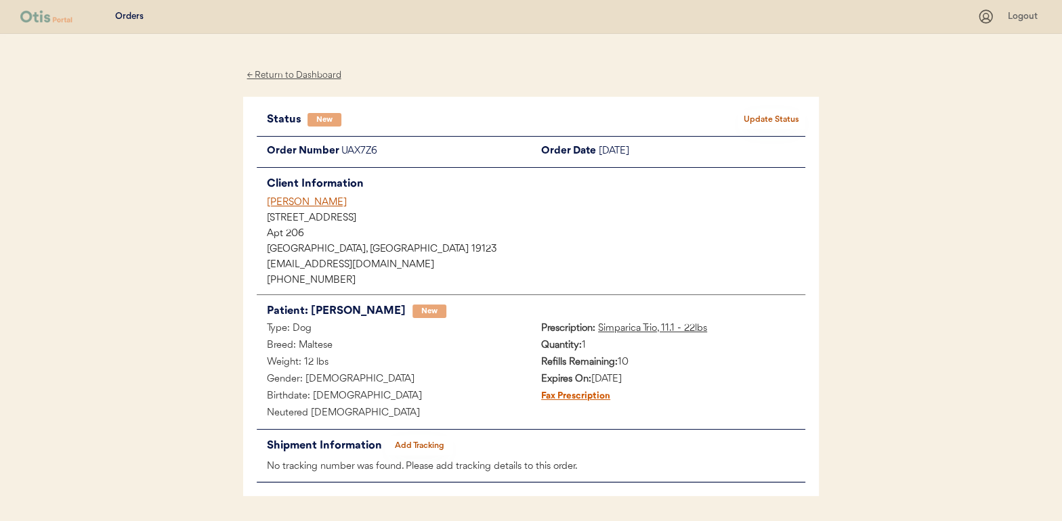
click at [763, 119] on button "Update Status" at bounding box center [771, 119] width 68 height 19
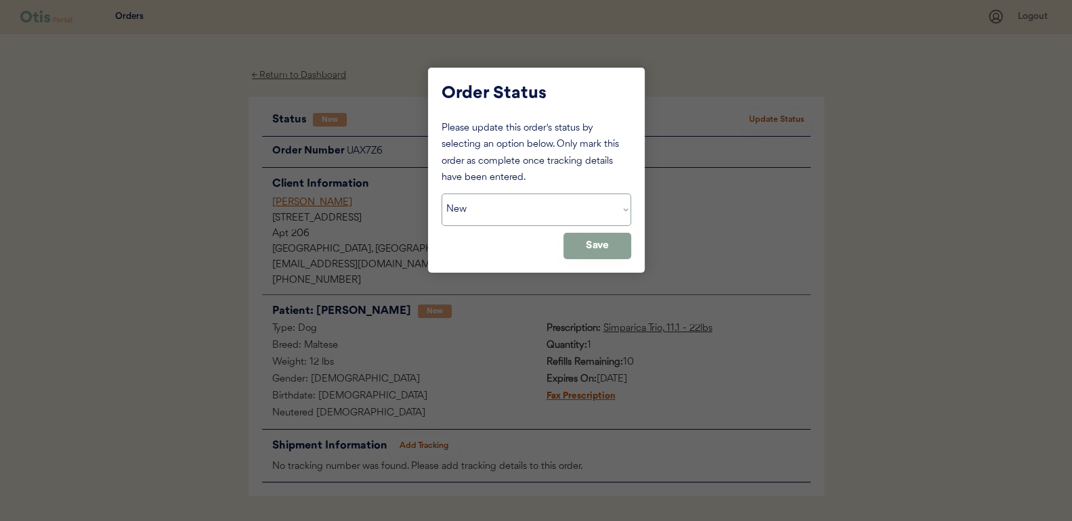
click at [494, 207] on select "Status On Hold New In Progress Complete Pending HW Consent Cancelled" at bounding box center [537, 210] width 190 height 33
select select ""in_progress""
click at [442, 194] on select "Status On Hold New In Progress Complete Pending HW Consent Cancelled" at bounding box center [537, 210] width 190 height 33
click at [591, 245] on button "Save" at bounding box center [597, 246] width 68 height 26
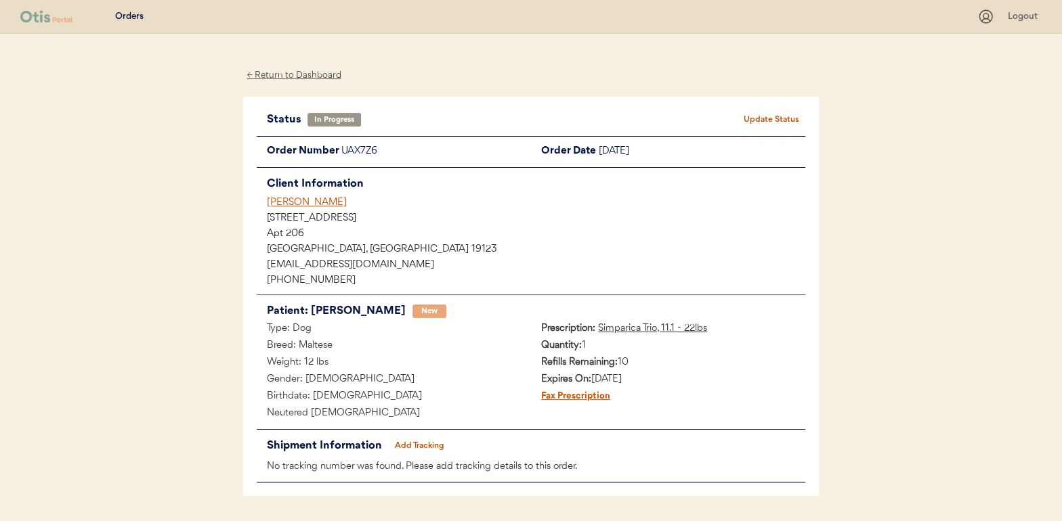
click at [301, 74] on div "← Return to Dashboard" at bounding box center [294, 76] width 102 height 16
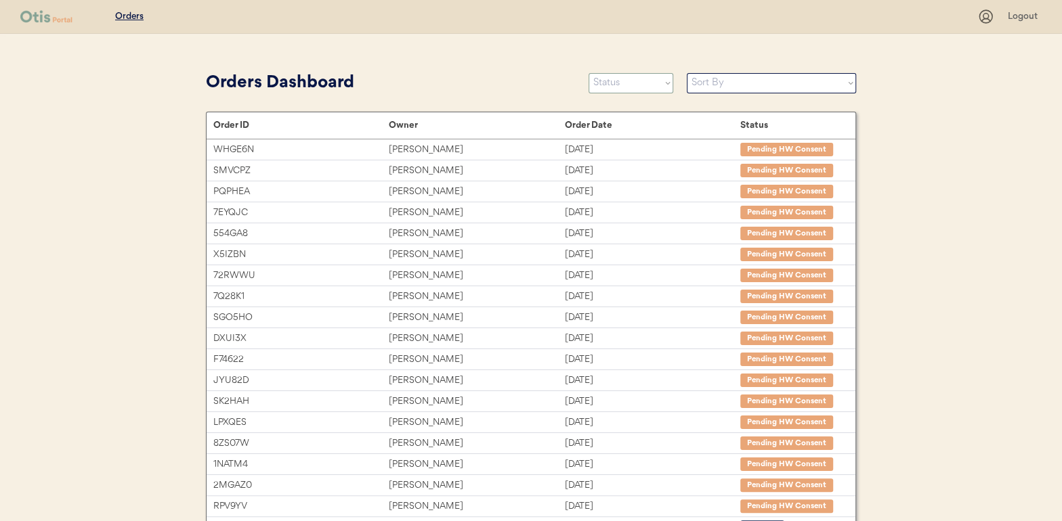
click at [620, 85] on select "Status On Hold New In Progress Complete Pending HW Consent Cancelled" at bounding box center [631, 83] width 85 height 20
click at [589, 73] on select "Status On Hold New In Progress Complete Pending HW Consent Cancelled" at bounding box center [631, 83] width 85 height 20
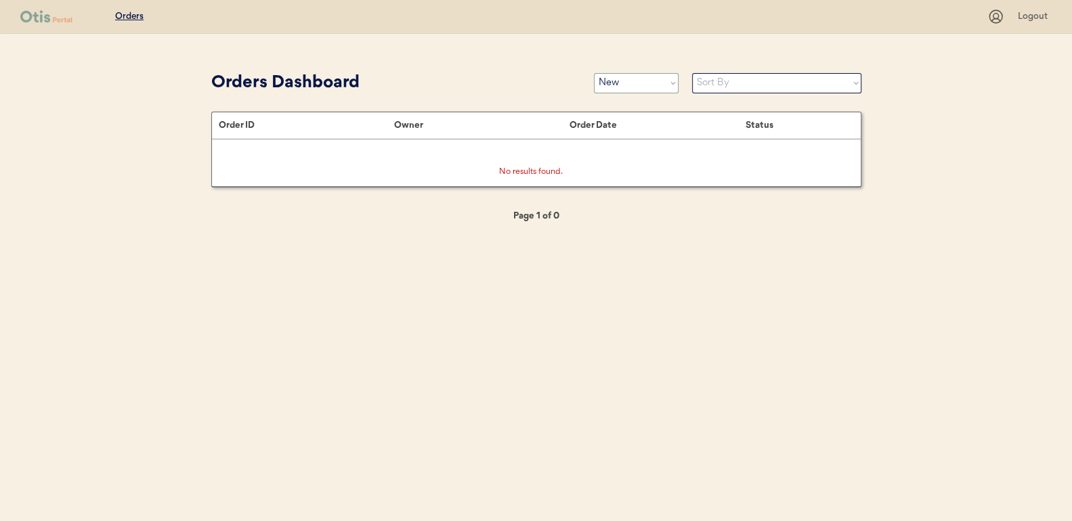
click at [612, 85] on select "Status On Hold New In Progress Complete Pending HW Consent Cancelled" at bounding box center [636, 83] width 85 height 20
select select ""in_progress""
click at [594, 73] on select "Status On Hold New In Progress Complete Pending HW Consent Cancelled" at bounding box center [636, 83] width 85 height 20
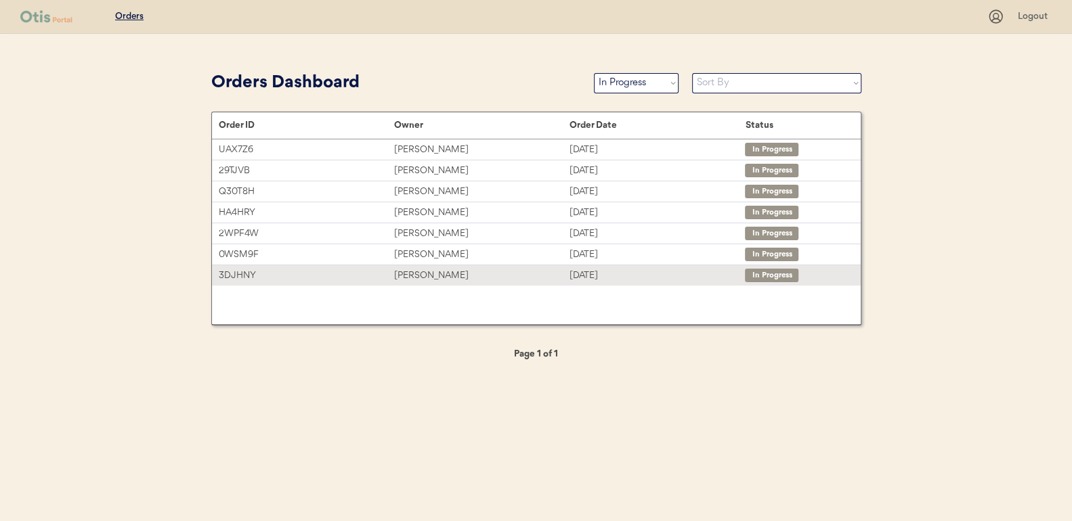
click at [430, 275] on div "[PERSON_NAME]" at bounding box center [481, 276] width 175 height 16
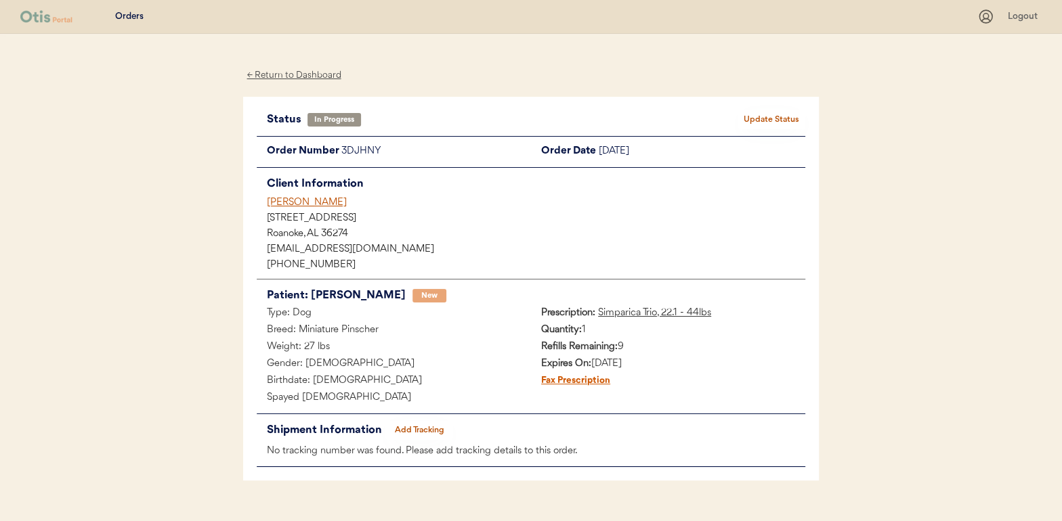
click at [425, 425] on button "Add Tracking" at bounding box center [419, 430] width 68 height 19
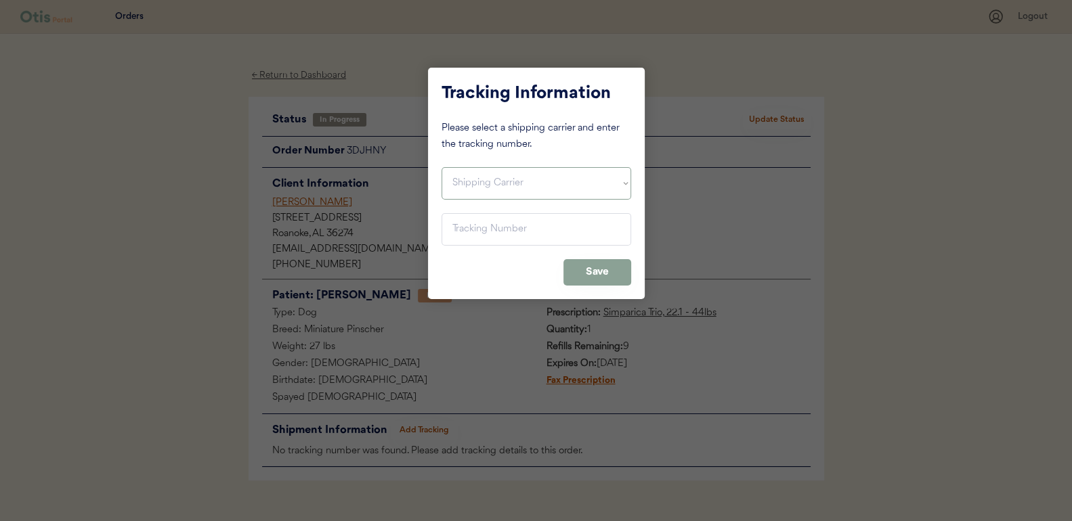
click at [471, 179] on select "Shipping Carrier FedEx FedEx Ground Economy UPS USPS" at bounding box center [537, 183] width 190 height 33
select select ""usps""
click at [442, 167] on select "Shipping Carrier FedEx FedEx Ground Economy UPS USPS" at bounding box center [537, 183] width 190 height 33
click at [466, 232] on input "input" at bounding box center [537, 229] width 190 height 33
paste input "9400150105497022880355"
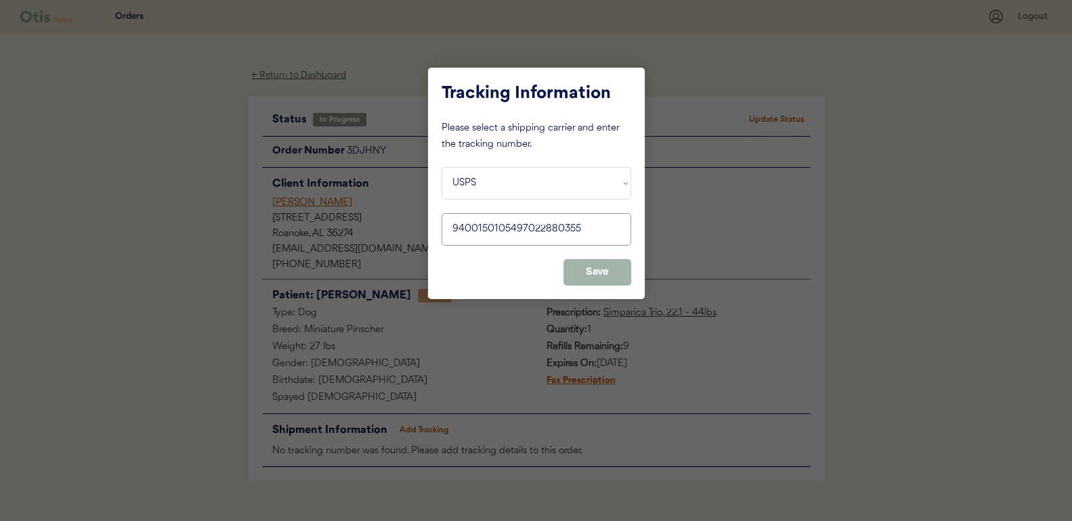
type input "9400150105497022880355"
click at [606, 276] on button "Save" at bounding box center [597, 272] width 68 height 26
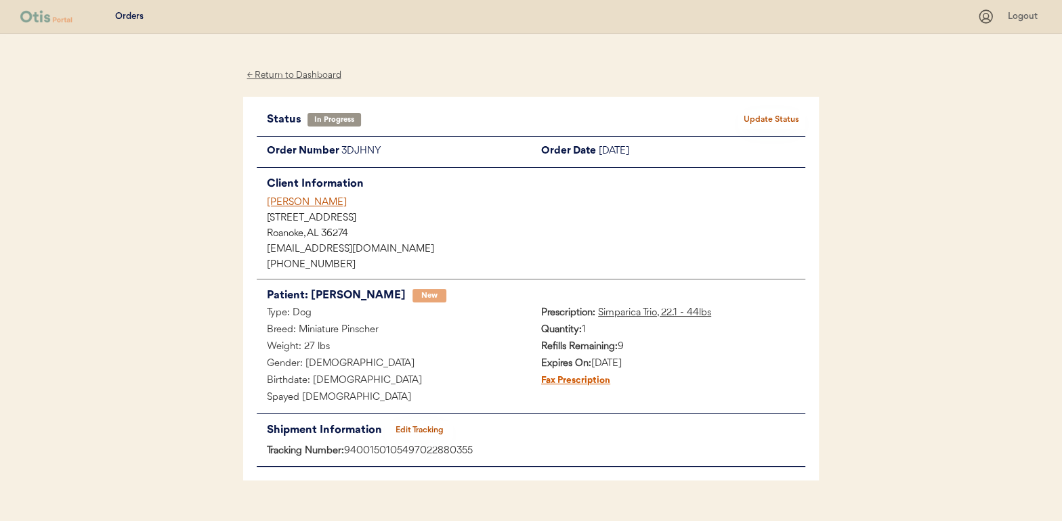
click at [775, 123] on button "Update Status" at bounding box center [771, 119] width 68 height 19
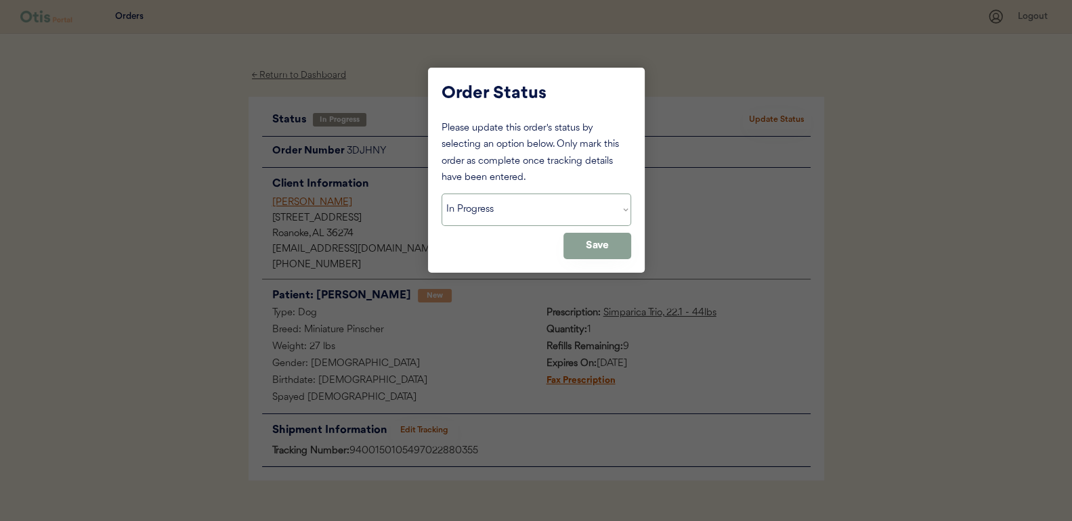
click at [482, 214] on select "Status On Hold New In Progress Complete Pending HW Consent Cancelled" at bounding box center [537, 210] width 190 height 33
select select ""complete""
click at [442, 194] on select "Status On Hold New In Progress Complete Pending HW Consent Cancelled" at bounding box center [537, 210] width 190 height 33
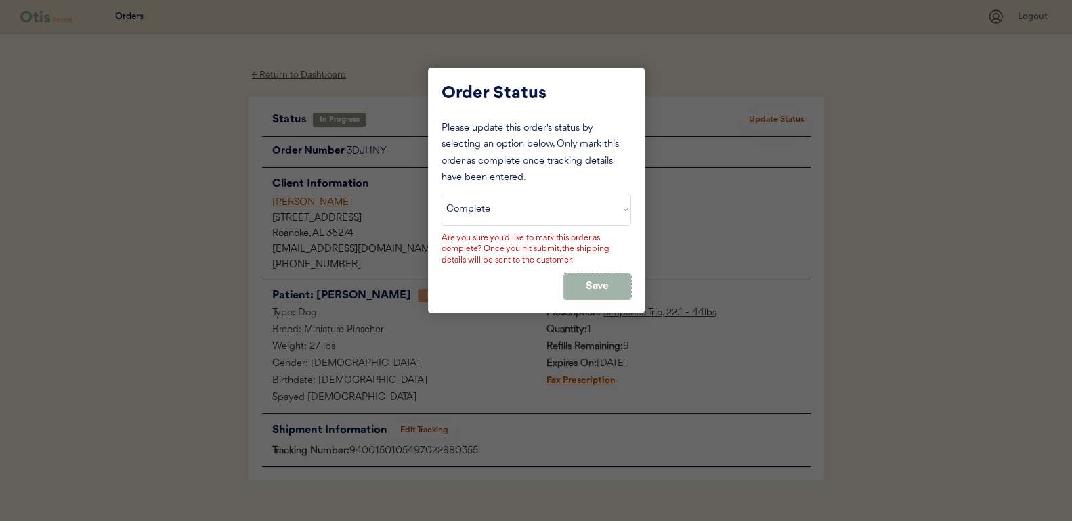
click at [582, 280] on button "Save" at bounding box center [597, 287] width 68 height 26
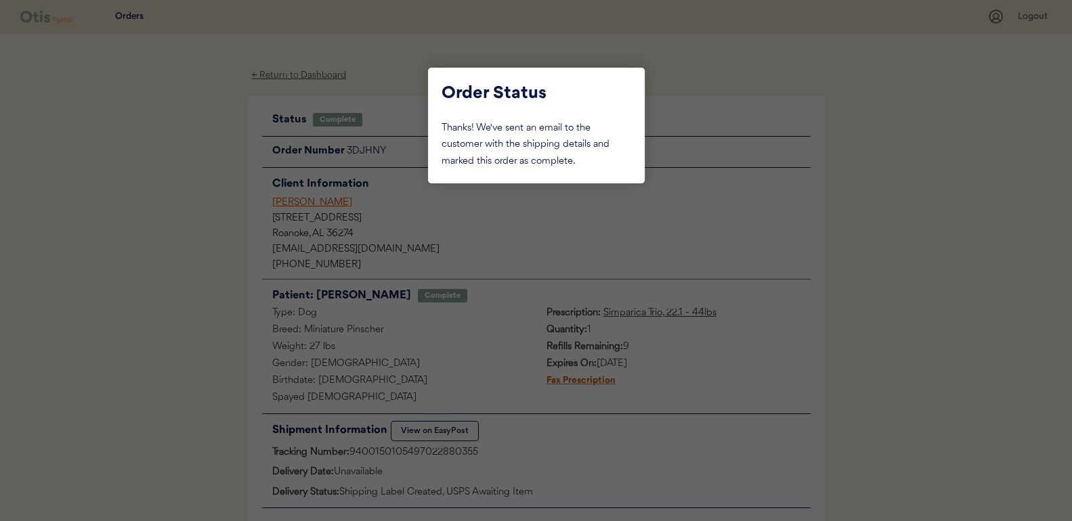
drag, startPoint x: 188, startPoint y: 198, endPoint x: 244, endPoint y: 100, distance: 113.1
click at [188, 198] on div at bounding box center [536, 260] width 1072 height 521
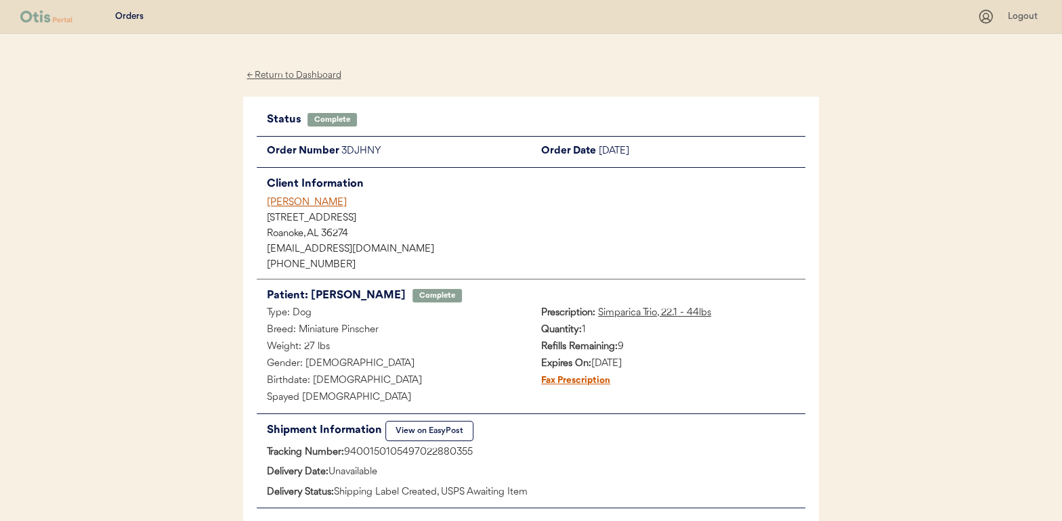
click at [309, 76] on div "← Return to Dashboard" at bounding box center [294, 76] width 102 height 16
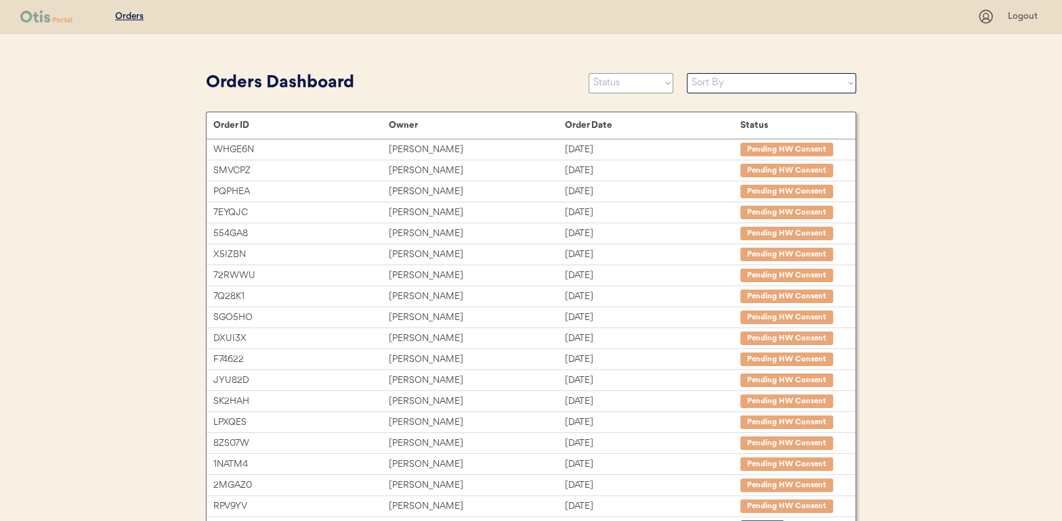
click at [628, 79] on select "Status On Hold New In Progress Complete Pending HW Consent Cancelled" at bounding box center [631, 83] width 85 height 20
select select ""in_progress""
click at [589, 73] on select "Status On Hold New In Progress Complete Pending HW Consent Cancelled" at bounding box center [631, 83] width 85 height 20
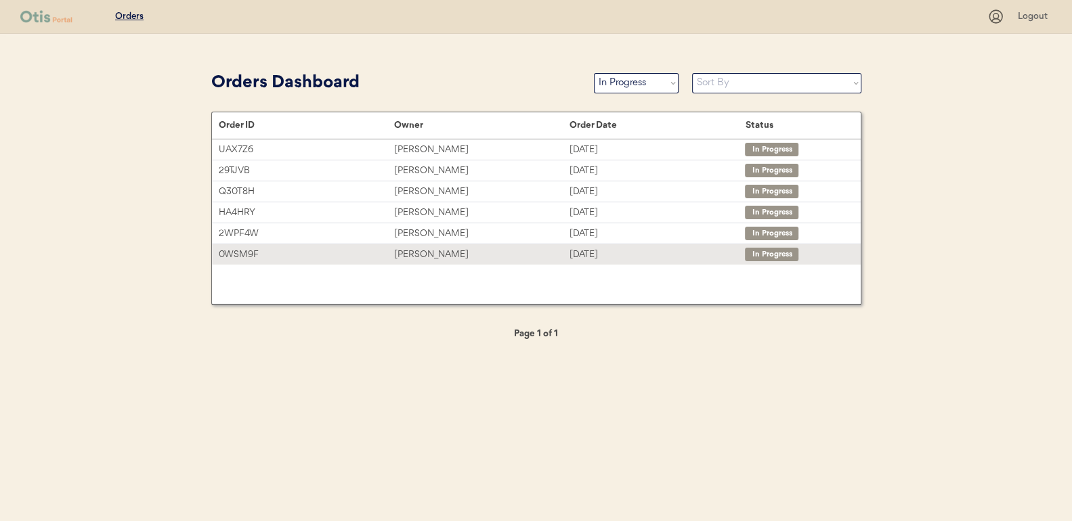
click at [416, 253] on div "[PERSON_NAME]" at bounding box center [481, 255] width 175 height 16
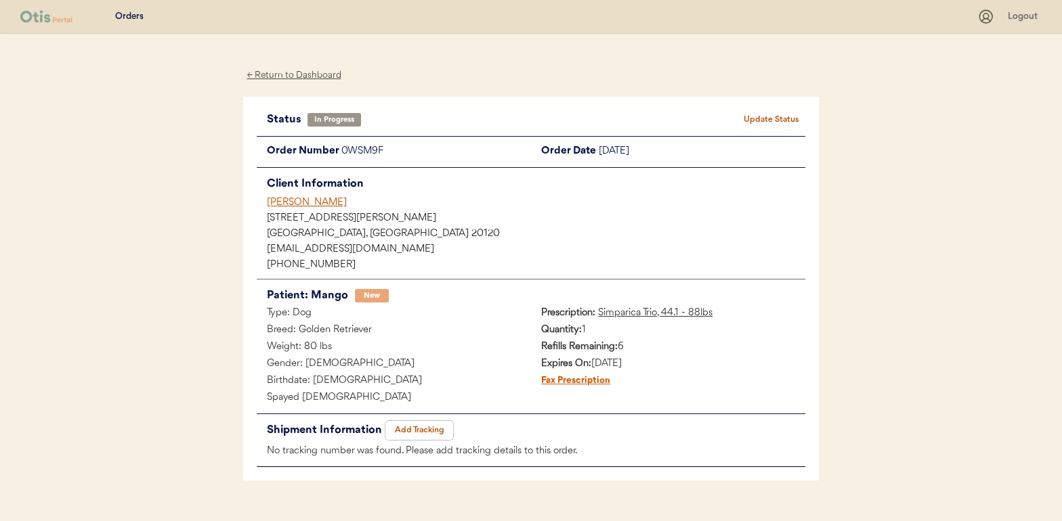
click at [421, 427] on button "Add Tracking" at bounding box center [419, 430] width 68 height 19
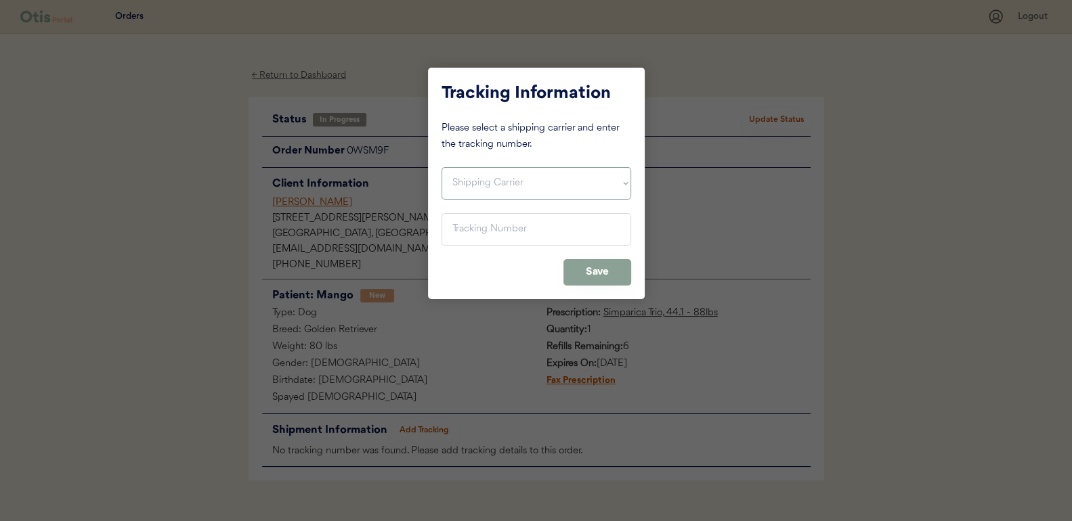
click at [477, 174] on select "Shipping Carrier FedEx FedEx Ground Economy UPS USPS" at bounding box center [537, 183] width 190 height 33
select select ""usps""
click at [442, 167] on select "Shipping Carrier FedEx FedEx Ground Economy UPS USPS" at bounding box center [537, 183] width 190 height 33
click at [472, 231] on input "input" at bounding box center [537, 229] width 190 height 33
paste input "9400150105798022741906"
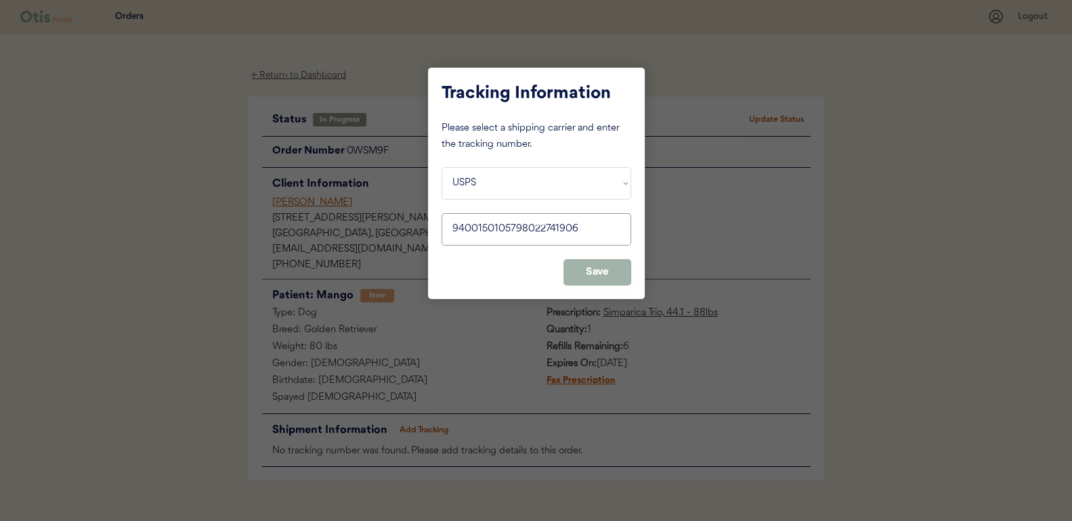
type input "9400150105798022741906"
click at [592, 263] on button "Save" at bounding box center [597, 272] width 68 height 26
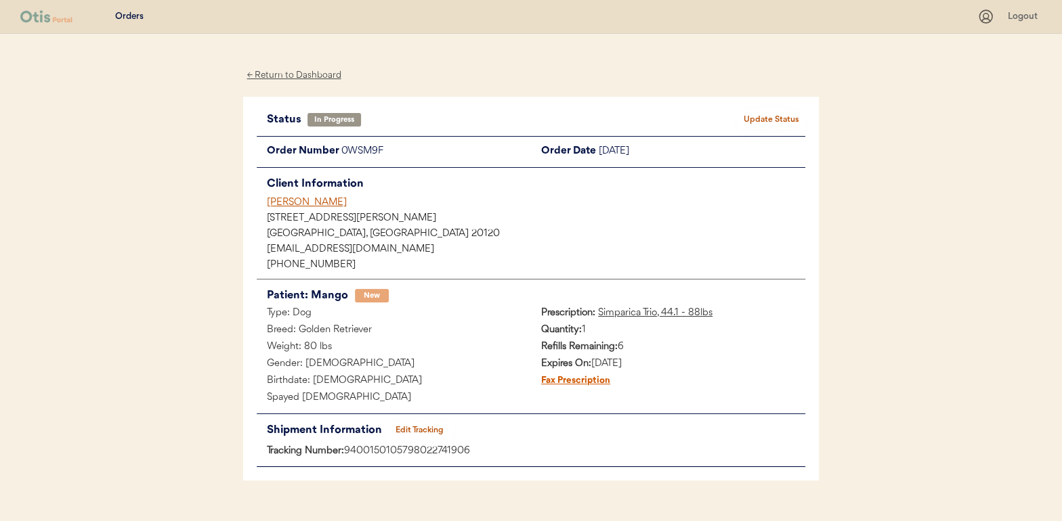
click at [777, 121] on button "Update Status" at bounding box center [771, 119] width 68 height 19
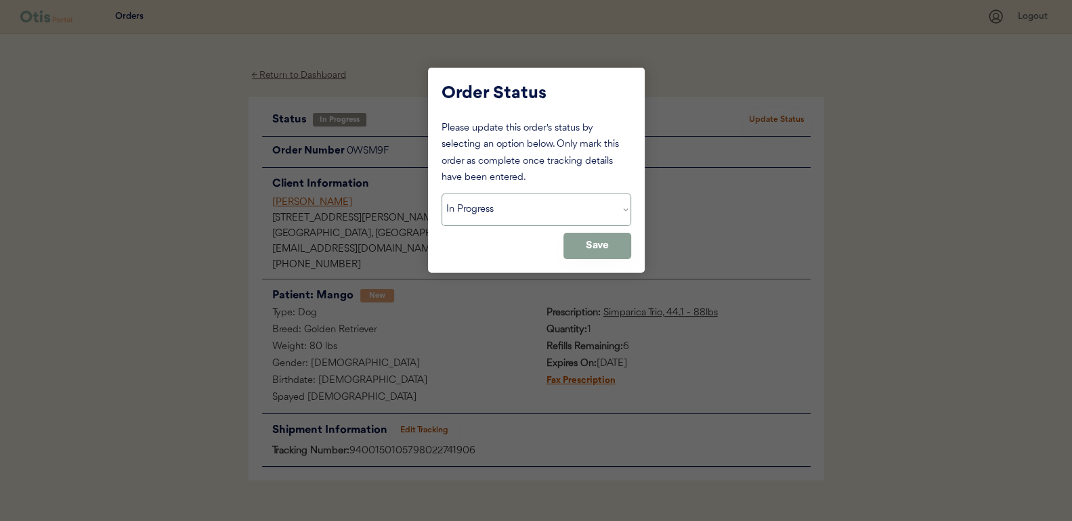
click at [502, 215] on select "Status On Hold New In Progress Complete Pending HW Consent Cancelled" at bounding box center [537, 210] width 190 height 33
select select ""complete""
click at [442, 194] on select "Status On Hold New In Progress Complete Pending HW Consent Cancelled" at bounding box center [537, 210] width 190 height 33
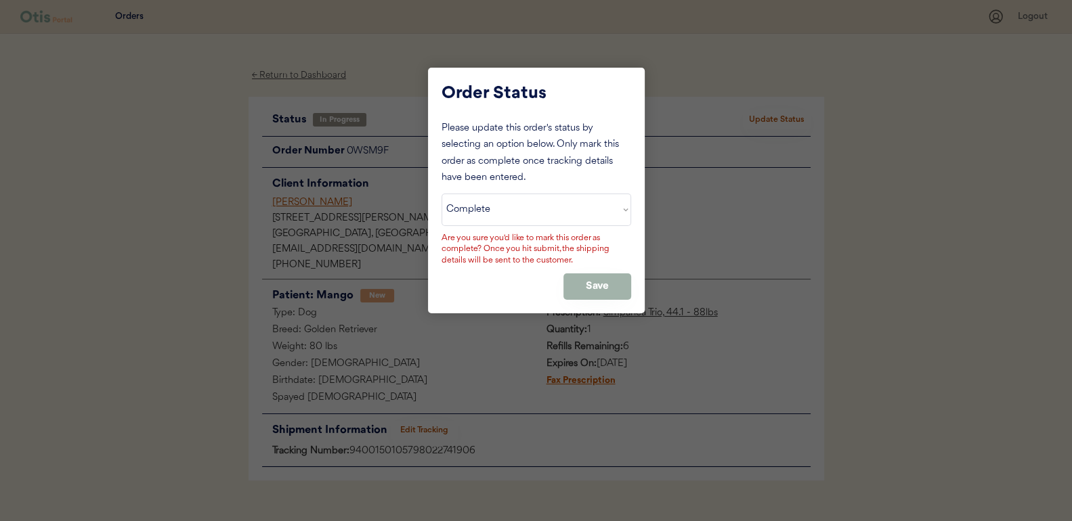
click at [603, 287] on button "Save" at bounding box center [597, 287] width 68 height 26
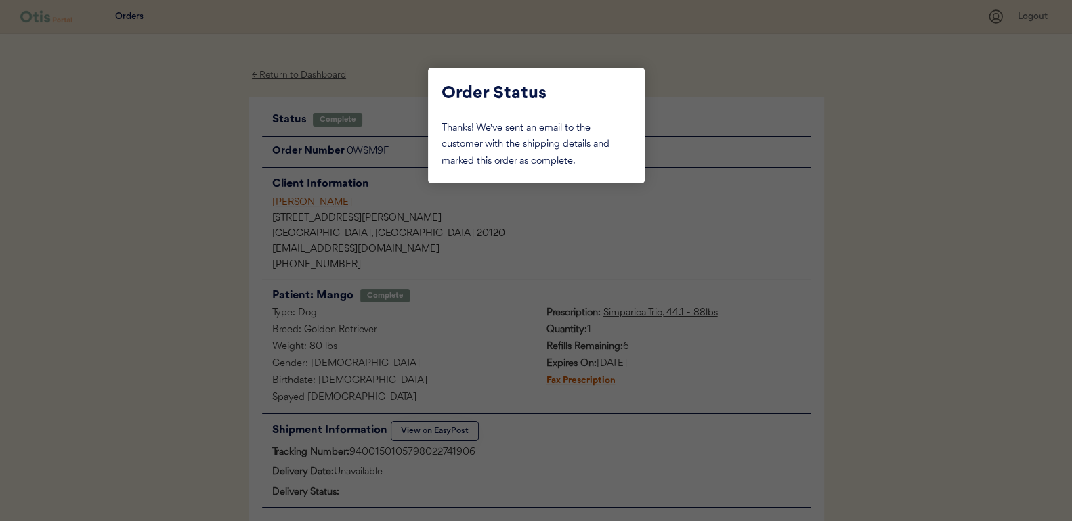
click at [175, 176] on div at bounding box center [536, 260] width 1072 height 521
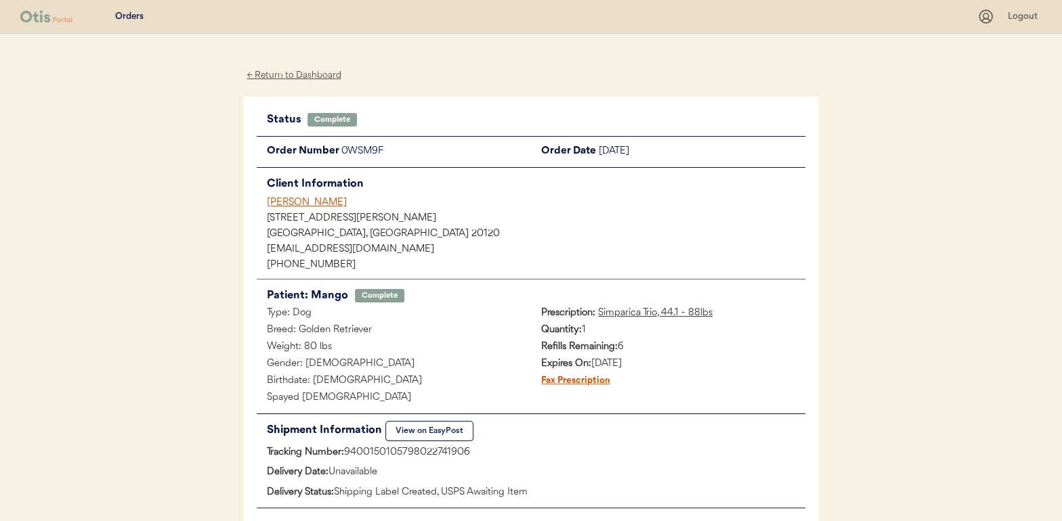
click at [290, 75] on div "← Return to Dashboard" at bounding box center [294, 76] width 102 height 16
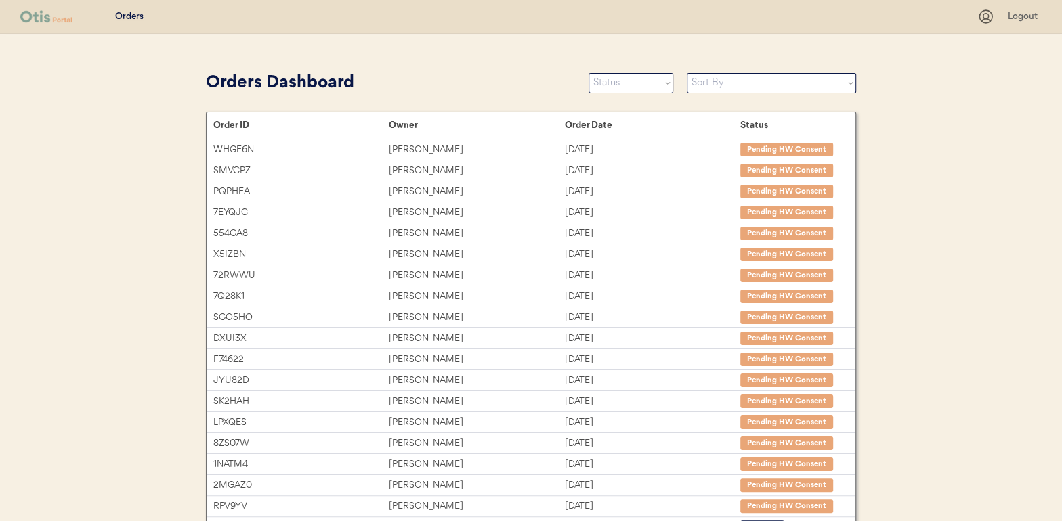
click at [603, 93] on div "Orders Dashboard Status On Hold New In Progress Complete Pending HW Consent Can…" at bounding box center [531, 83] width 650 height 30
click at [625, 82] on select "Status On Hold New In Progress Complete Pending HW Consent Cancelled" at bounding box center [631, 83] width 85 height 20
click at [589, 73] on select "Status On Hold New In Progress Complete Pending HW Consent Cancelled" at bounding box center [631, 83] width 85 height 20
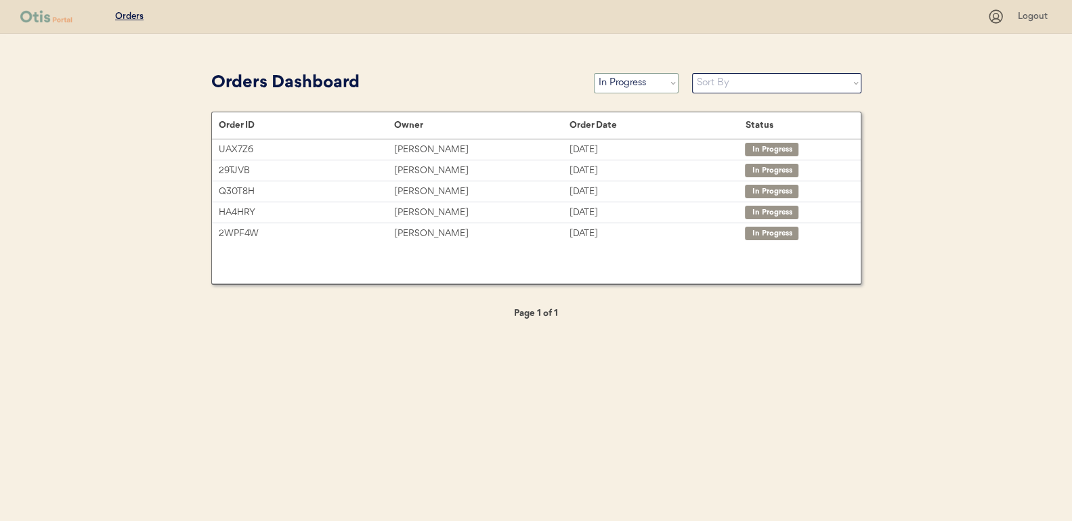
click at [624, 79] on select "Status On Hold New In Progress Complete Pending HW Consent Cancelled" at bounding box center [636, 83] width 85 height 20
click at [594, 73] on select "Status On Hold New In Progress Complete Pending HW Consent Cancelled" at bounding box center [636, 83] width 85 height 20
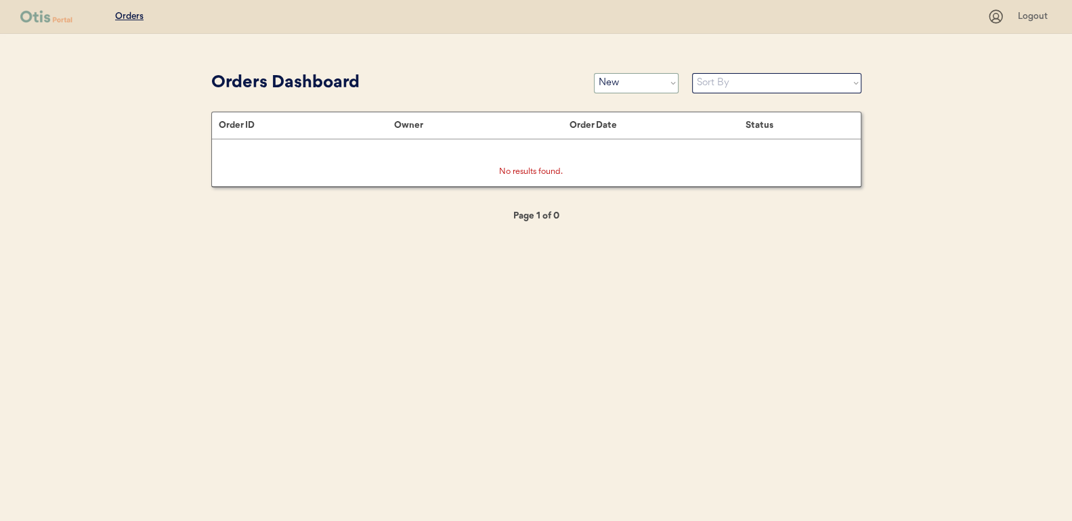
click at [626, 84] on select "Status On Hold New In Progress Complete Pending HW Consent Cancelled" at bounding box center [636, 83] width 85 height 20
select select ""in_progress""
click at [594, 73] on select "Status On Hold New In Progress Complete Pending HW Consent Cancelled" at bounding box center [636, 83] width 85 height 20
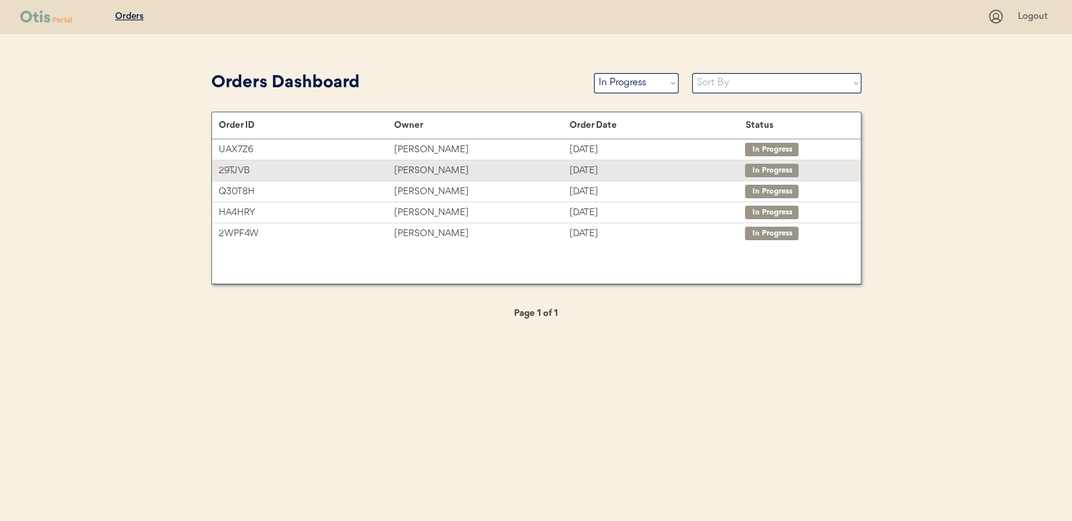
click at [427, 167] on div "Britt Tidwell" at bounding box center [481, 171] width 175 height 16
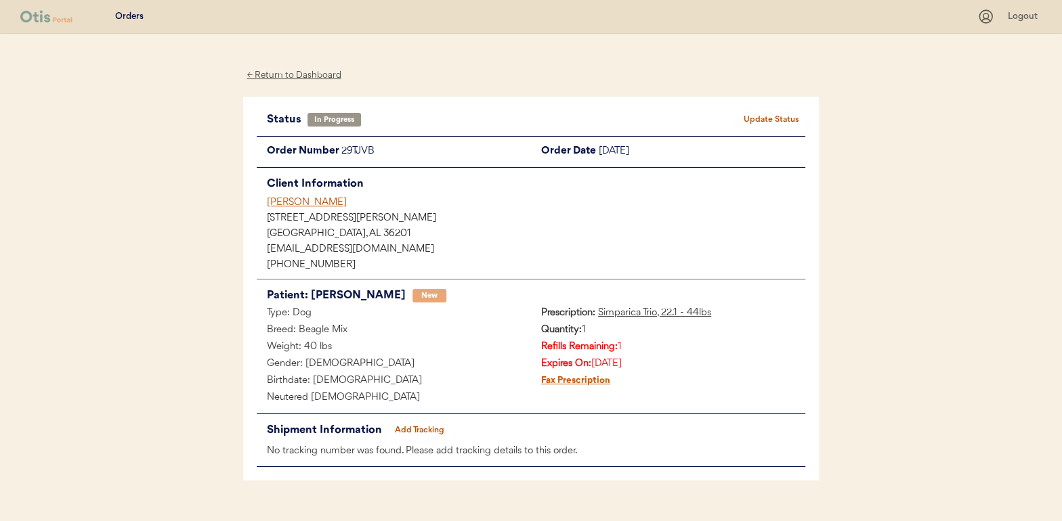
click at [312, 75] on div "← Return to Dashboard" at bounding box center [294, 76] width 102 height 16
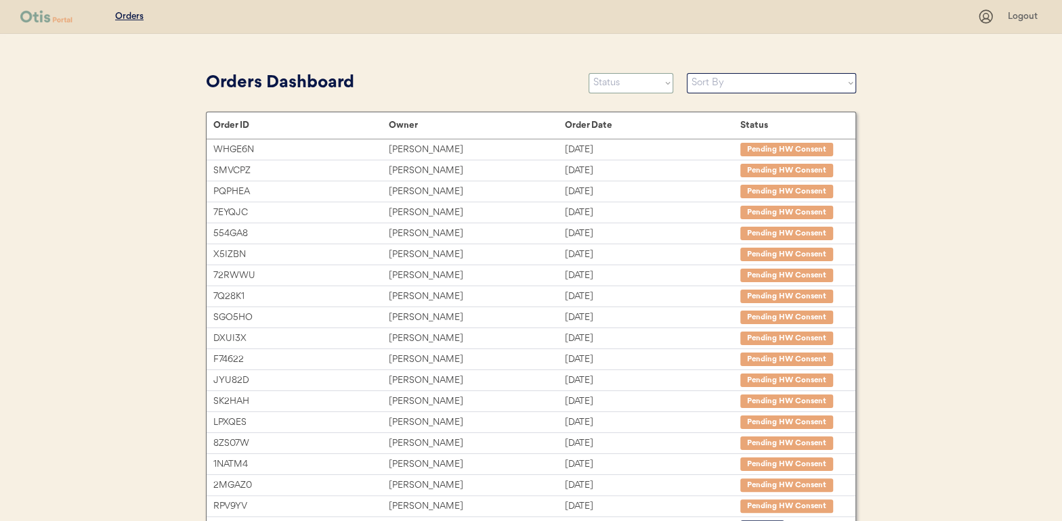
click at [618, 82] on select "Status On Hold New In Progress Complete Pending HW Consent Cancelled" at bounding box center [631, 83] width 85 height 20
click at [589, 73] on select "Status On Hold New In Progress Complete Pending HW Consent Cancelled" at bounding box center [631, 83] width 85 height 20
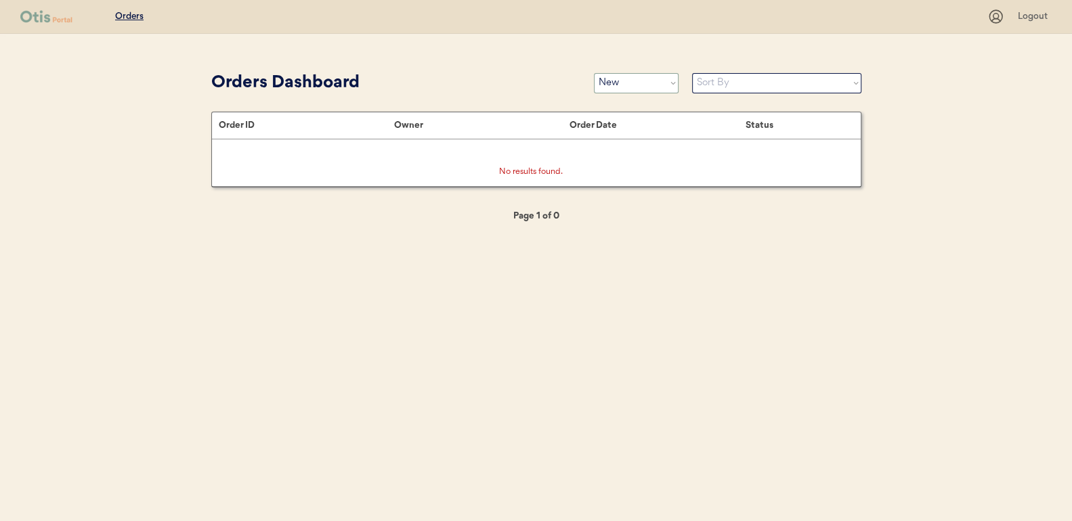
click at [627, 81] on select "Status On Hold New In Progress Complete Pending HW Consent Cancelled" at bounding box center [636, 83] width 85 height 20
click at [594, 73] on select "Status On Hold New In Progress Complete Pending HW Consent Cancelled" at bounding box center [636, 83] width 85 height 20
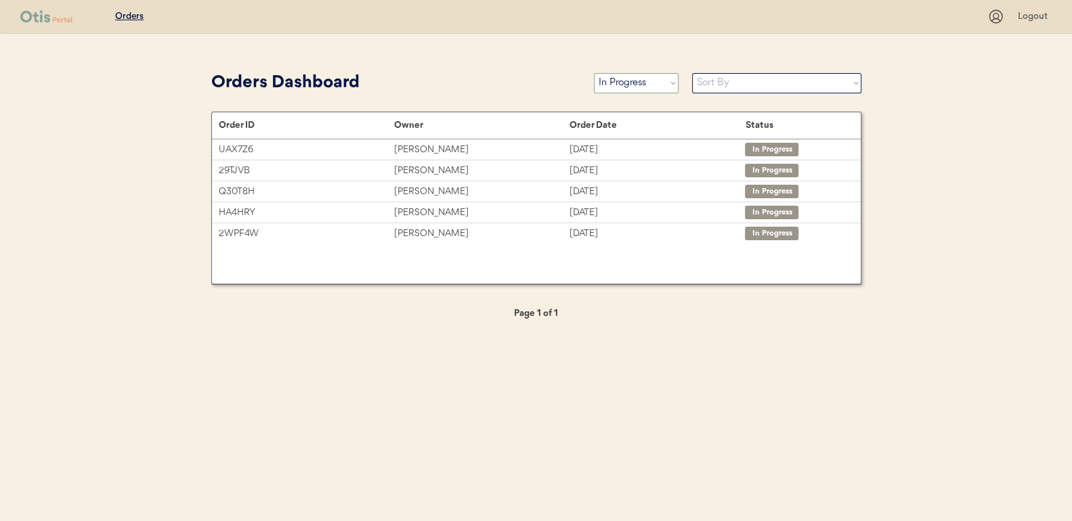
click at [627, 81] on select "Status On Hold New In Progress Complete Pending HW Consent Cancelled" at bounding box center [636, 83] width 85 height 20
click at [594, 73] on select "Status On Hold New In Progress Complete Pending HW Consent Cancelled" at bounding box center [636, 83] width 85 height 20
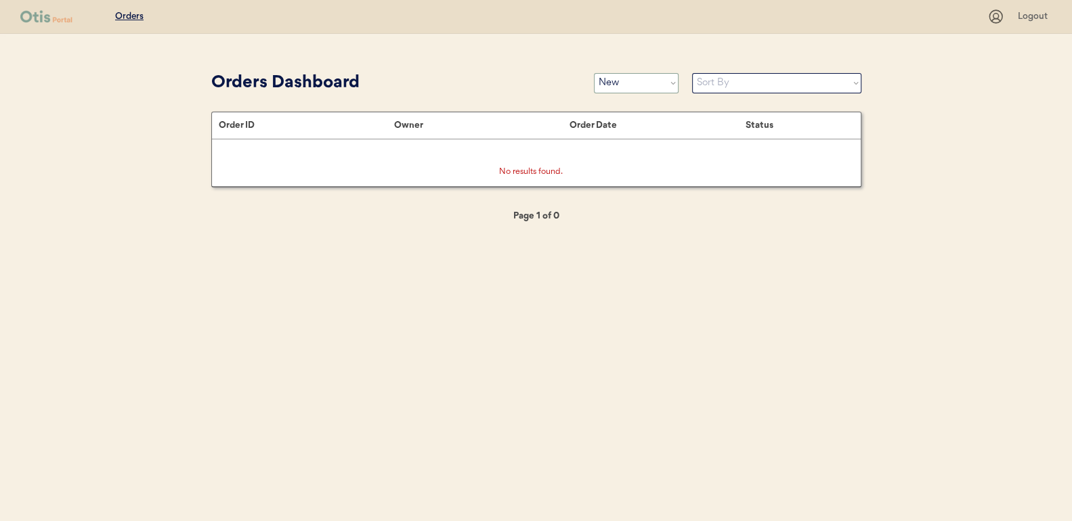
click at [635, 85] on select "Status On Hold New In Progress Complete Pending HW Consent Cancelled" at bounding box center [636, 83] width 85 height 20
select select ""in_progress""
click at [594, 73] on select "Status On Hold New In Progress Complete Pending HW Consent Cancelled" at bounding box center [636, 83] width 85 height 20
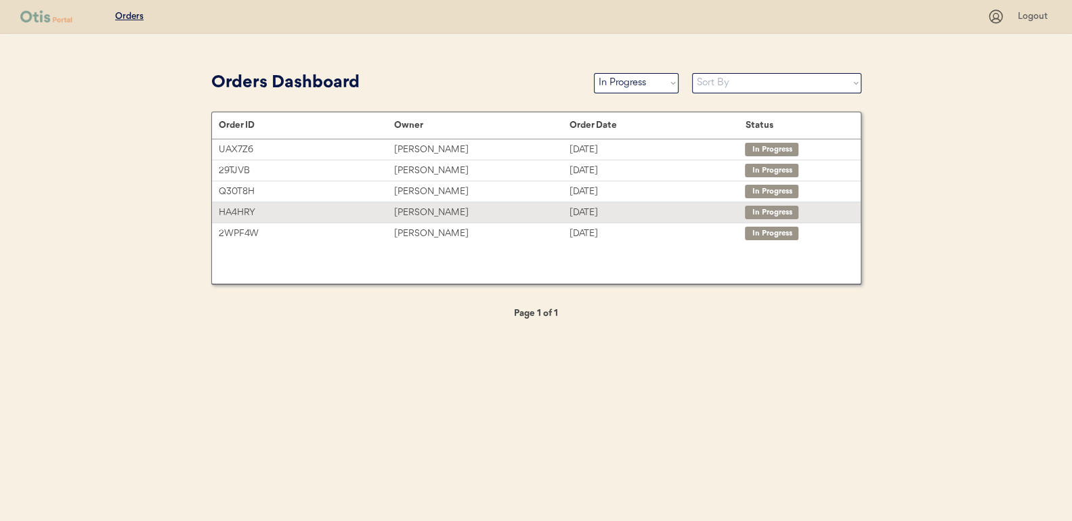
click at [421, 208] on div "[PERSON_NAME]" at bounding box center [481, 213] width 175 height 16
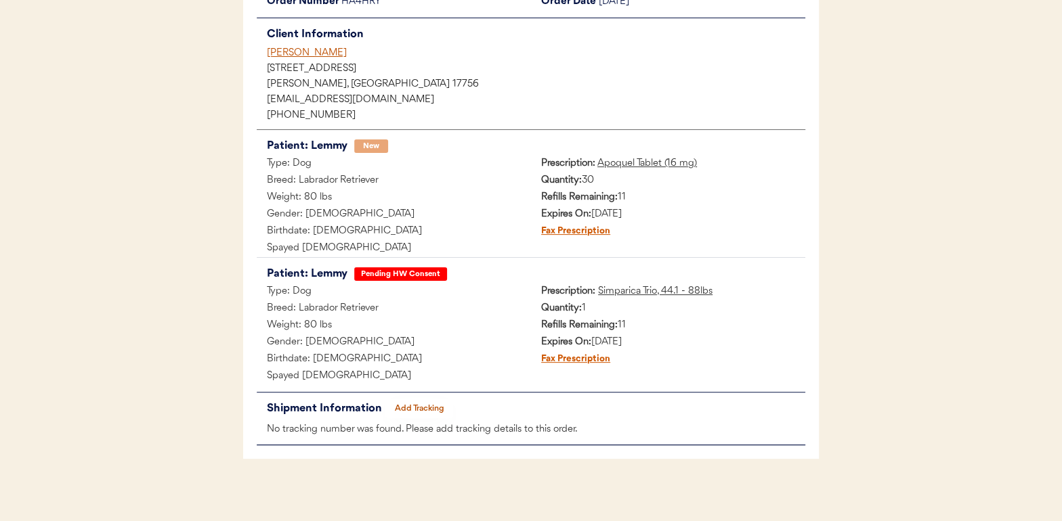
scroll to position [154, 0]
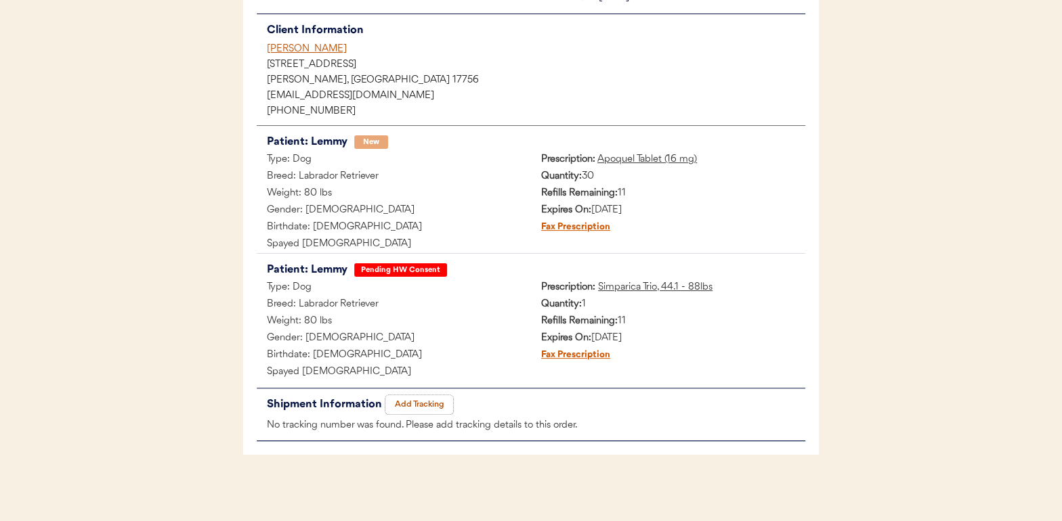
click at [424, 403] on button "Add Tracking" at bounding box center [419, 404] width 68 height 19
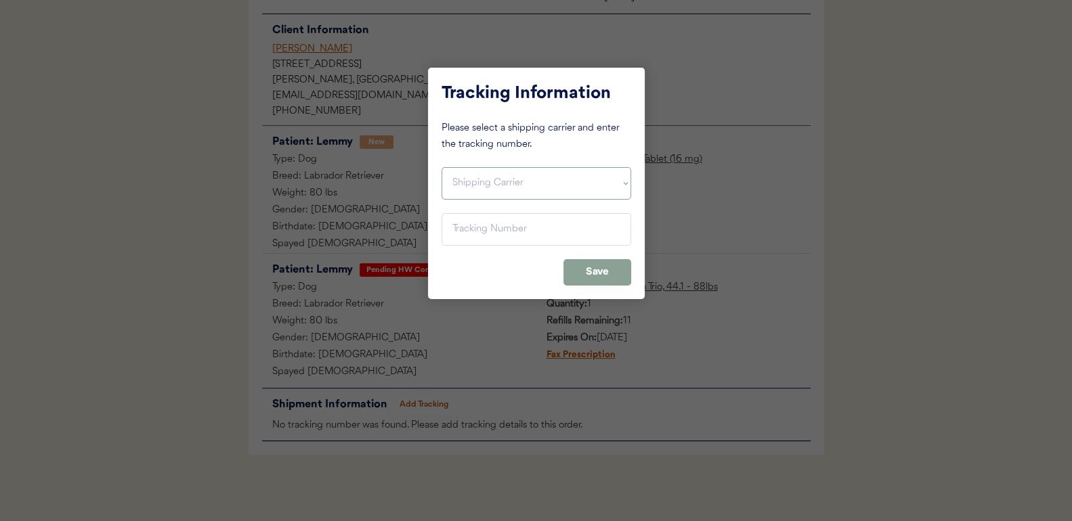
click at [479, 188] on select "Shipping Carrier FedEx FedEx Ground Economy UPS USPS" at bounding box center [537, 183] width 190 height 33
select select ""ups""
click at [442, 167] on select "Shipping Carrier FedEx FedEx Ground Economy UPS USPS" at bounding box center [537, 183] width 190 height 33
click at [470, 226] on input "input" at bounding box center [537, 229] width 190 height 33
paste input "1Z16X77E0209545581"
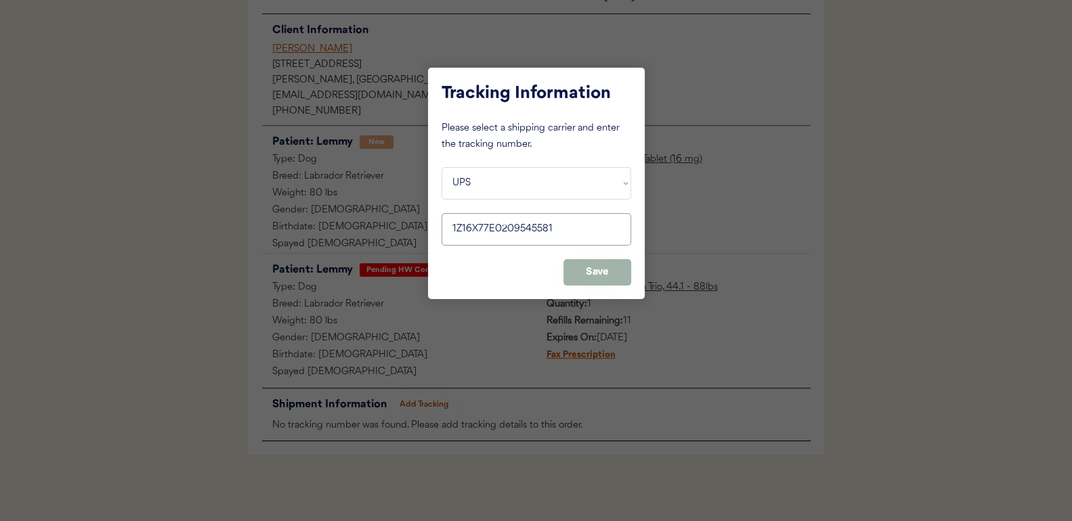
type input "1Z16X77E0209545581"
click at [594, 263] on button "Save" at bounding box center [597, 272] width 68 height 26
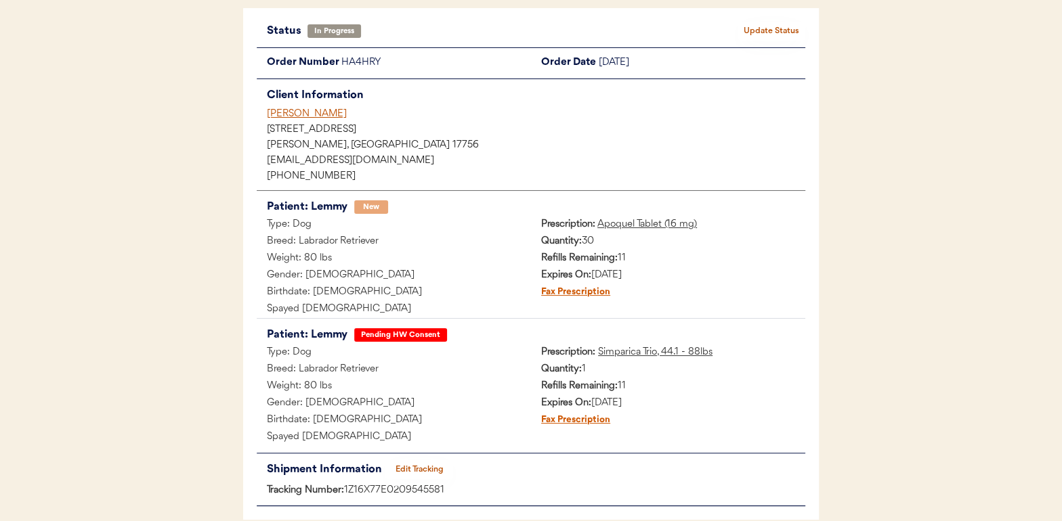
scroll to position [0, 0]
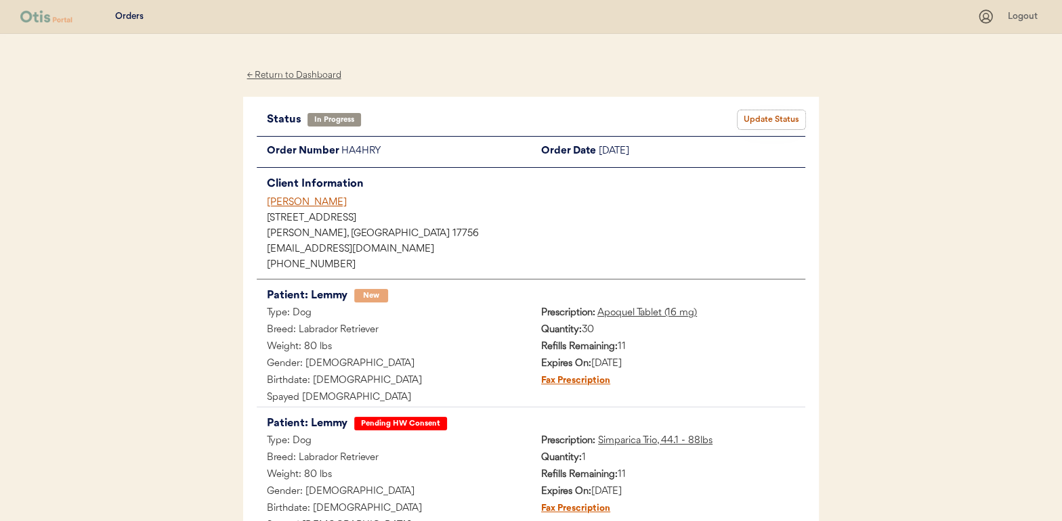
click at [773, 121] on button "Update Status" at bounding box center [771, 119] width 68 height 19
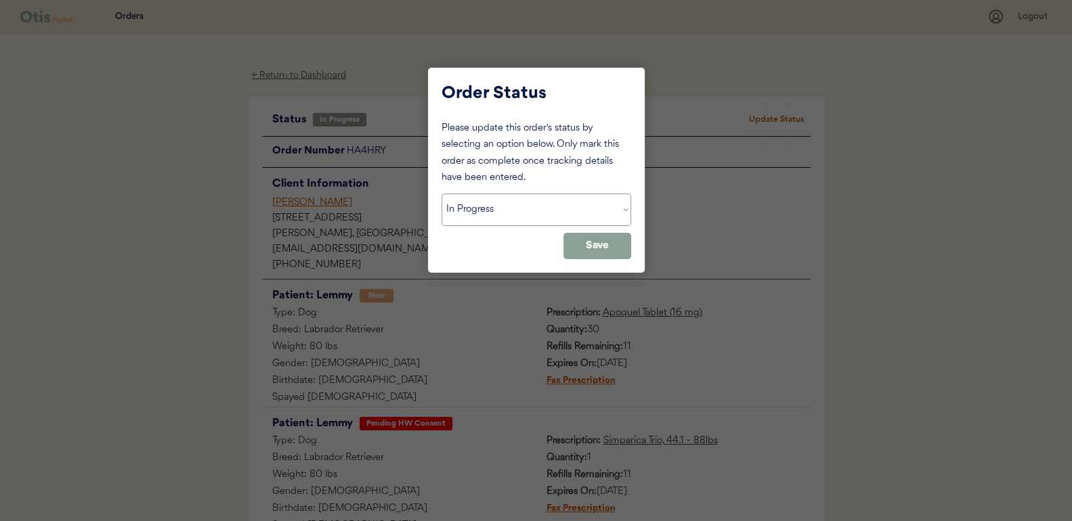
click at [493, 218] on select "Status On Hold New In Progress Complete Pending HW Consent Cancelled" at bounding box center [537, 210] width 190 height 33
select select ""complete""
click at [442, 194] on select "Status On Hold New In Progress Complete Pending HW Consent Cancelled" at bounding box center [537, 210] width 190 height 33
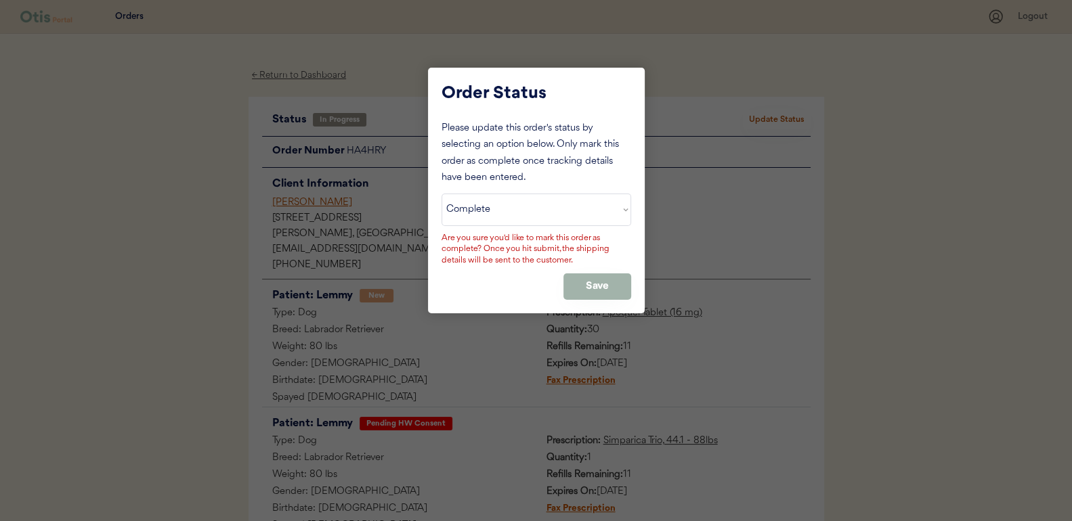
click at [595, 282] on button "Save" at bounding box center [597, 287] width 68 height 26
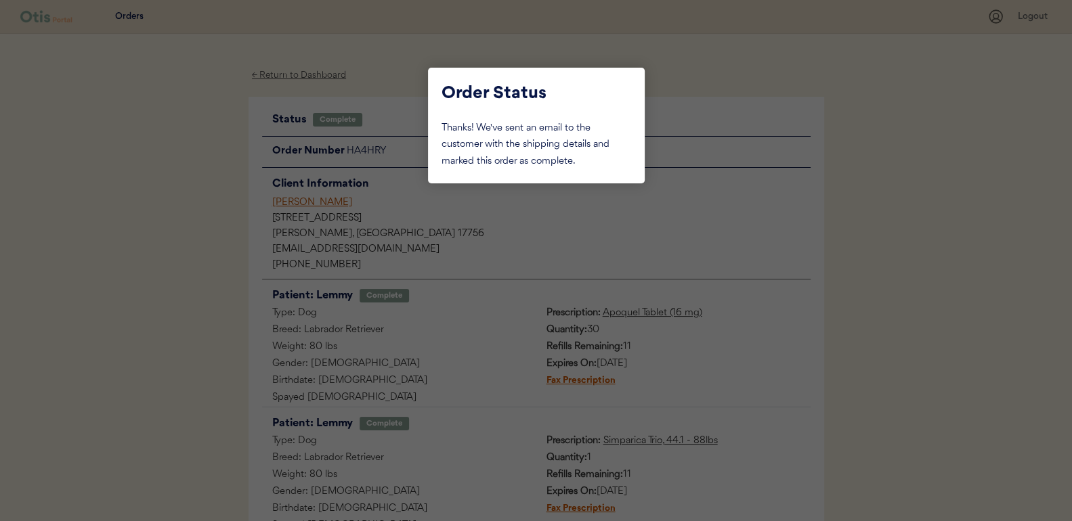
click at [149, 210] on div at bounding box center [536, 260] width 1072 height 521
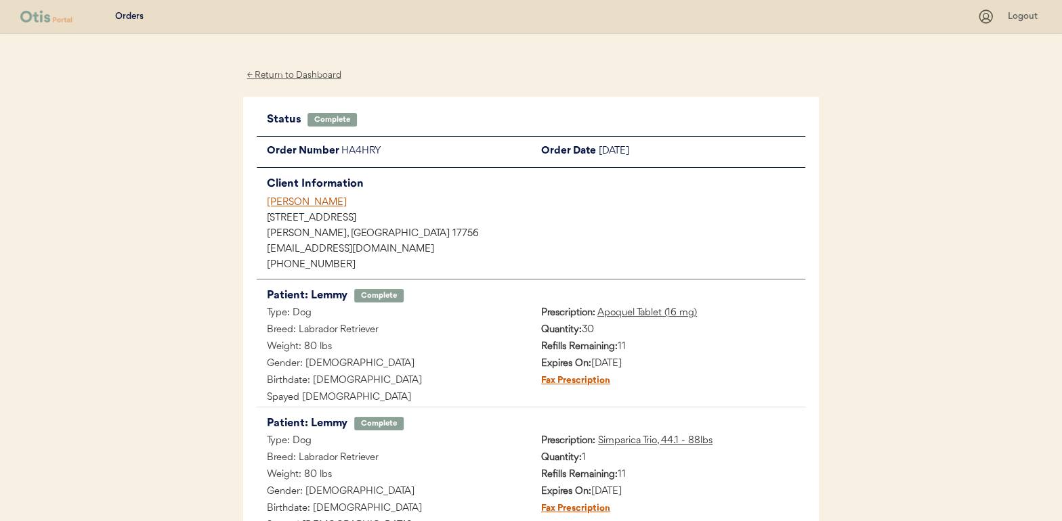
click at [297, 73] on div "← Return to Dashboard" at bounding box center [294, 76] width 102 height 16
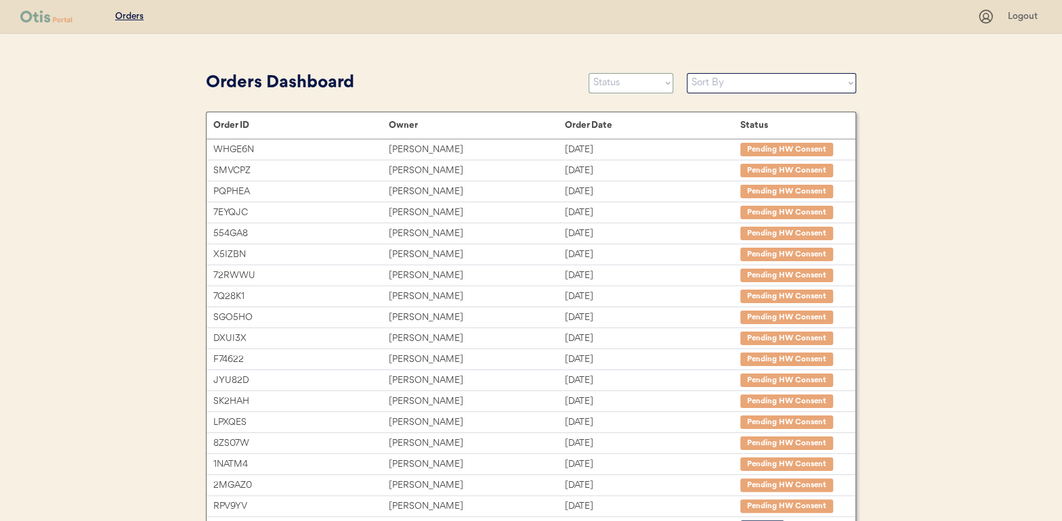
click at [626, 75] on select "Status On Hold New In Progress Complete Pending HW Consent Cancelled" at bounding box center [631, 83] width 85 height 20
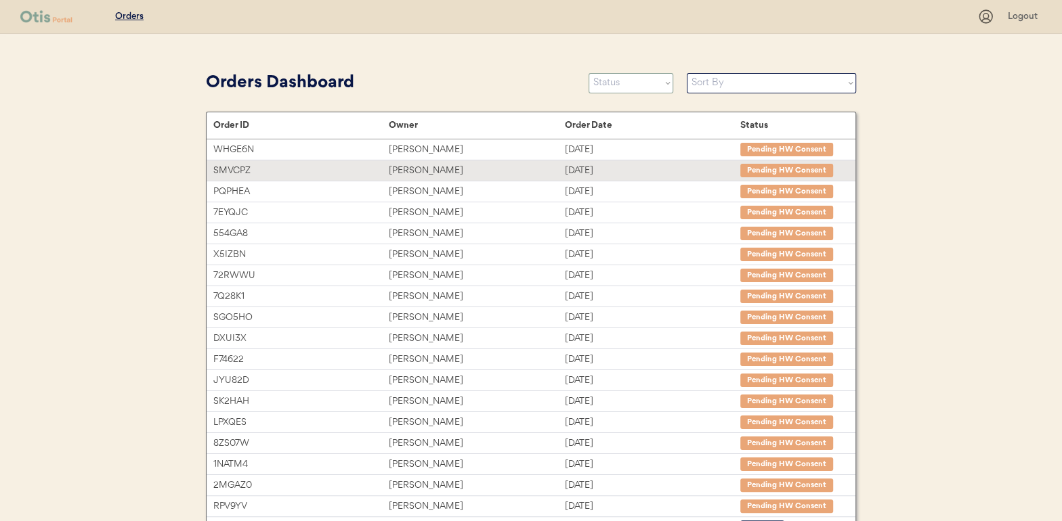
select select ""in_progress""
click at [589, 73] on select "Status On Hold New In Progress Complete Pending HW Consent Cancelled" at bounding box center [631, 83] width 85 height 20
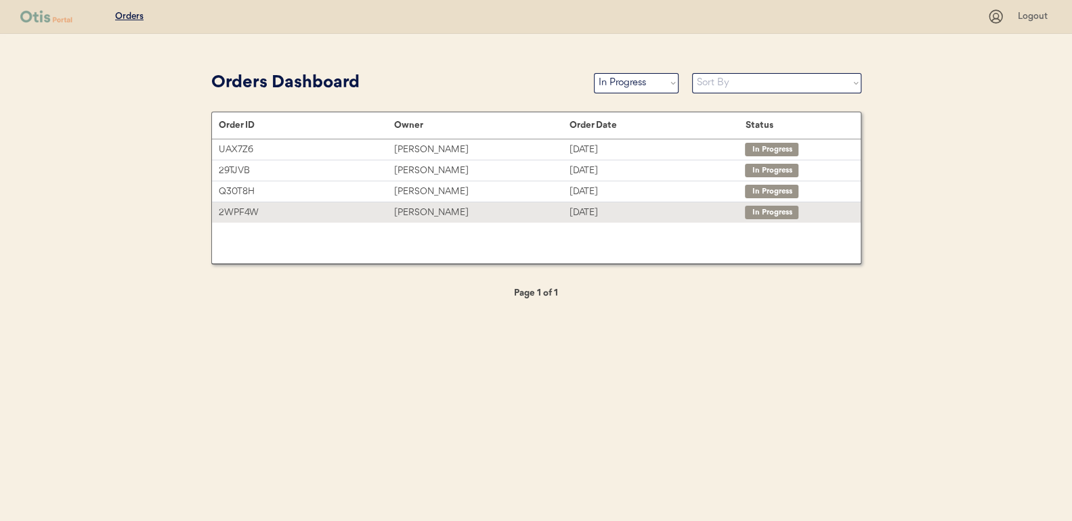
click at [431, 215] on div "[PERSON_NAME]" at bounding box center [481, 213] width 175 height 16
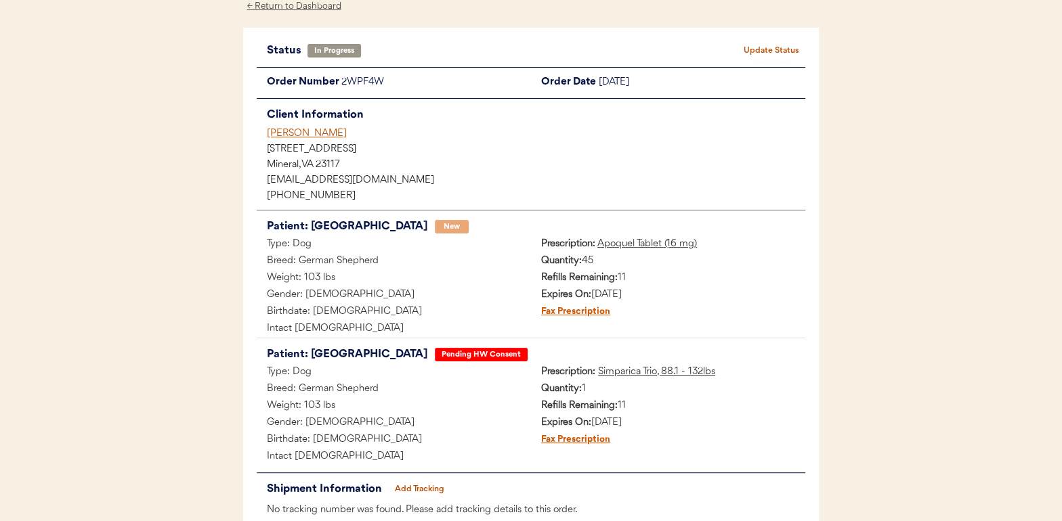
scroll to position [154, 0]
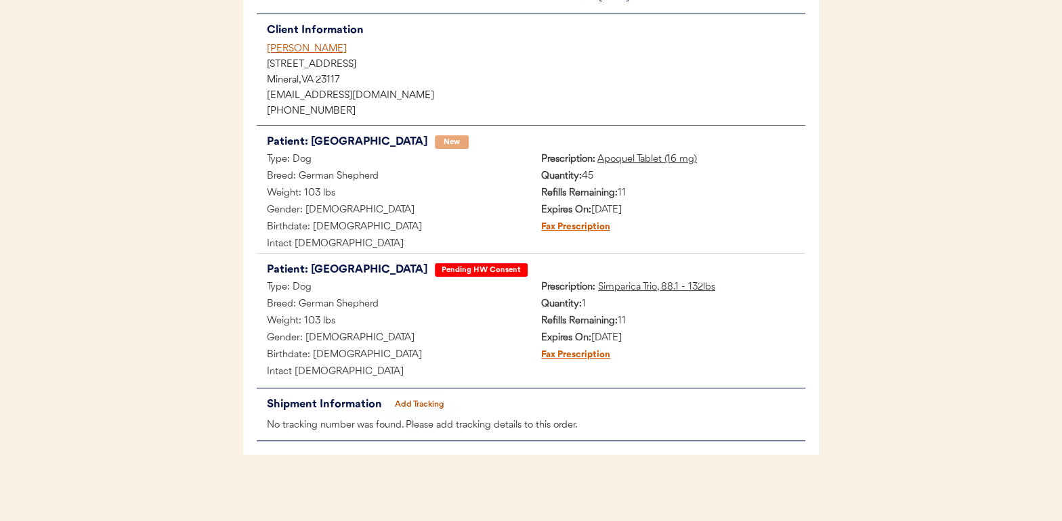
click at [421, 404] on button "Add Tracking" at bounding box center [419, 404] width 68 height 19
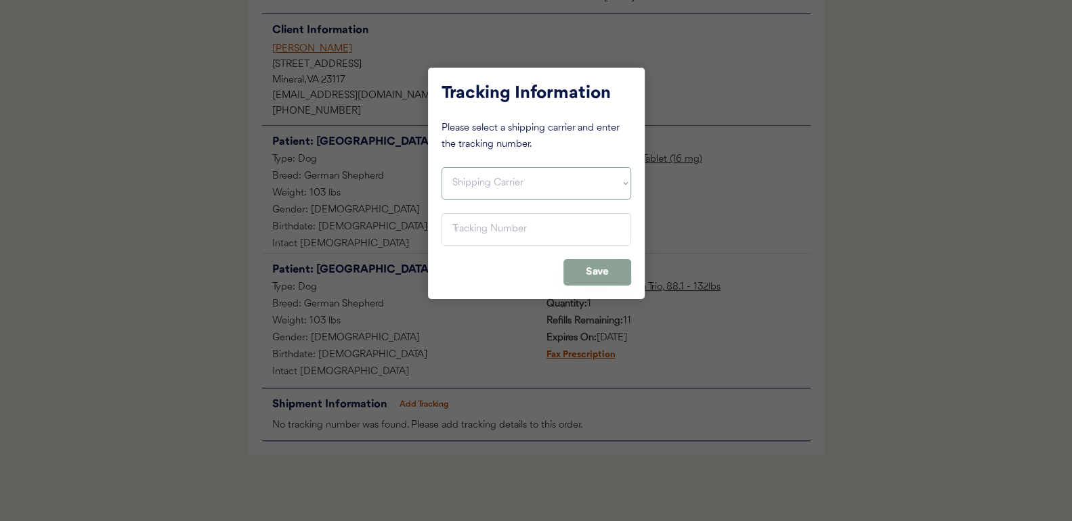
click at [483, 179] on select "Shipping Carrier FedEx FedEx Ground Economy UPS USPS" at bounding box center [537, 183] width 190 height 33
select select ""ups""
click at [442, 167] on select "Shipping Carrier FedEx FedEx Ground Economy UPS USPS" at bounding box center [537, 183] width 190 height 33
click at [469, 229] on input "input" at bounding box center [537, 229] width 190 height 33
paste input "1Z16X77E0209545616"
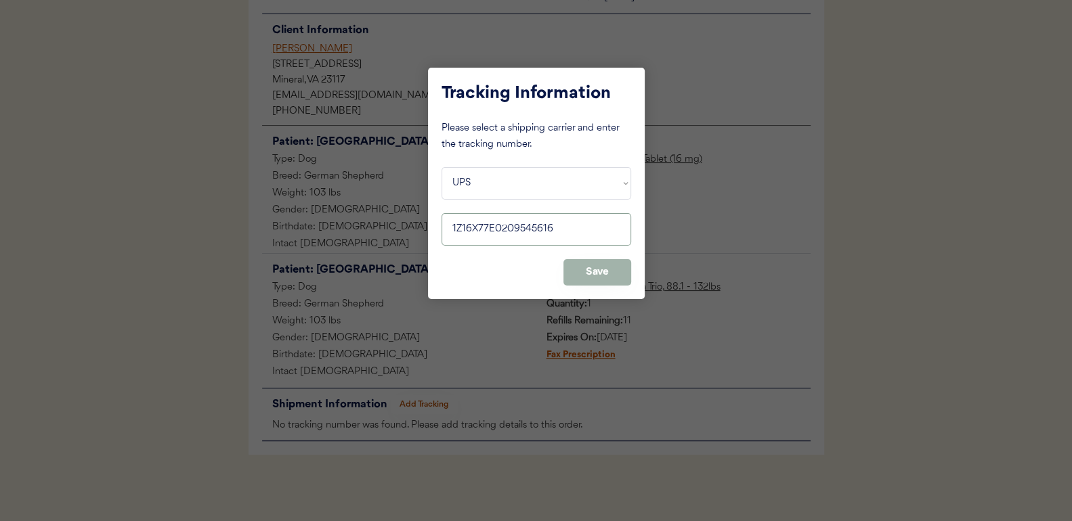
type input "1Z16X77E0209545616"
click at [602, 264] on button "Save" at bounding box center [597, 272] width 68 height 26
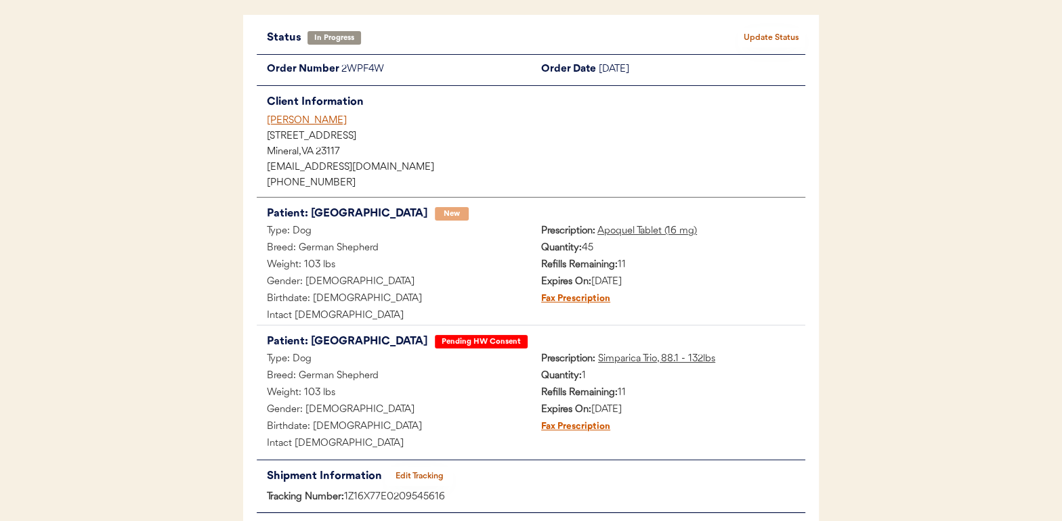
scroll to position [0, 0]
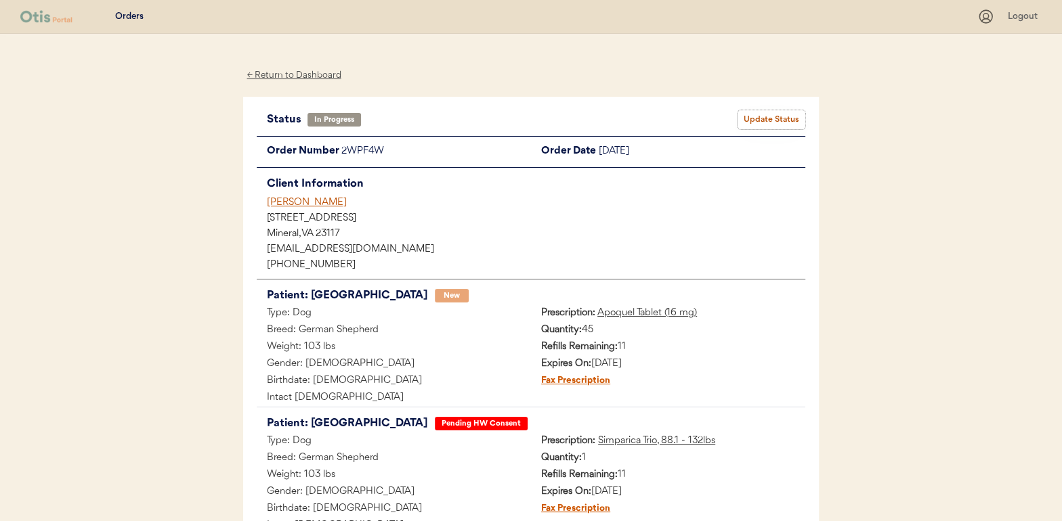
click at [790, 119] on button "Update Status" at bounding box center [771, 119] width 68 height 19
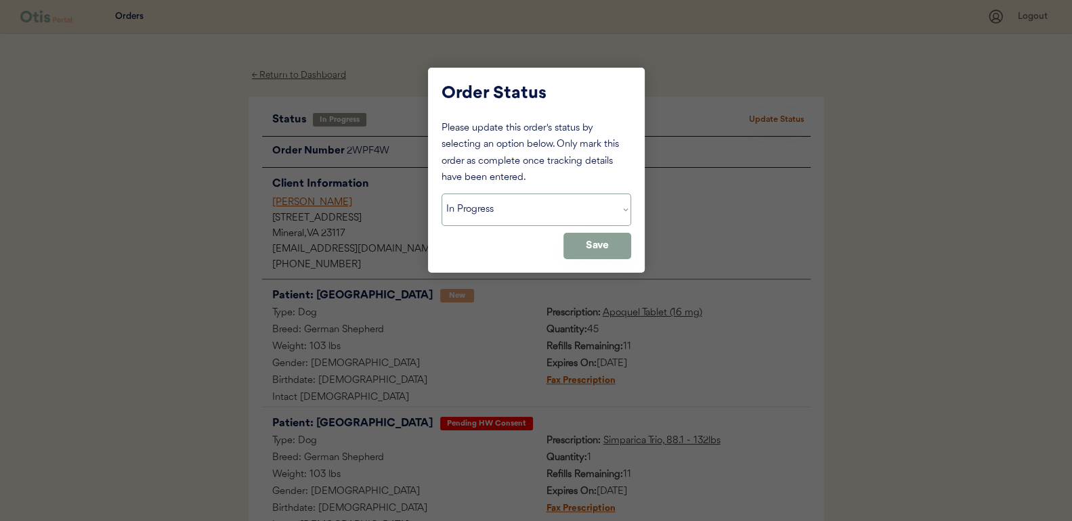
click at [479, 198] on select "Status On Hold New In Progress Complete Pending HW Consent Cancelled" at bounding box center [537, 210] width 190 height 33
select select ""complete""
click at [442, 194] on select "Status On Hold New In Progress Complete Pending HW Consent Cancelled" at bounding box center [537, 210] width 190 height 33
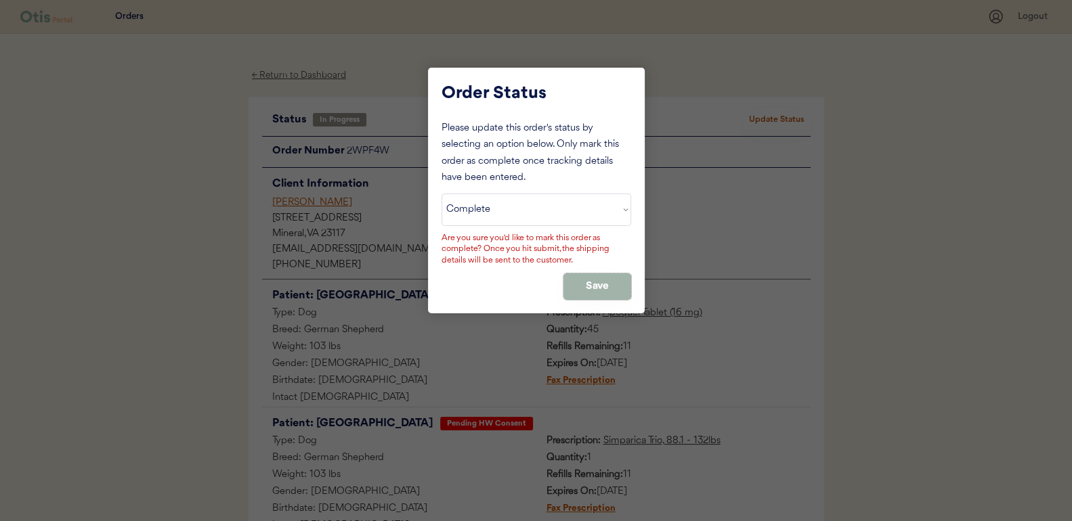
click at [586, 287] on button "Save" at bounding box center [597, 287] width 68 height 26
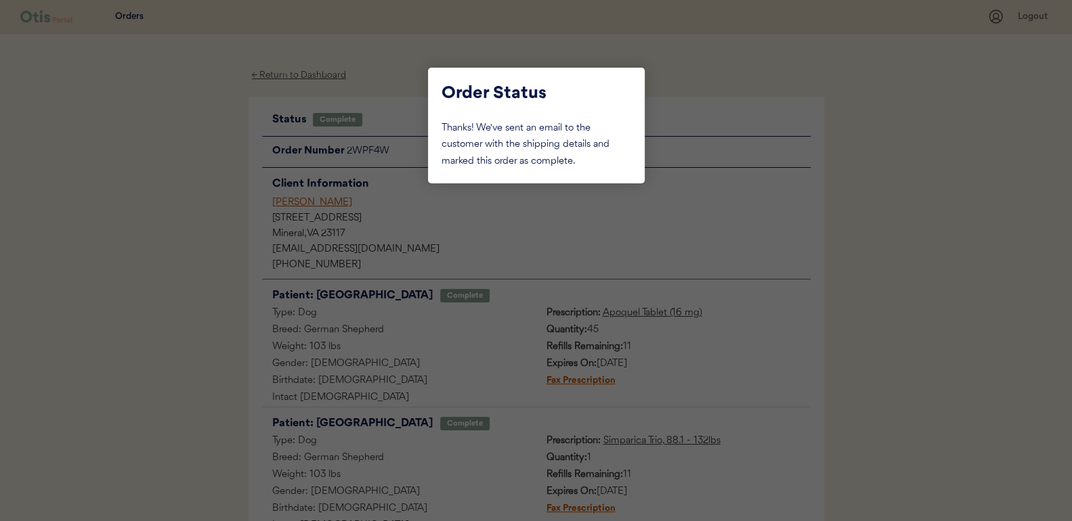
click at [172, 157] on div at bounding box center [536, 260] width 1072 height 521
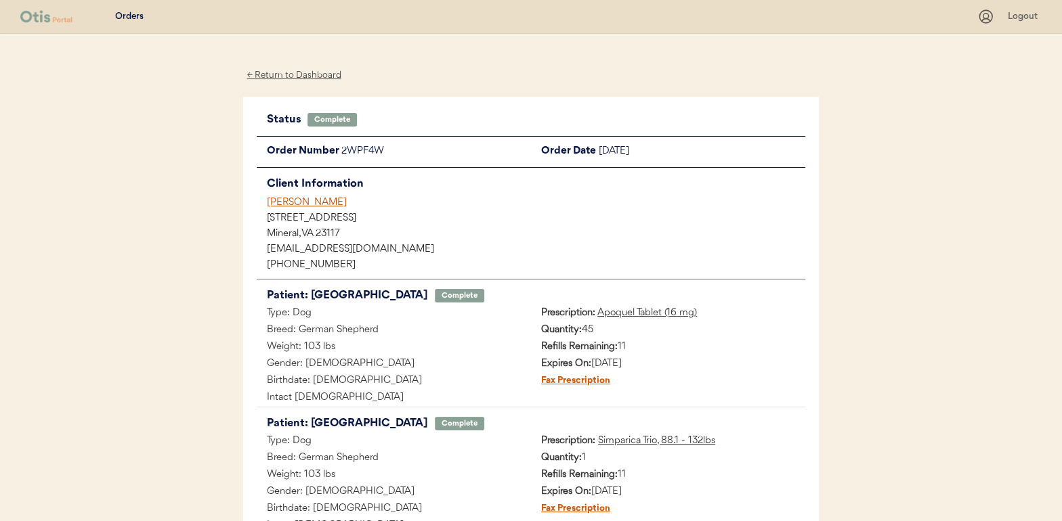
click at [275, 75] on div "← Return to Dashboard" at bounding box center [294, 76] width 102 height 16
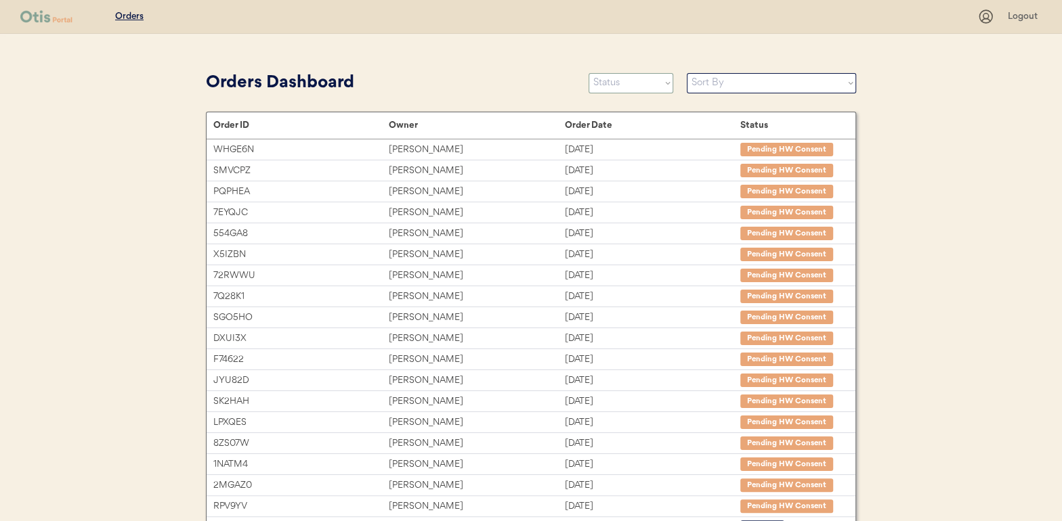
click at [607, 73] on select "Status On Hold New In Progress Complete Pending HW Consent Cancelled" at bounding box center [631, 83] width 85 height 20
click at [589, 73] on select "Status On Hold New In Progress Complete Pending HW Consent Cancelled" at bounding box center [631, 83] width 85 height 20
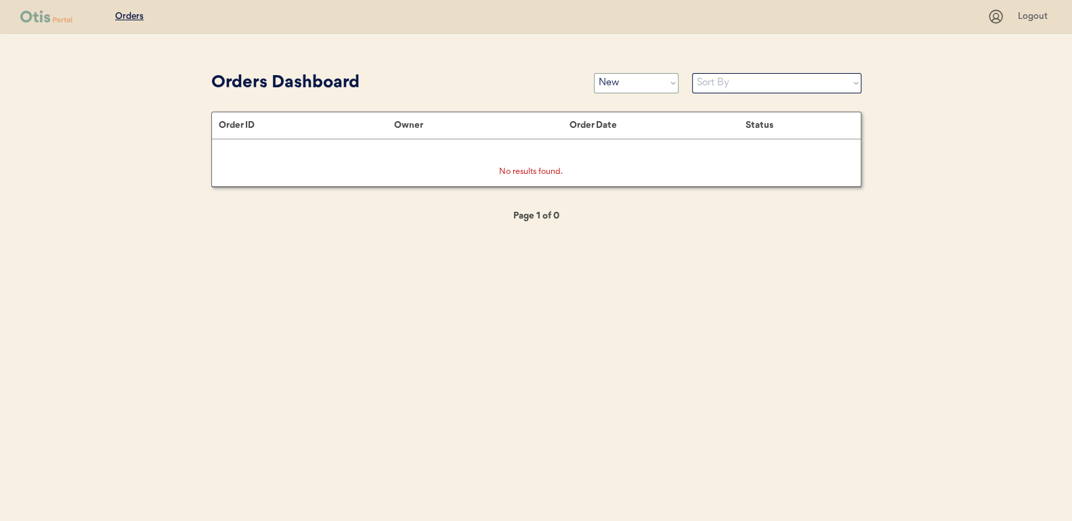
click at [624, 80] on select "Status On Hold New In Progress Complete Pending HW Consent Cancelled" at bounding box center [636, 83] width 85 height 20
click at [594, 73] on select "Status On Hold New In Progress Complete Pending HW Consent Cancelled" at bounding box center [636, 83] width 85 height 20
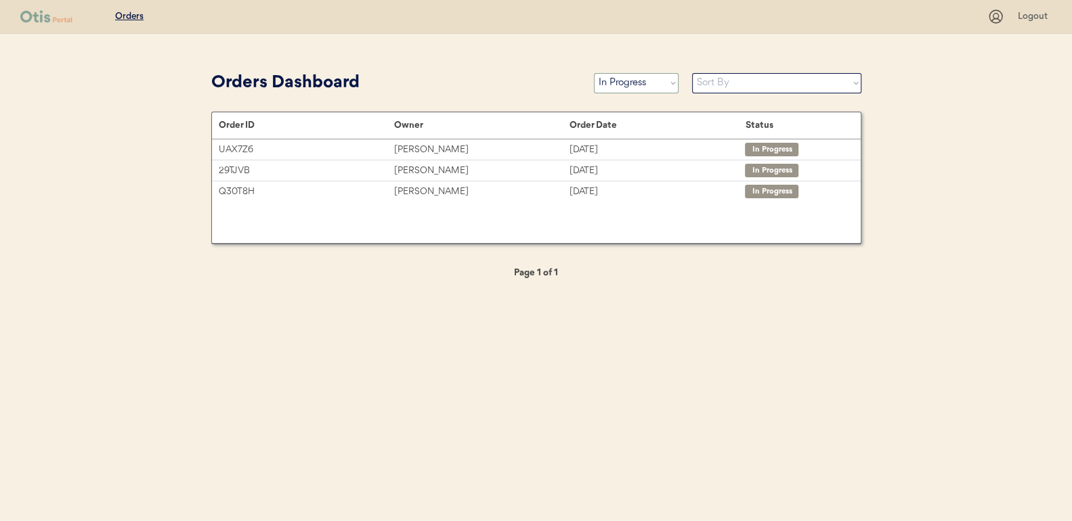
click at [616, 79] on select "Status On Hold New In Progress Complete Pending HW Consent Cancelled" at bounding box center [636, 83] width 85 height 20
select select ""new""
click at [594, 73] on select "Status On Hold New In Progress Complete Pending HW Consent Cancelled" at bounding box center [636, 83] width 85 height 20
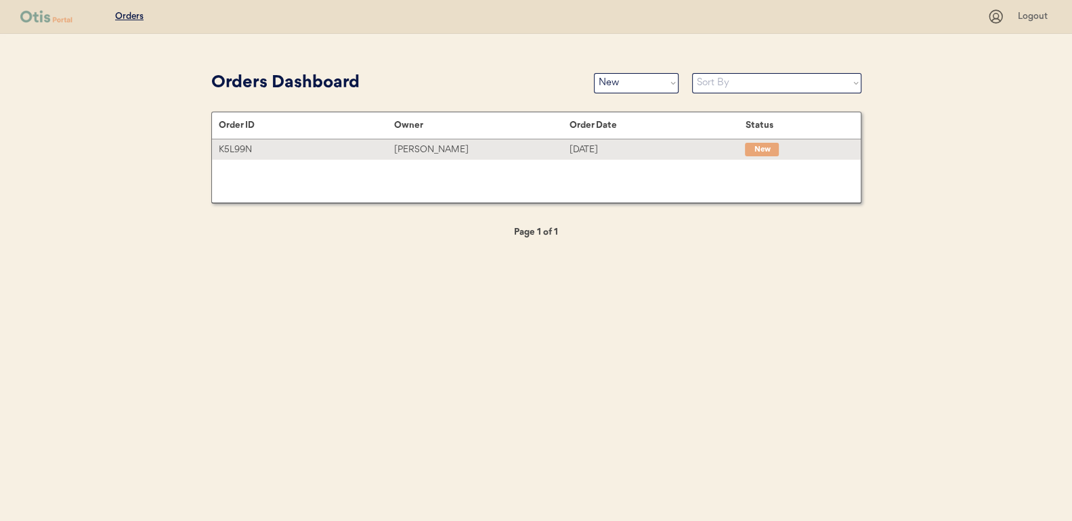
click at [312, 144] on div "K5L99N" at bounding box center [306, 150] width 175 height 16
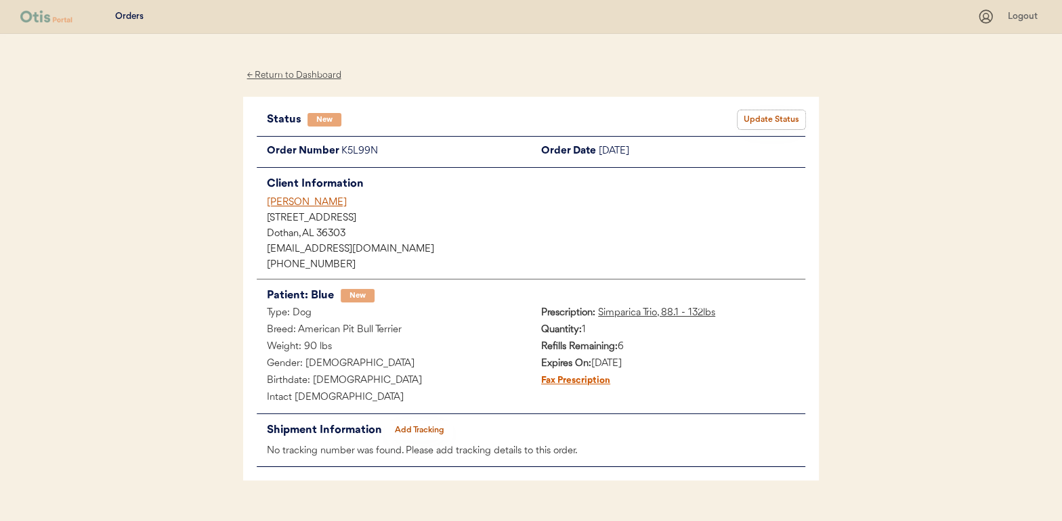
click at [770, 112] on button "Update Status" at bounding box center [771, 119] width 68 height 19
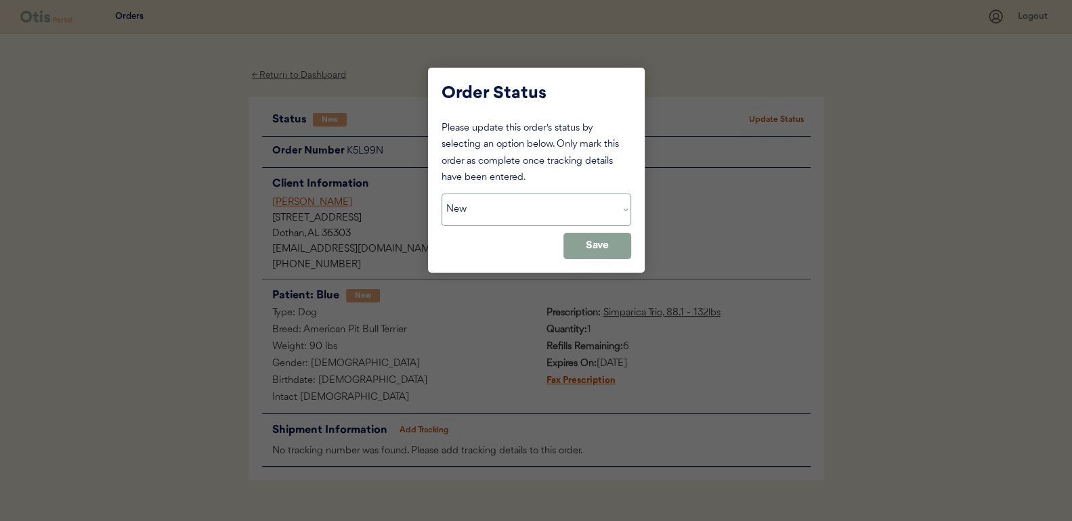
click at [484, 205] on select "Status On Hold New In Progress Complete Pending HW Consent Cancelled" at bounding box center [537, 210] width 190 height 33
select select ""in_progress""
click at [442, 194] on select "Status On Hold New In Progress Complete Pending HW Consent Cancelled" at bounding box center [537, 210] width 190 height 33
click at [601, 245] on button "Save" at bounding box center [597, 246] width 68 height 26
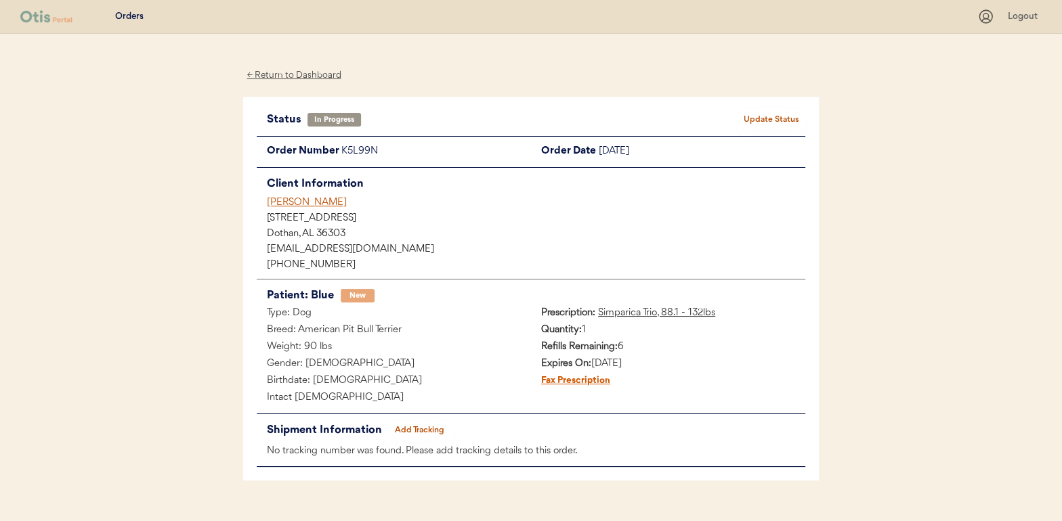
click at [296, 73] on div "← Return to Dashboard" at bounding box center [294, 76] width 102 height 16
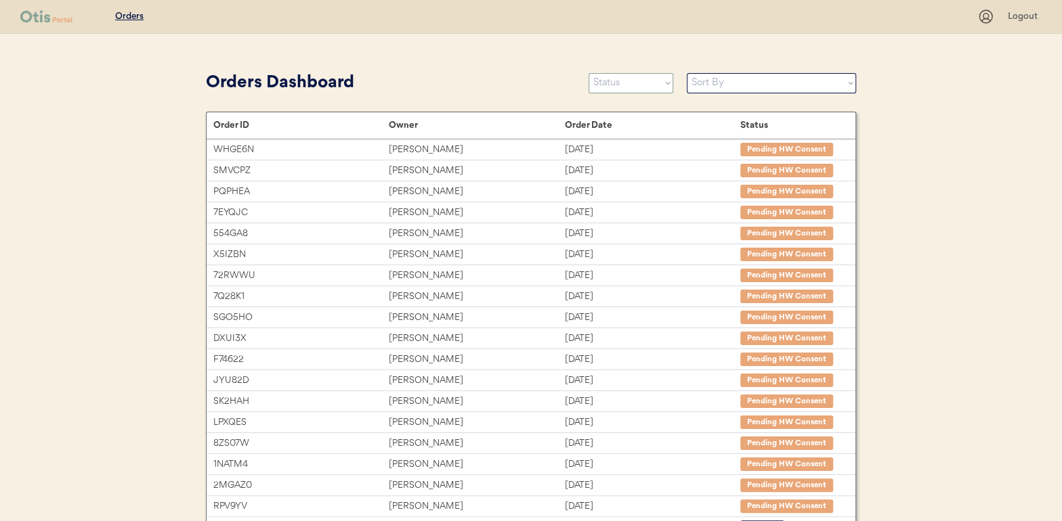
click at [637, 86] on select "Status On Hold New In Progress Complete Pending HW Consent Cancelled" at bounding box center [631, 83] width 85 height 20
click at [589, 73] on select "Status On Hold New In Progress Complete Pending HW Consent Cancelled" at bounding box center [631, 83] width 85 height 20
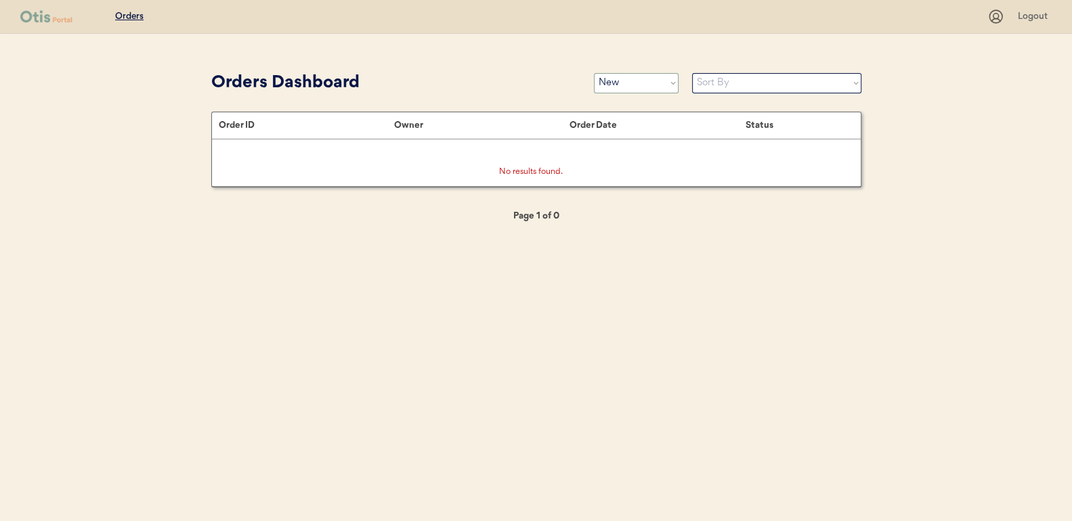
click at [626, 82] on select "Status On Hold New In Progress Complete Pending HW Consent Cancelled" at bounding box center [636, 83] width 85 height 20
click at [594, 73] on select "Status On Hold New In Progress Complete Pending HW Consent Cancelled" at bounding box center [636, 83] width 85 height 20
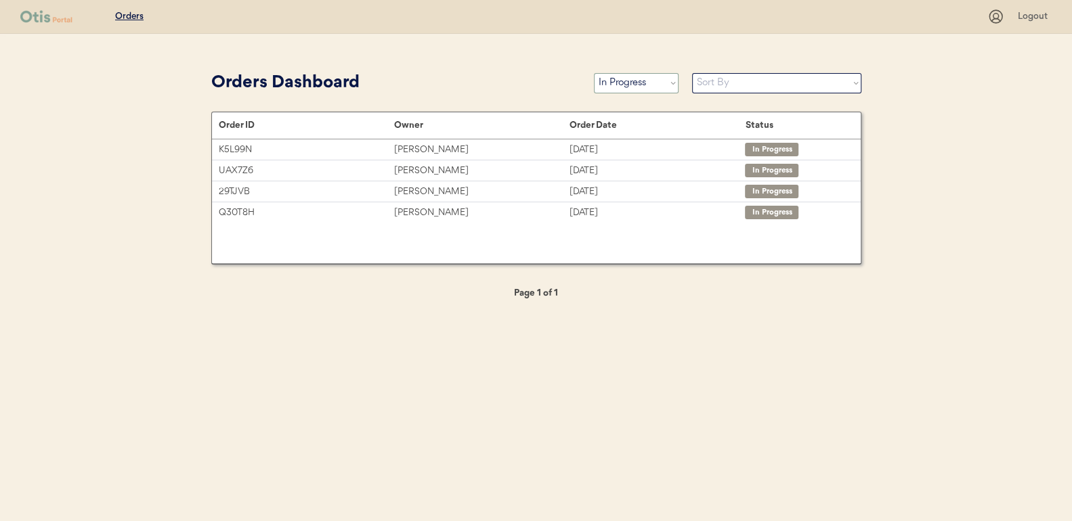
click at [619, 86] on select "Status On Hold New In Progress Complete Pending HW Consent Cancelled" at bounding box center [636, 83] width 85 height 20
select select ""new""
click at [594, 73] on select "Status On Hold New In Progress Complete Pending HW Consent Cancelled" at bounding box center [636, 83] width 85 height 20
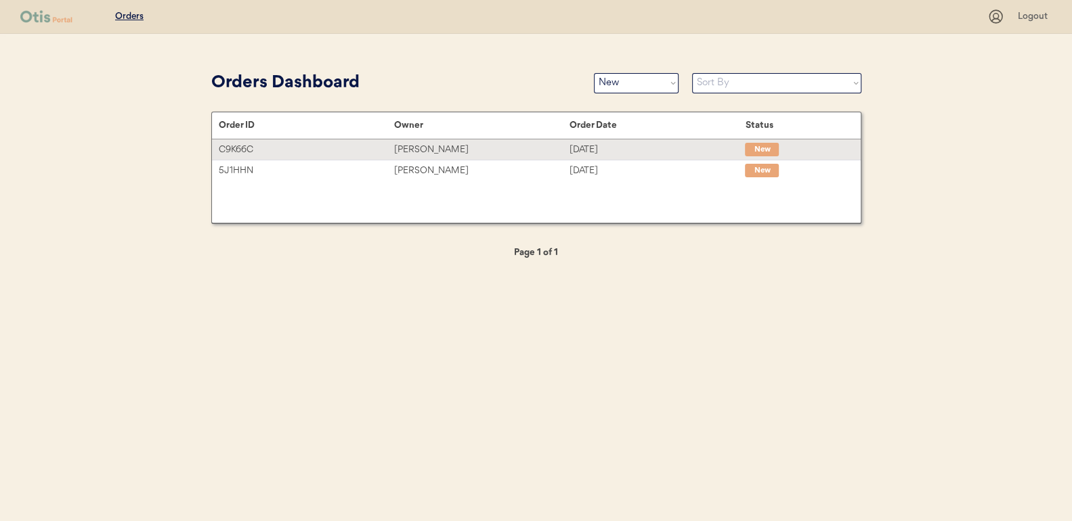
click at [437, 150] on div "[PERSON_NAME]" at bounding box center [481, 150] width 175 height 16
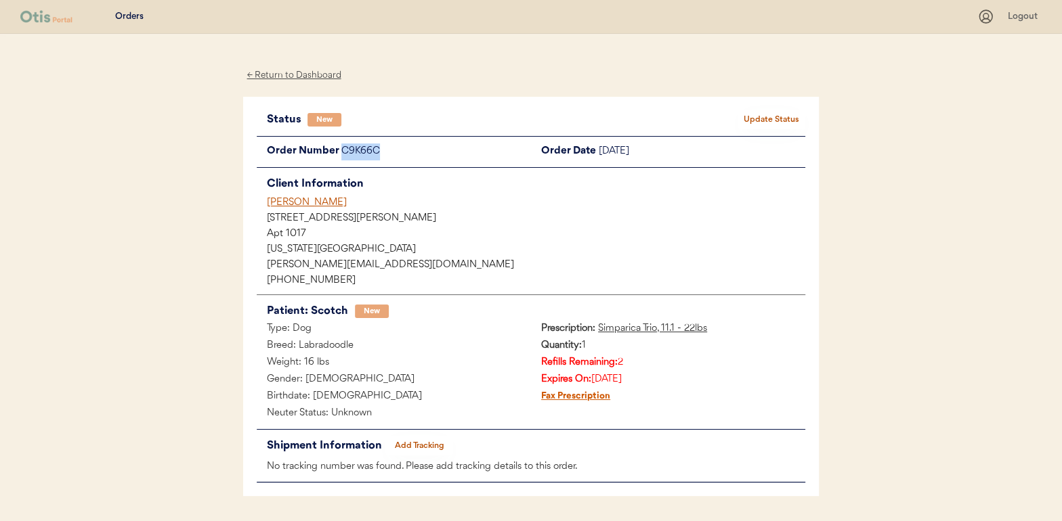
drag, startPoint x: 385, startPoint y: 153, endPoint x: 343, endPoint y: 154, distance: 42.7
click at [343, 154] on div "C9K66C" at bounding box center [436, 152] width 190 height 17
copy div "C9K66C"
click at [788, 116] on button "Update Status" at bounding box center [771, 119] width 68 height 19
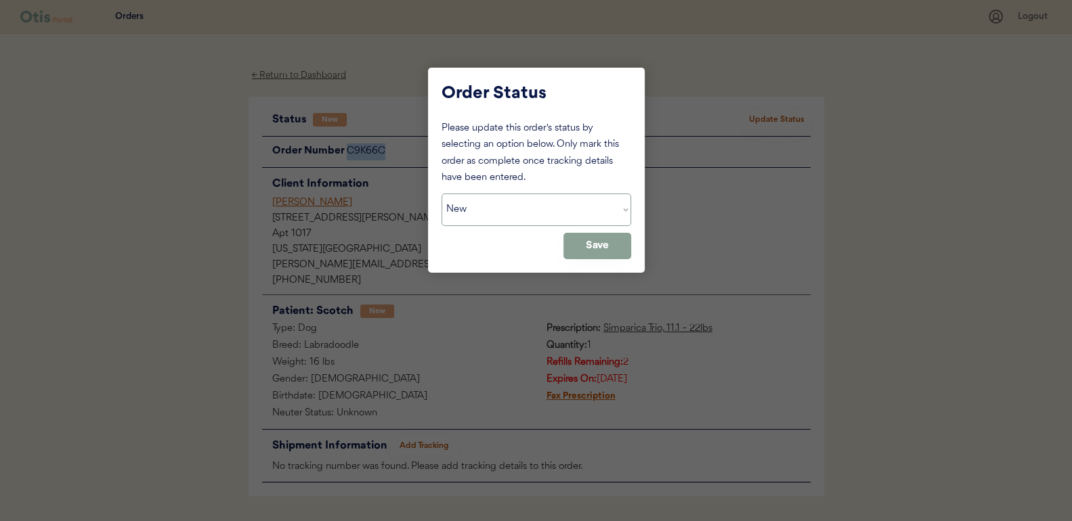
click at [530, 208] on select "Status On Hold New In Progress Complete Pending HW Consent Cancelled" at bounding box center [537, 210] width 190 height 33
select select ""on_hold""
click at [442, 194] on select "Status On Hold New In Progress Complete Pending HW Consent Cancelled" at bounding box center [537, 210] width 190 height 33
click at [586, 242] on button "Save" at bounding box center [597, 246] width 68 height 26
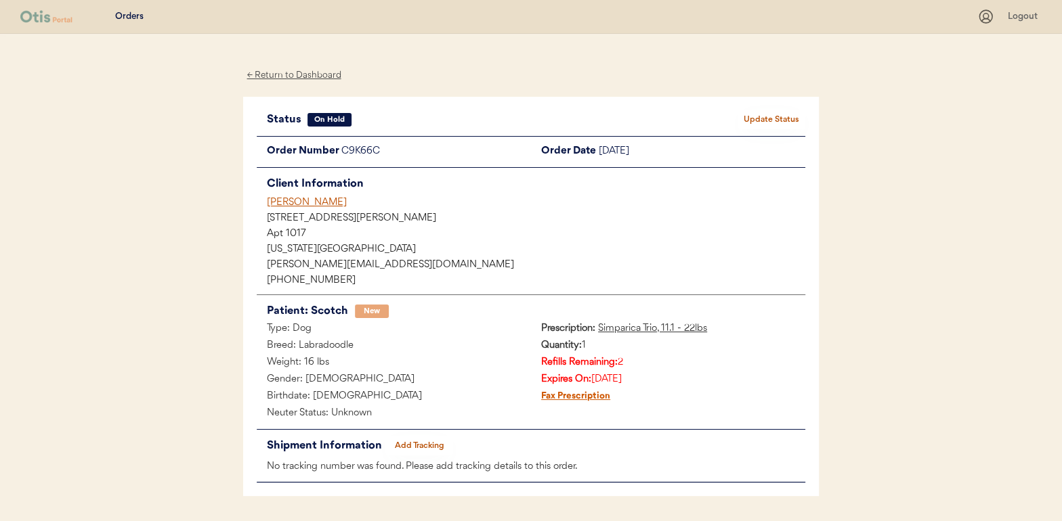
click at [296, 68] on div "← Return to Dashboard" at bounding box center [294, 76] width 102 height 16
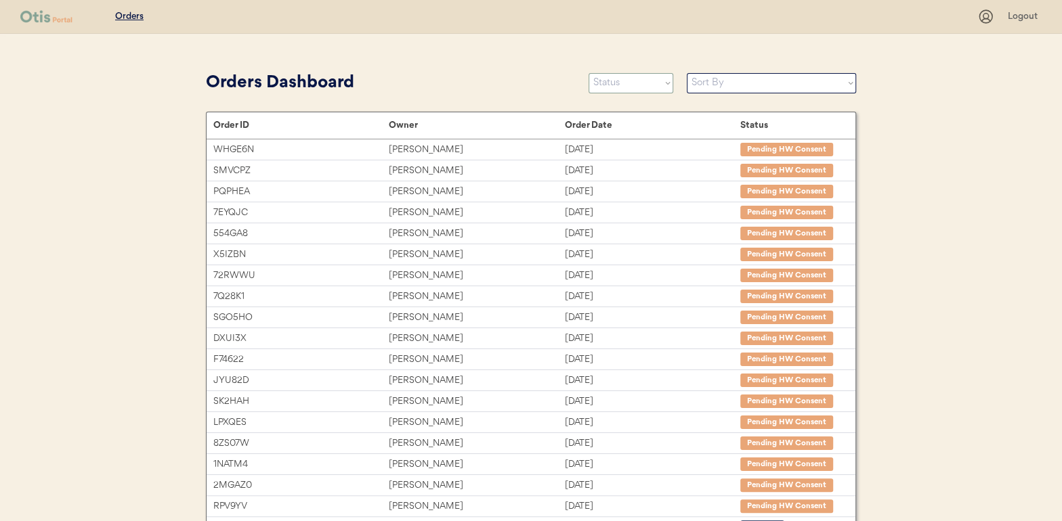
click at [620, 82] on select "Status On Hold New In Progress Complete Pending HW Consent Cancelled" at bounding box center [631, 83] width 85 height 20
select select ""new""
click at [589, 73] on select "Status On Hold New In Progress Complete Pending HW Consent Cancelled" at bounding box center [631, 83] width 85 height 20
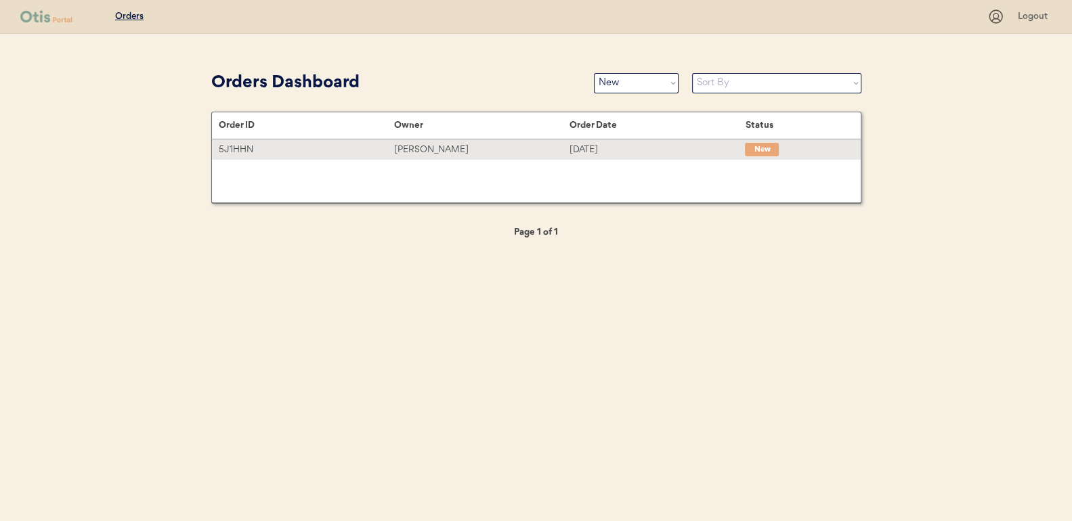
click at [434, 149] on div "[PERSON_NAME]" at bounding box center [481, 150] width 175 height 16
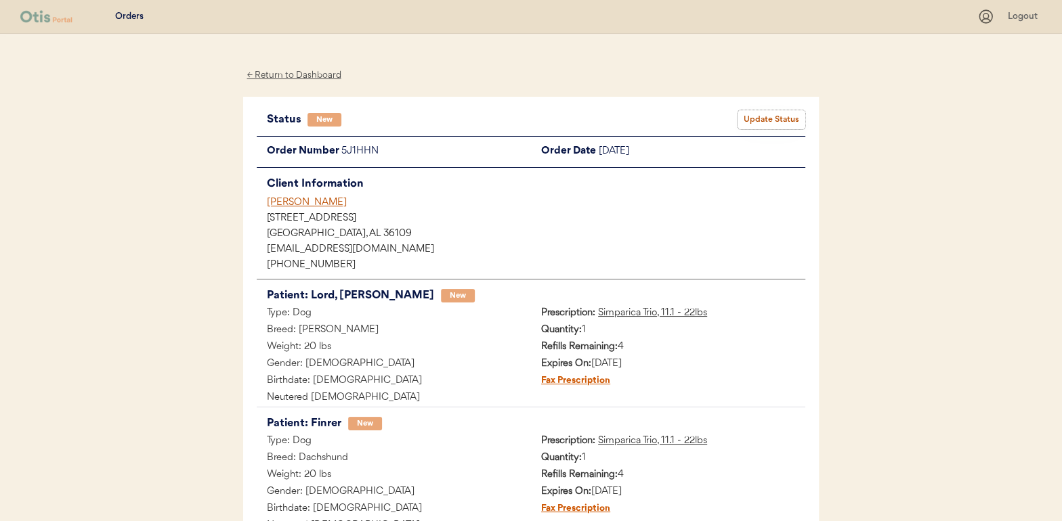
click at [759, 116] on button "Update Status" at bounding box center [771, 119] width 68 height 19
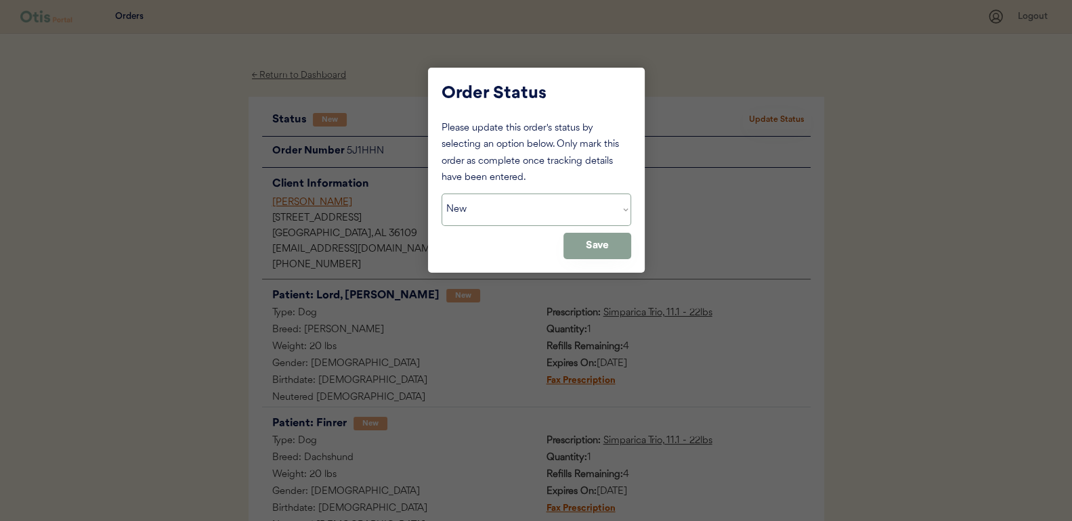
click at [518, 212] on select "Status On Hold New In Progress Complete Pending HW Consent Cancelled" at bounding box center [537, 210] width 190 height 33
select select ""in_progress""
click at [442, 194] on select "Status On Hold New In Progress Complete Pending HW Consent Cancelled" at bounding box center [537, 210] width 190 height 33
click at [606, 255] on button "Save" at bounding box center [597, 246] width 68 height 26
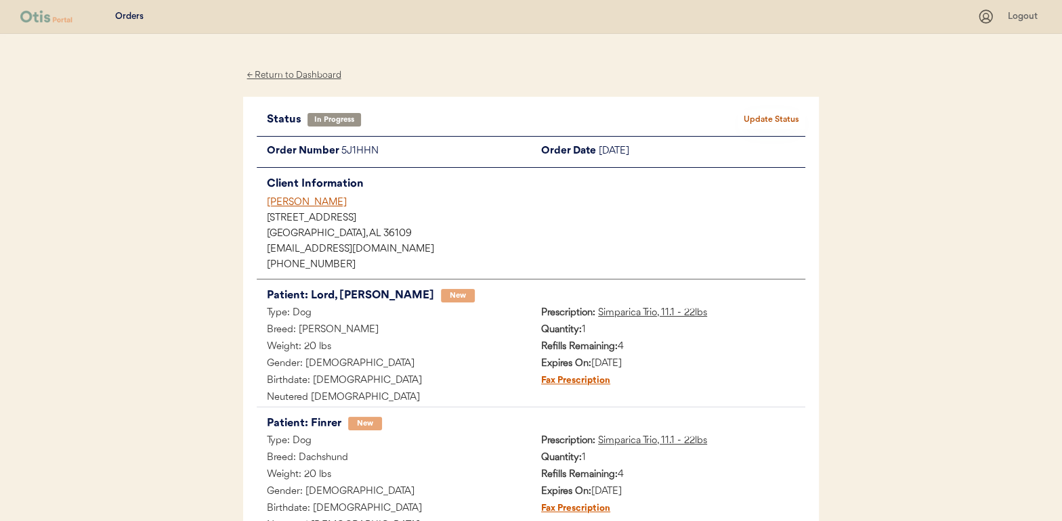
click at [322, 77] on div "← Return to Dashboard" at bounding box center [294, 76] width 102 height 16
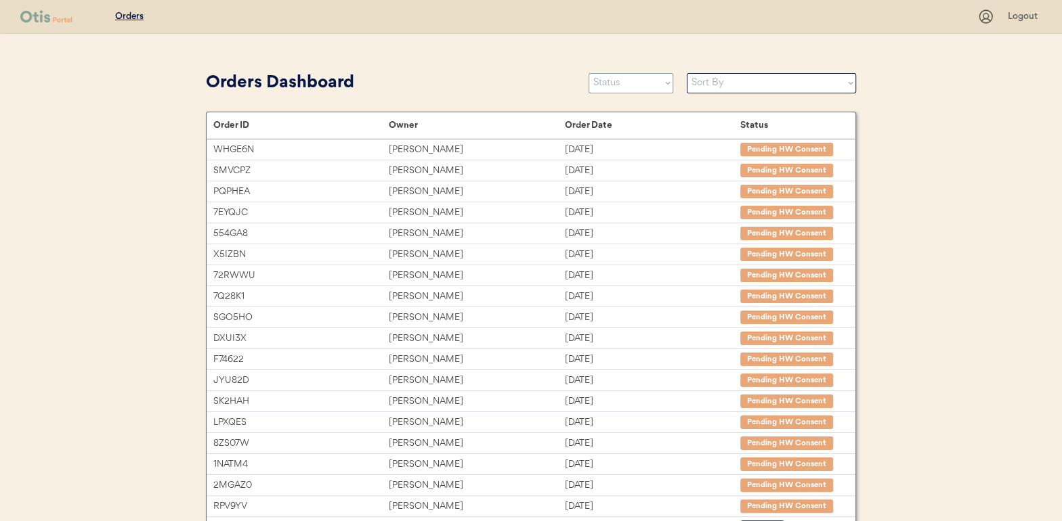
click at [622, 80] on select "Status On Hold New In Progress Complete Pending HW Consent Cancelled" at bounding box center [631, 83] width 85 height 20
select select ""new""
click at [589, 73] on select "Status On Hold New In Progress Complete Pending HW Consent Cancelled" at bounding box center [631, 83] width 85 height 20
